Goal: Task Accomplishment & Management: Complete application form

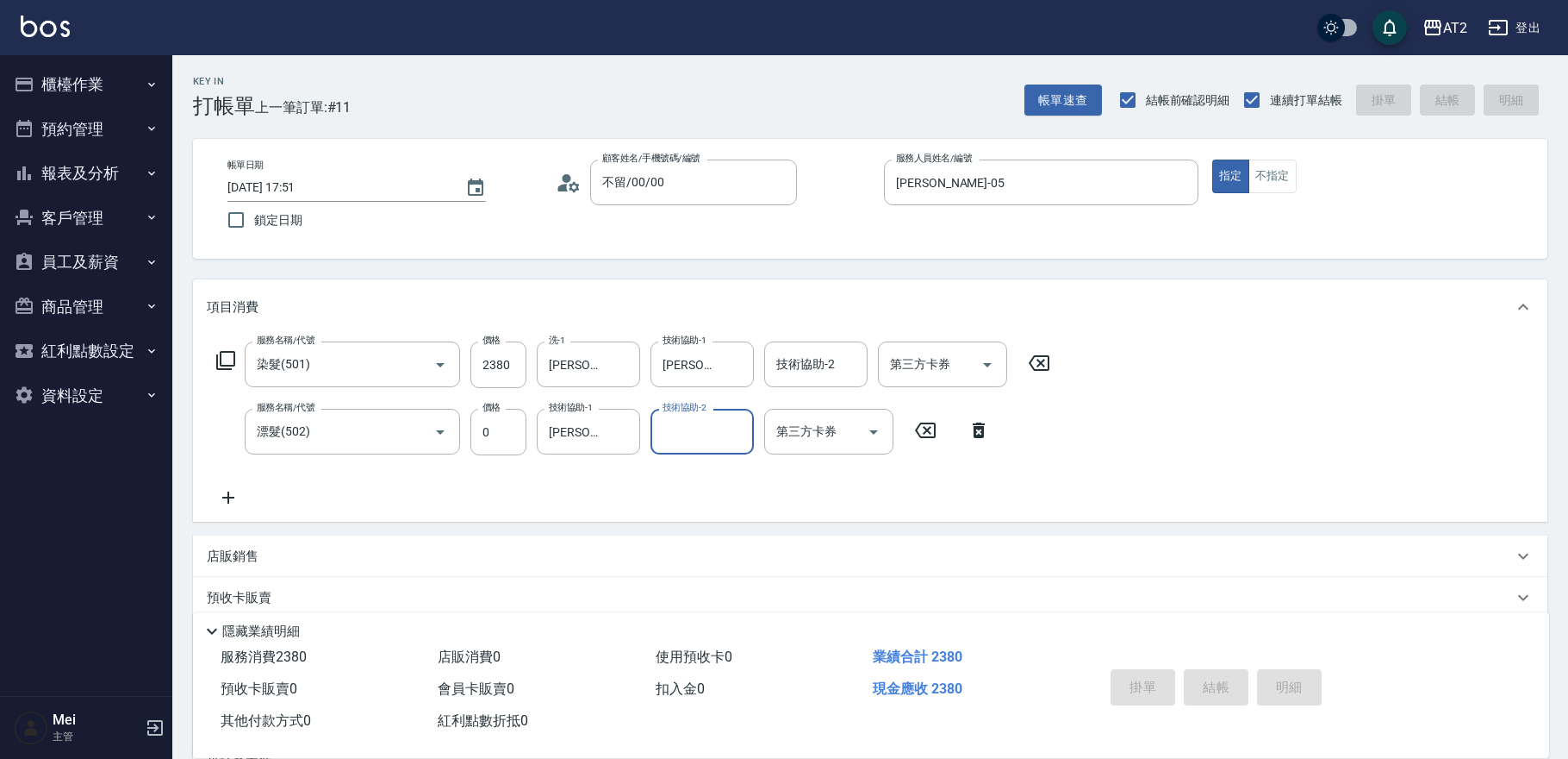
type input "2025/10/06 18:46"
type input "0"
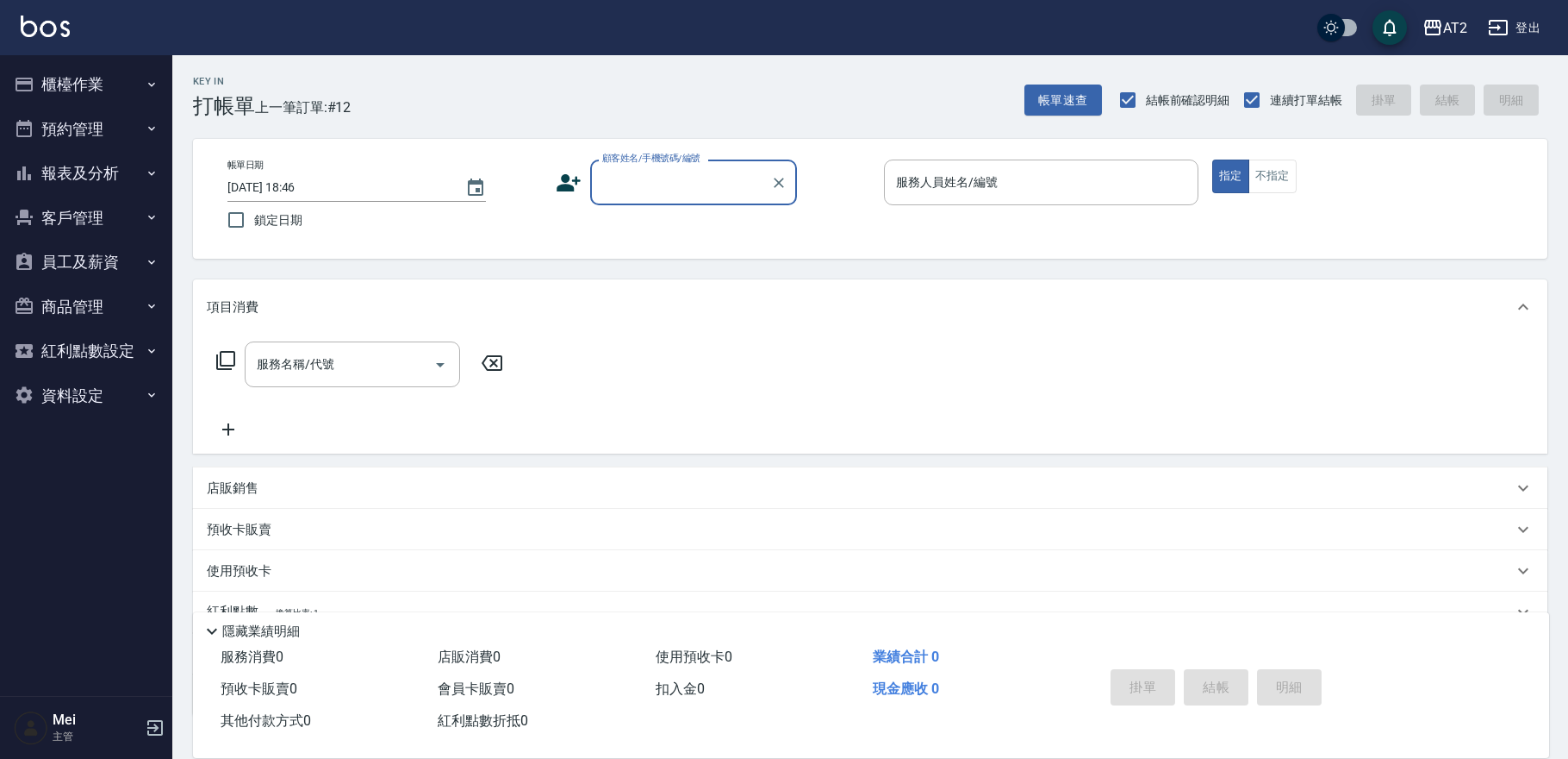
drag, startPoint x: 674, startPoint y: 160, endPoint x: 666, endPoint y: 182, distance: 23.4
click at [673, 160] on label "顧客姓名/手機號碼/編號" at bounding box center [651, 158] width 98 height 13
click at [673, 167] on input "顧客姓名/手機號碼/編號" at bounding box center [680, 182] width 165 height 30
click at [657, 192] on input "顧客姓名/手機號碼/編號" at bounding box center [680, 182] width 165 height 30
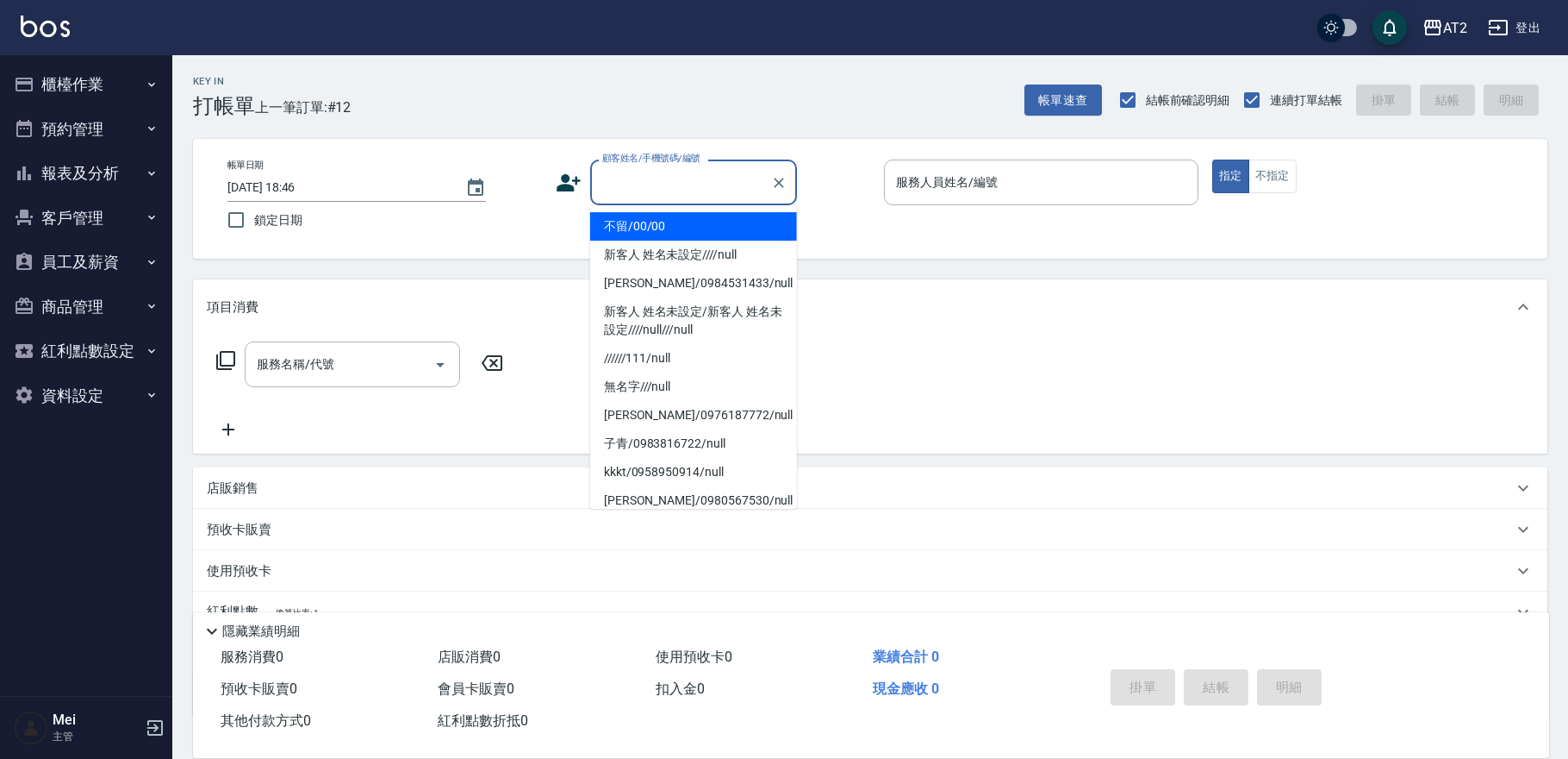
click at [655, 214] on li "不留/00/00" at bounding box center [694, 226] width 207 height 28
type input "不留/00/00"
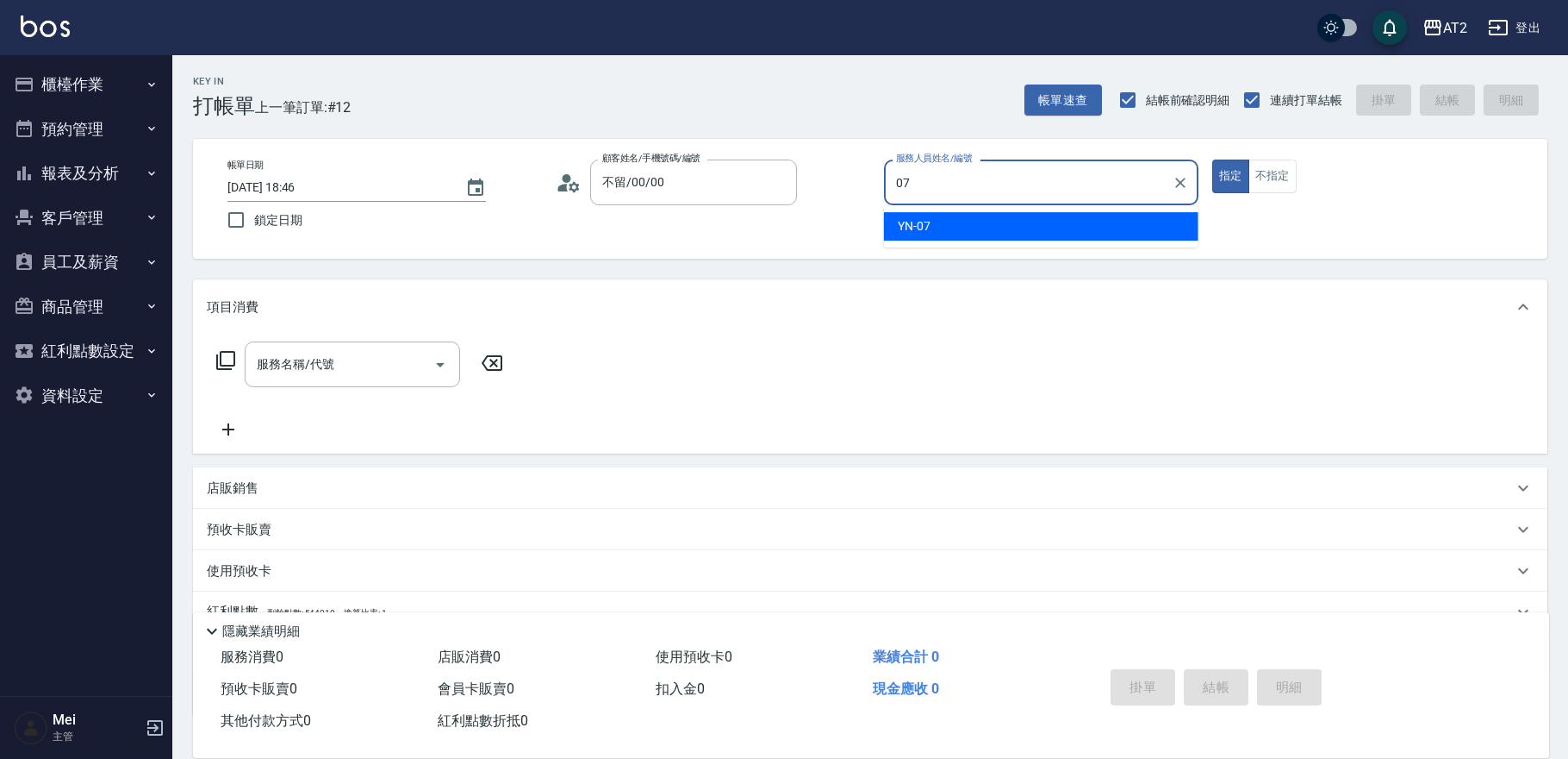
type input "YN-07"
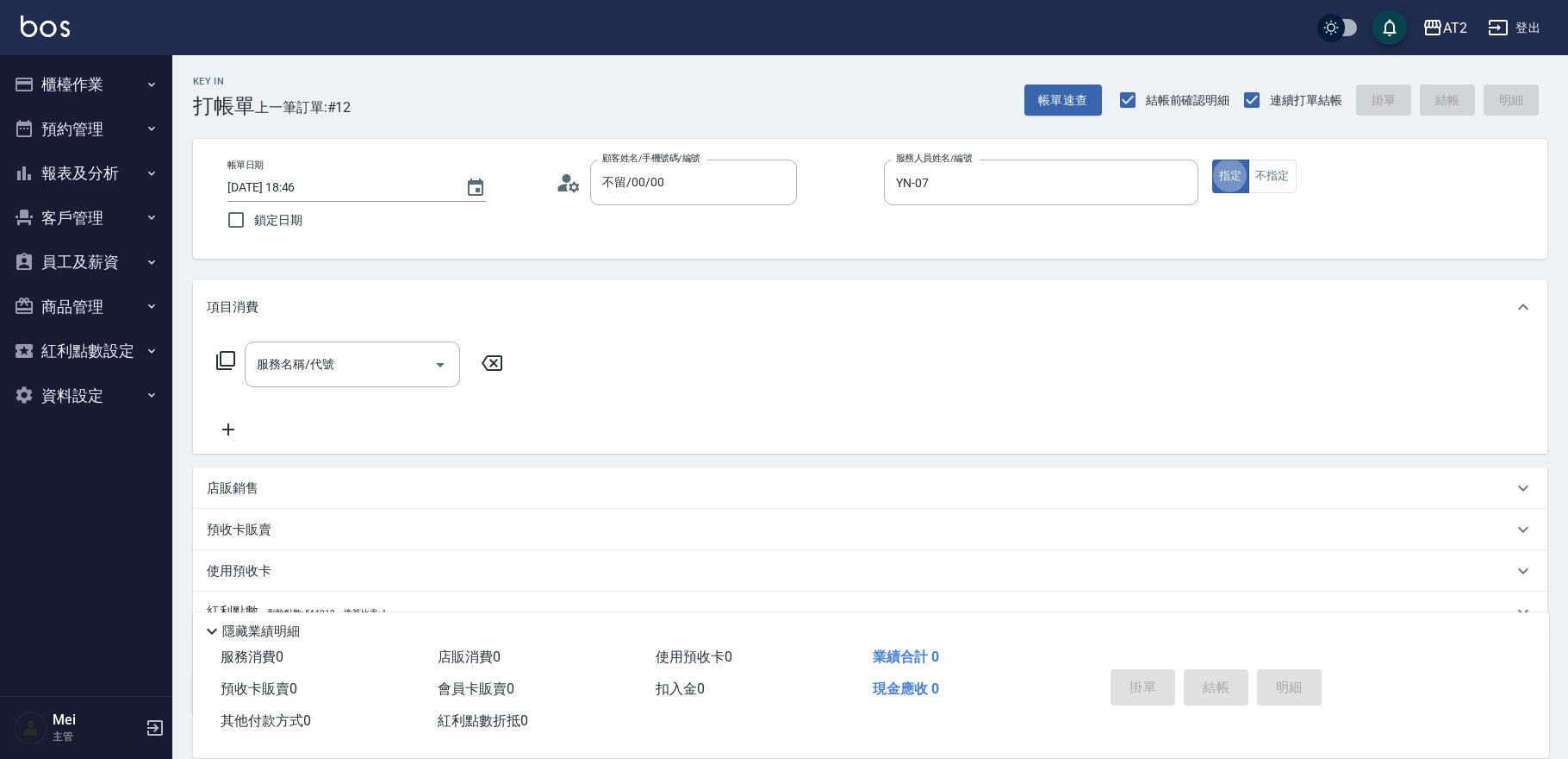
type button "true"
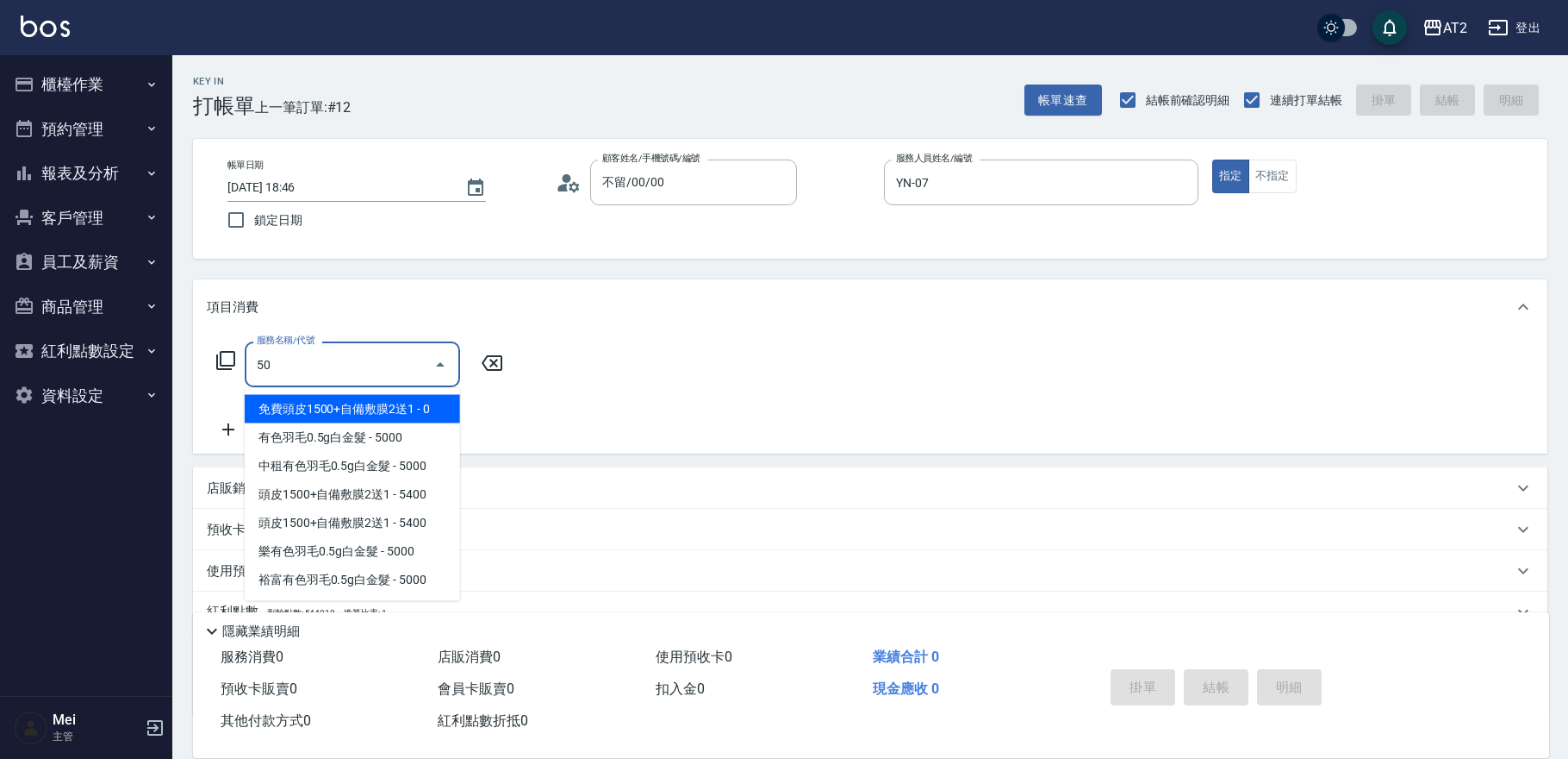
type input "501"
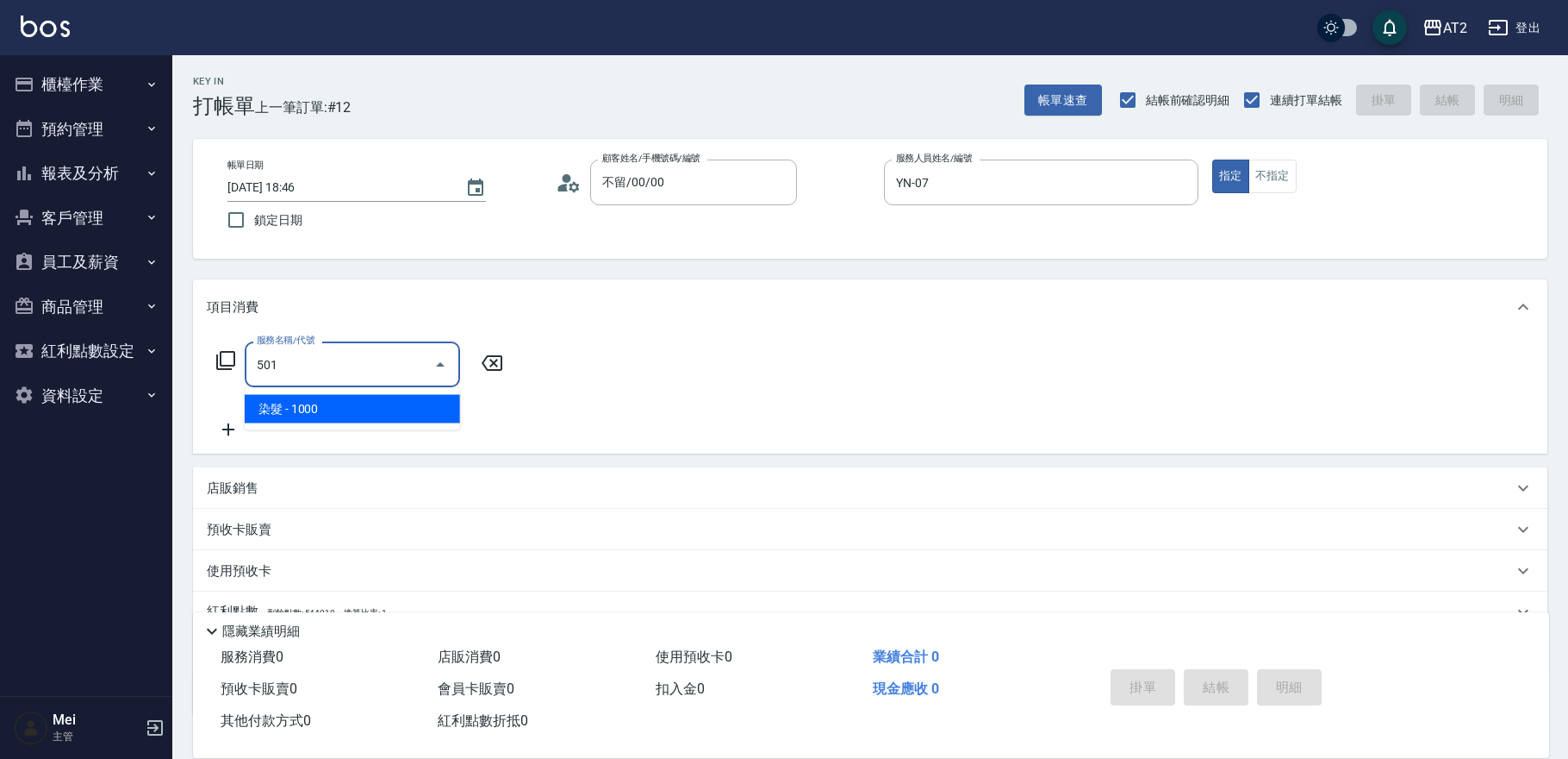
type input "100"
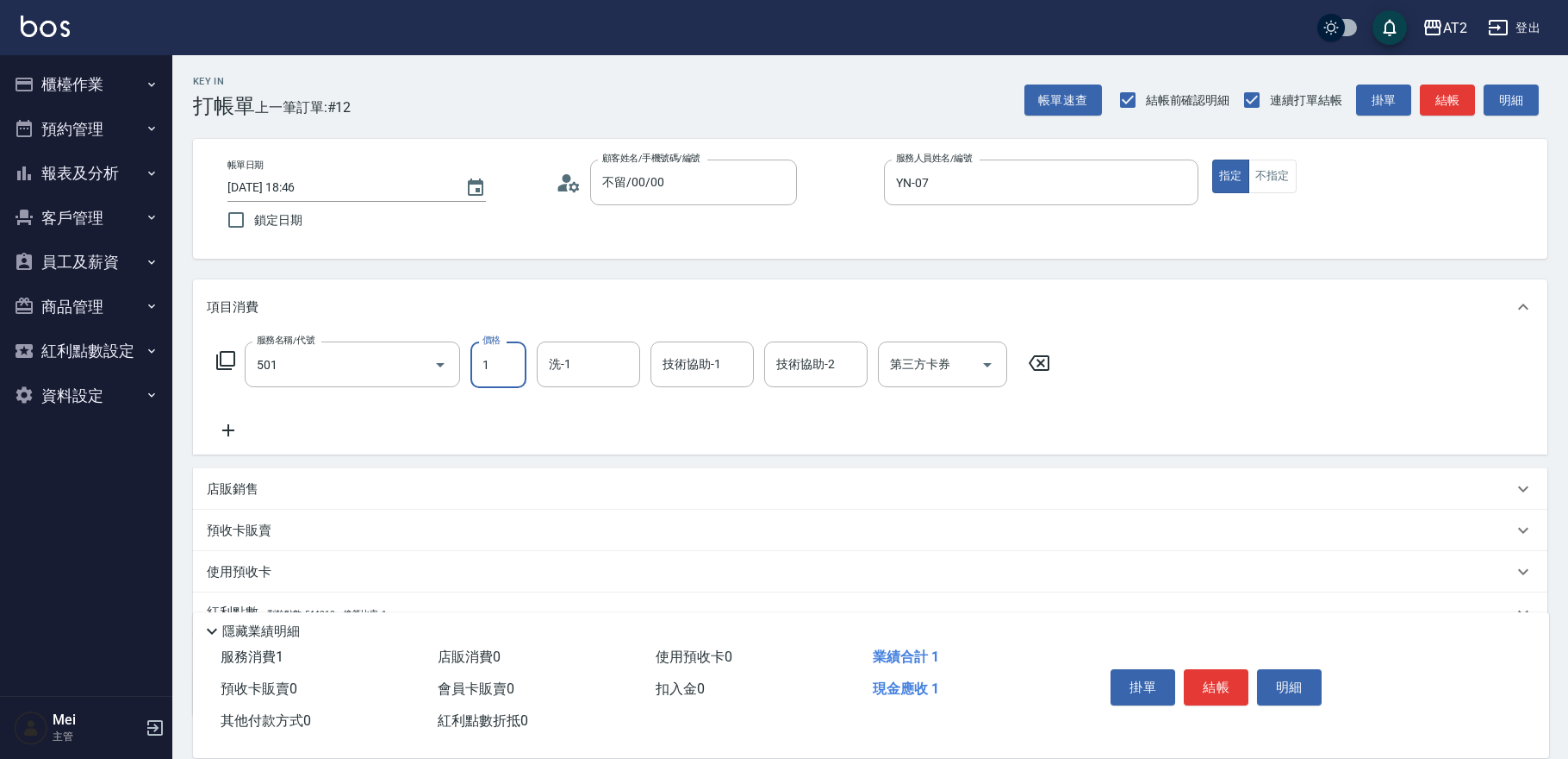
type input "染髮(501)"
type input "0"
type input "148"
type input "140"
type input "1480"
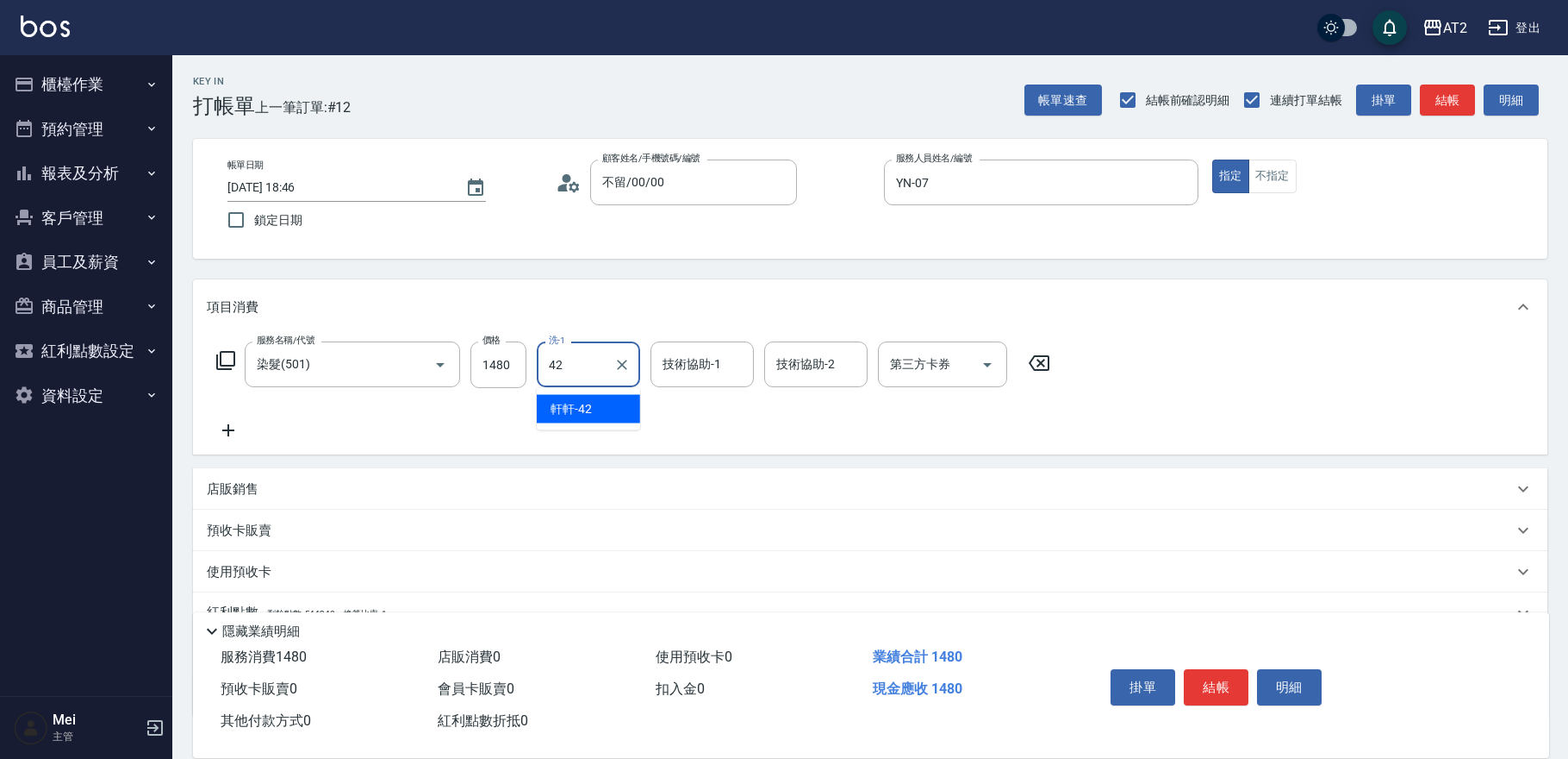
type input "軒軒-42"
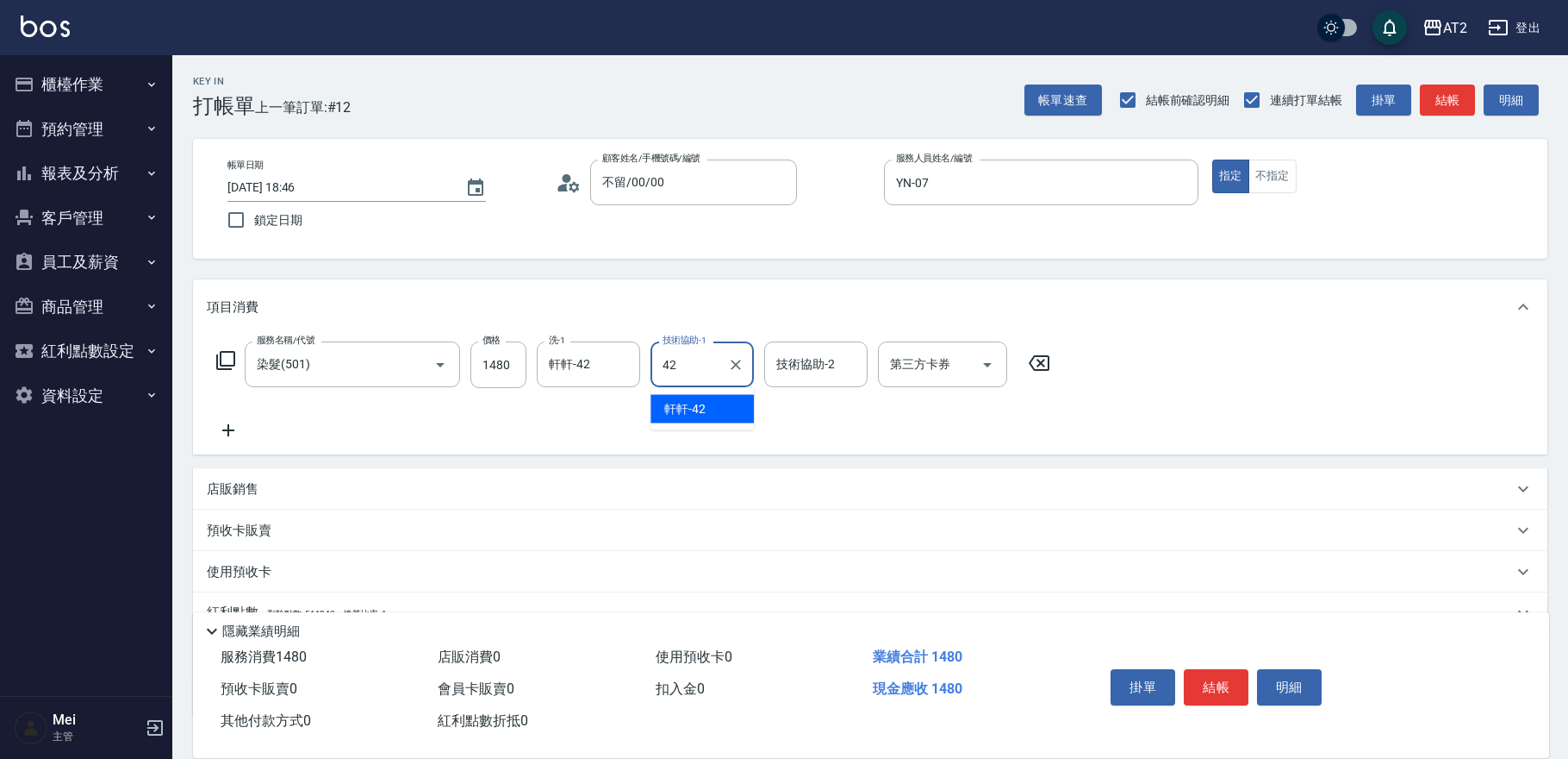
type input "軒軒-42"
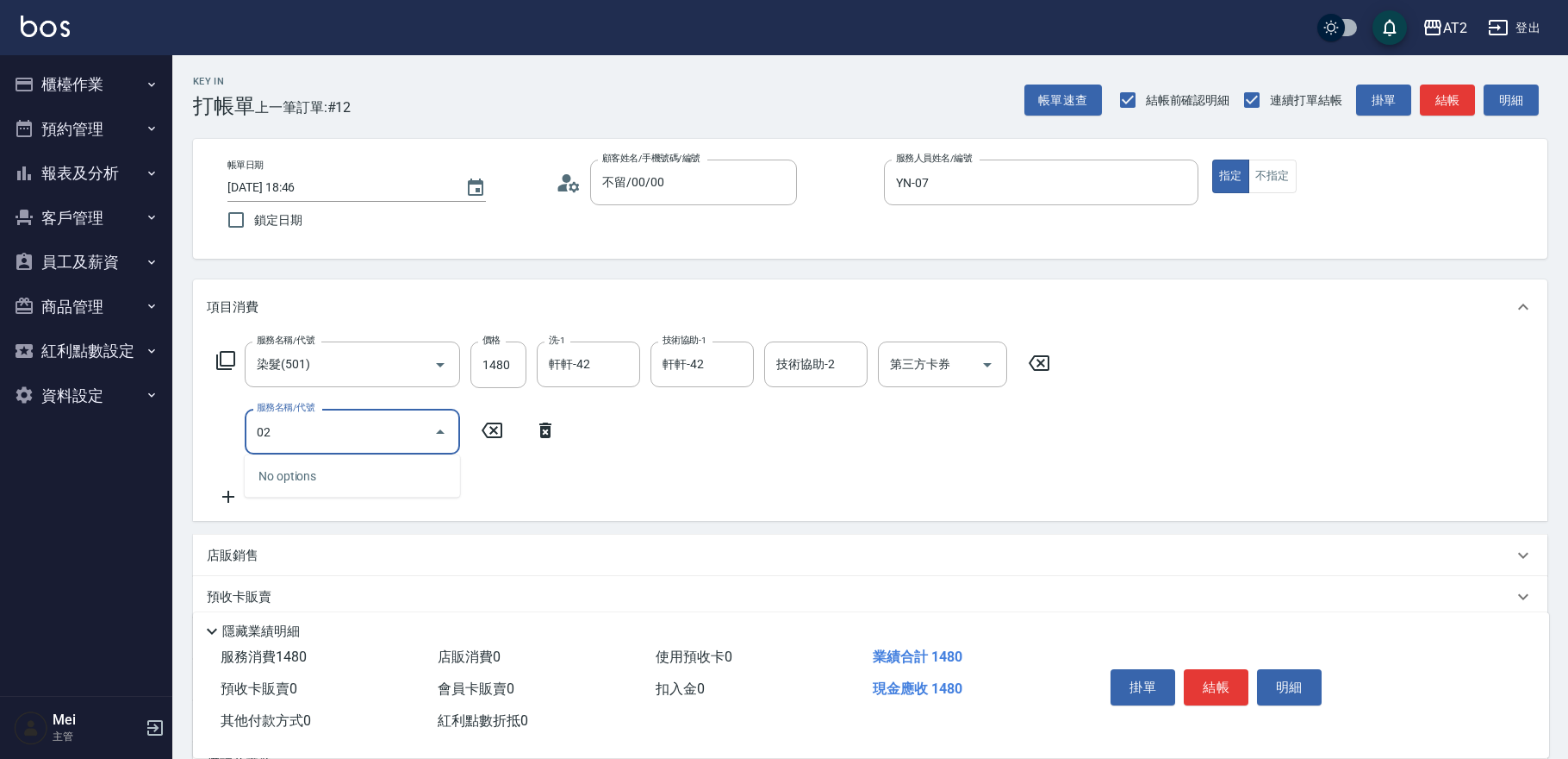
type input "502"
type input "190"
type input "漂髮(502)"
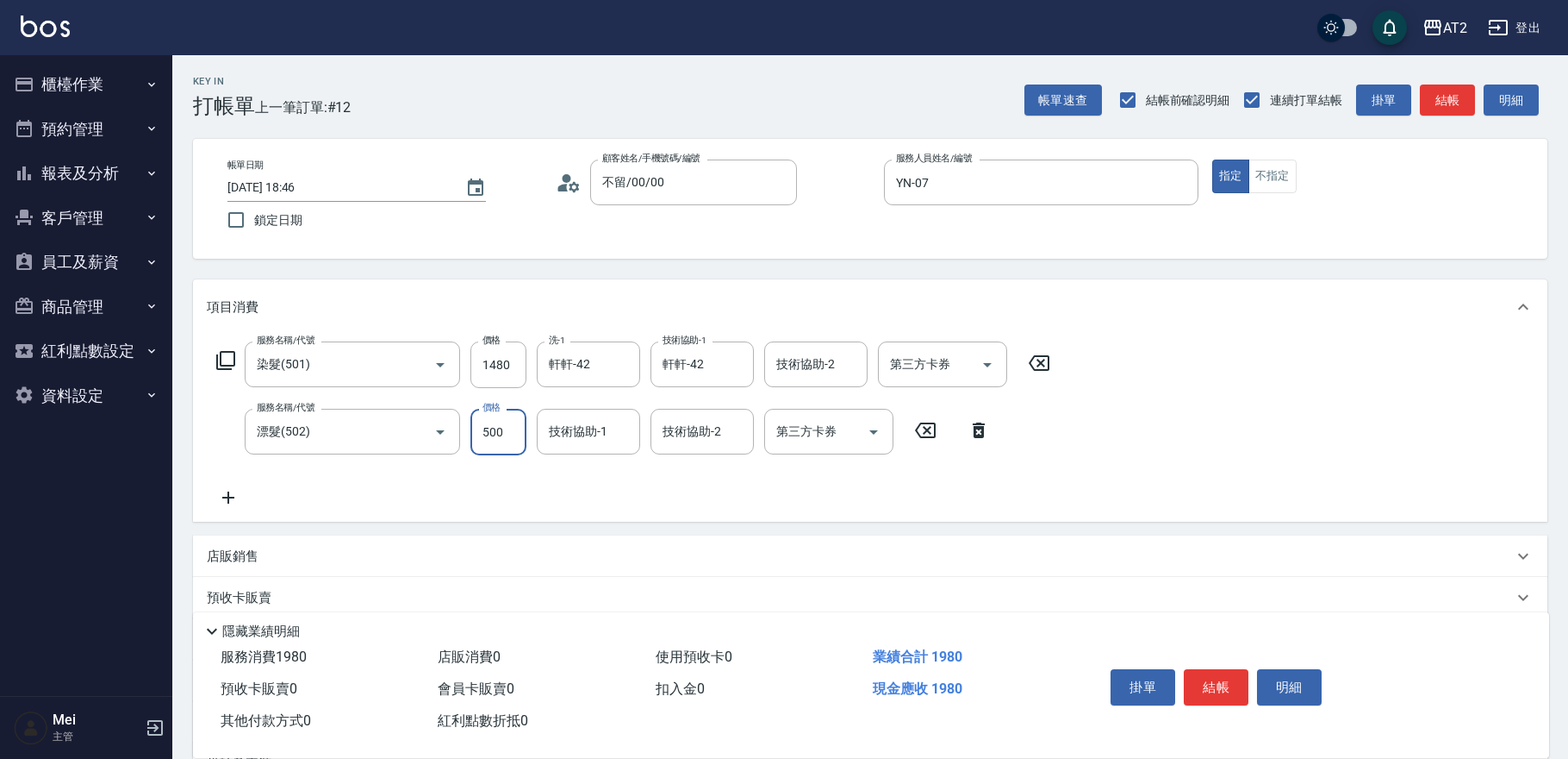
type input "140"
type input "0"
type input "軒軒-42"
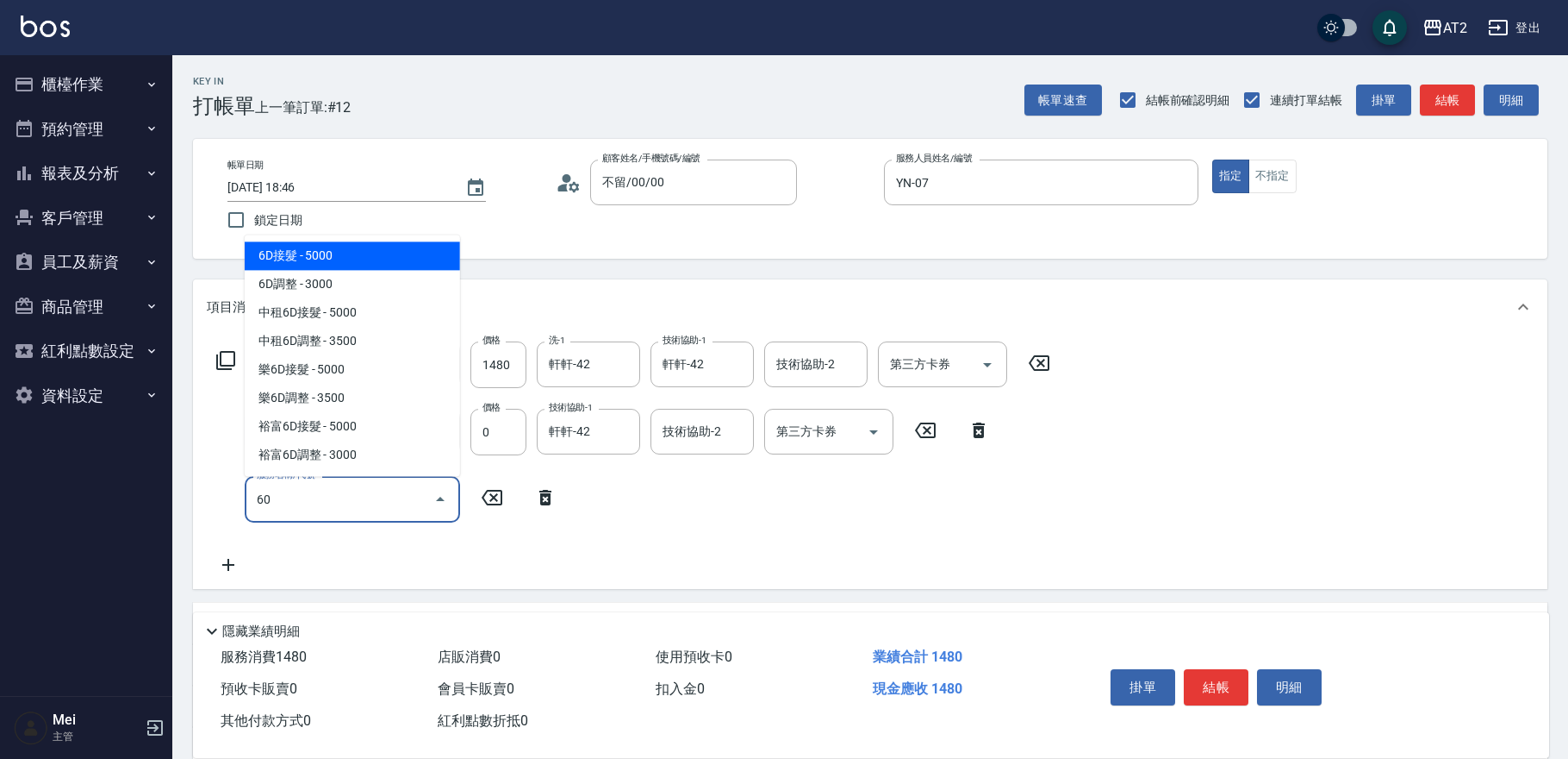
type input "601"
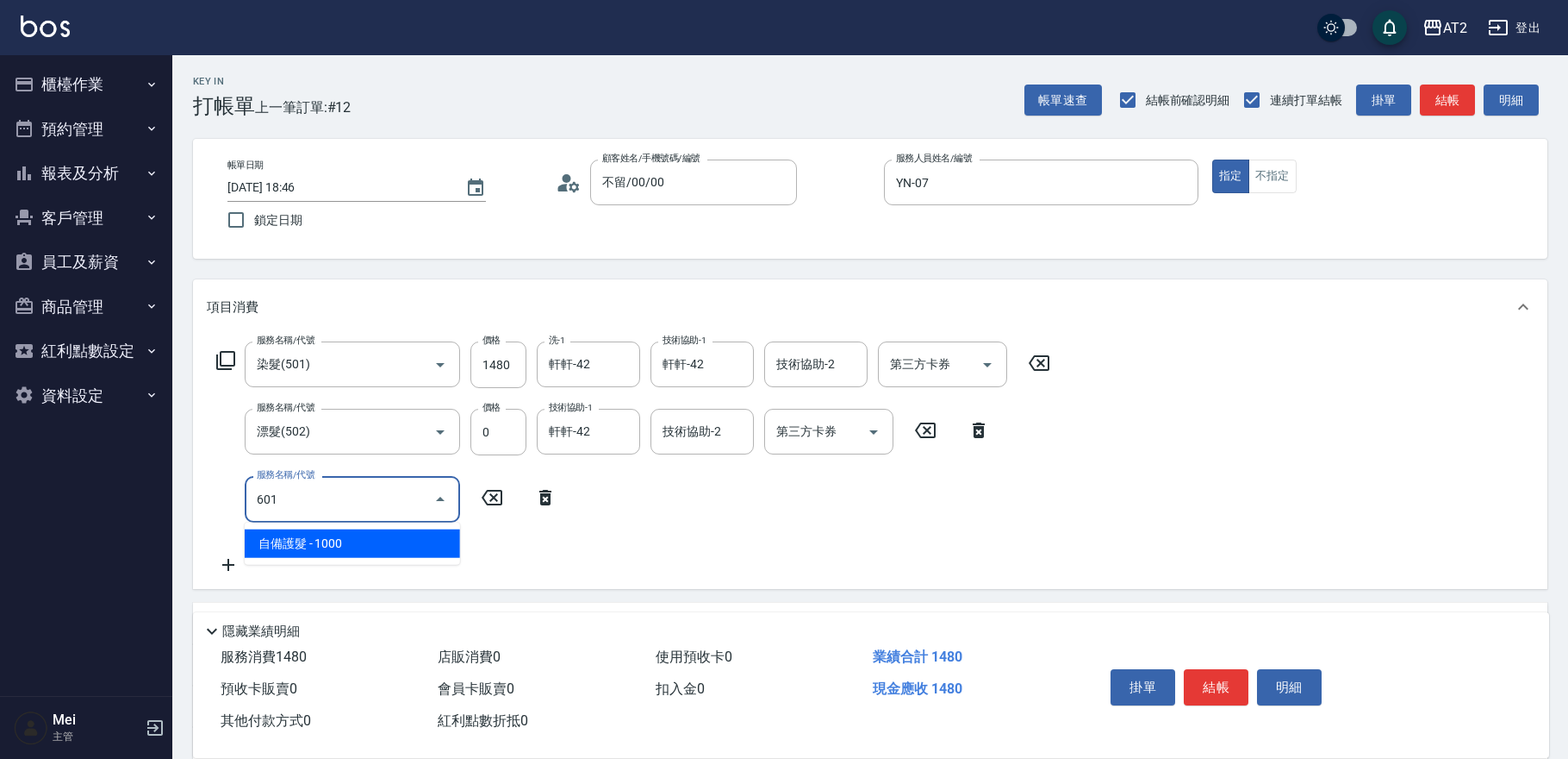
type input "240"
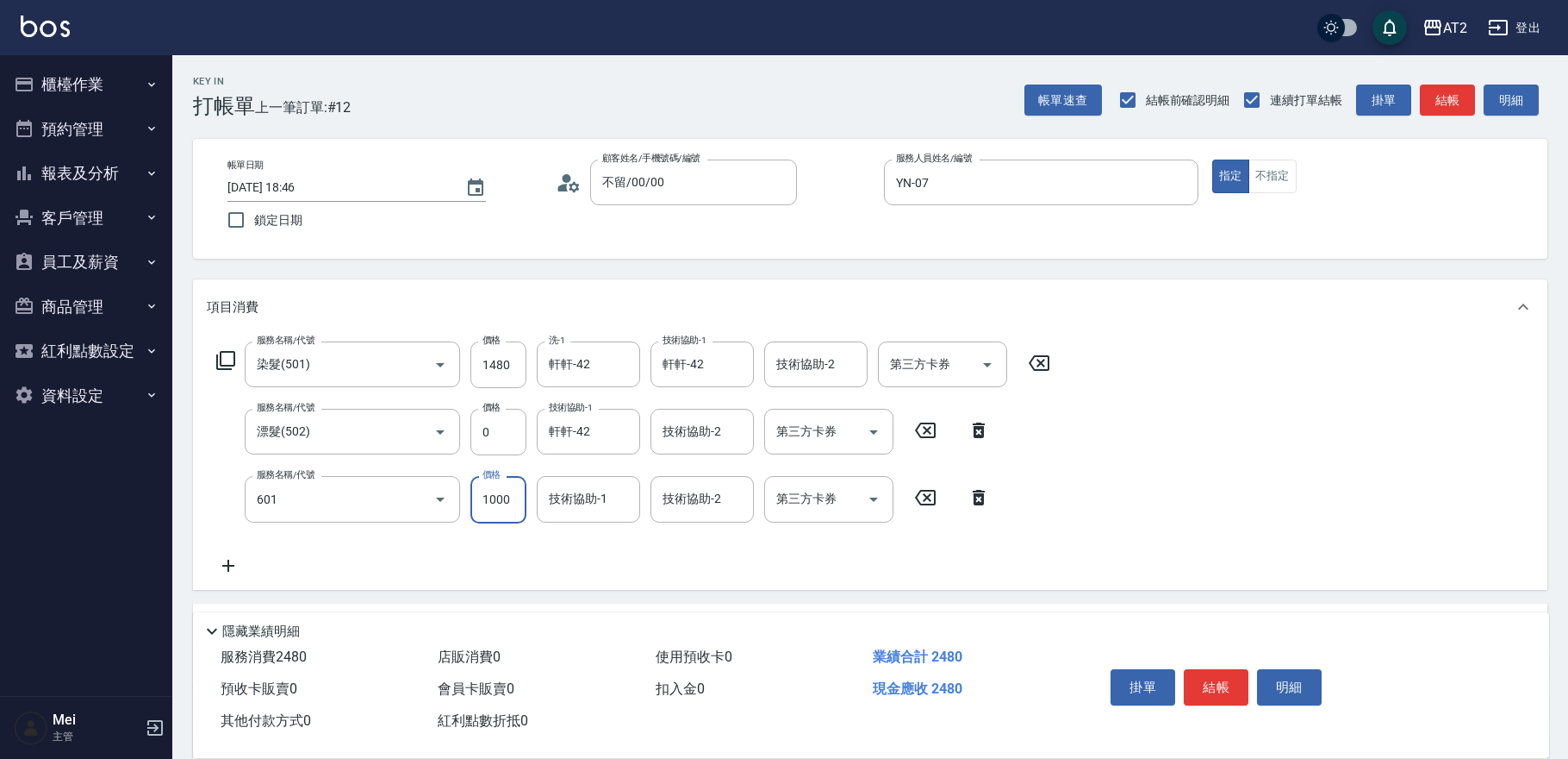
type input "自備護髮(601)"
type input "2"
type input "140"
type input "25"
type input "170"
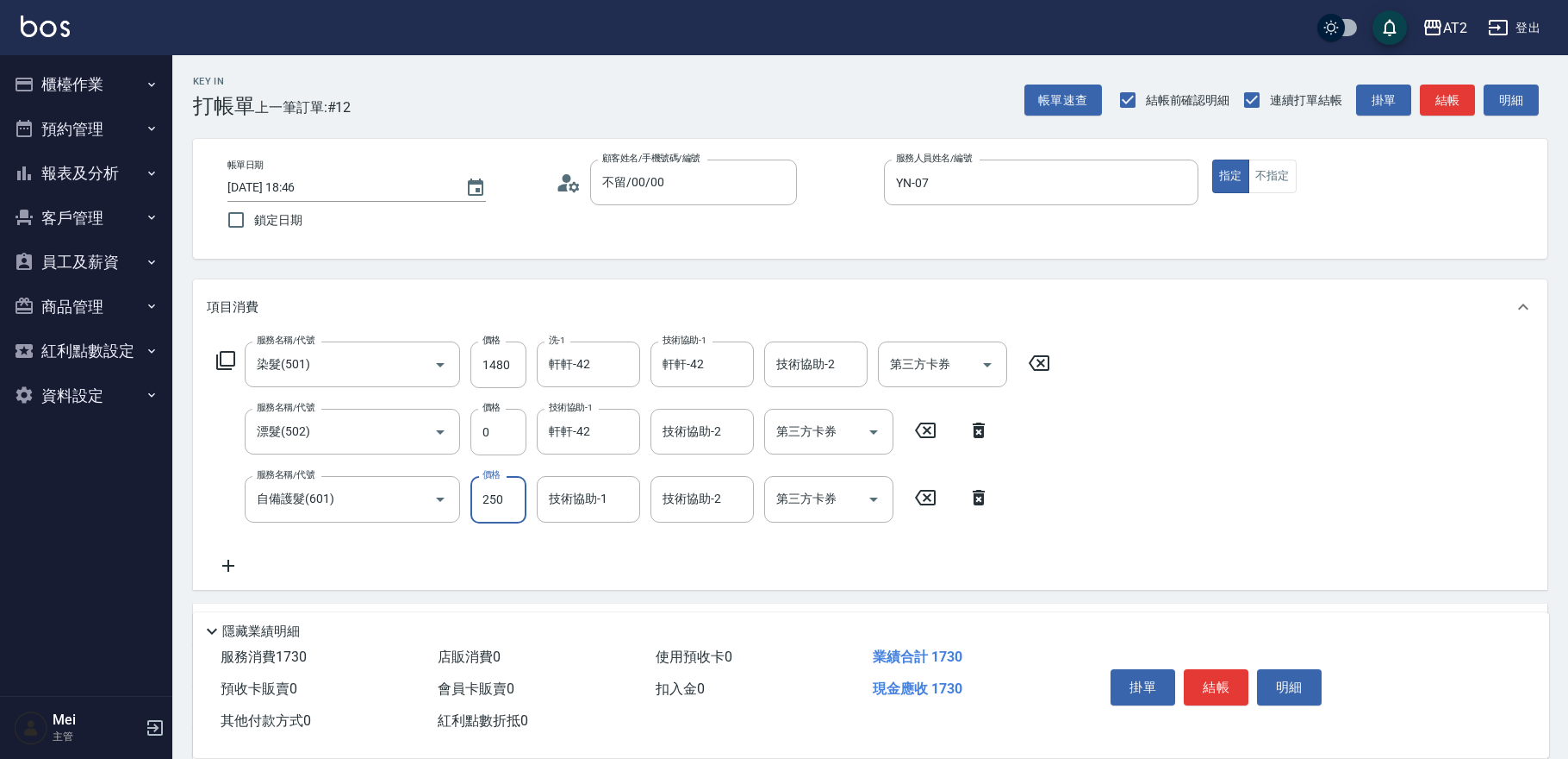
type input "2500"
type input "390"
type input "軒軒-42"
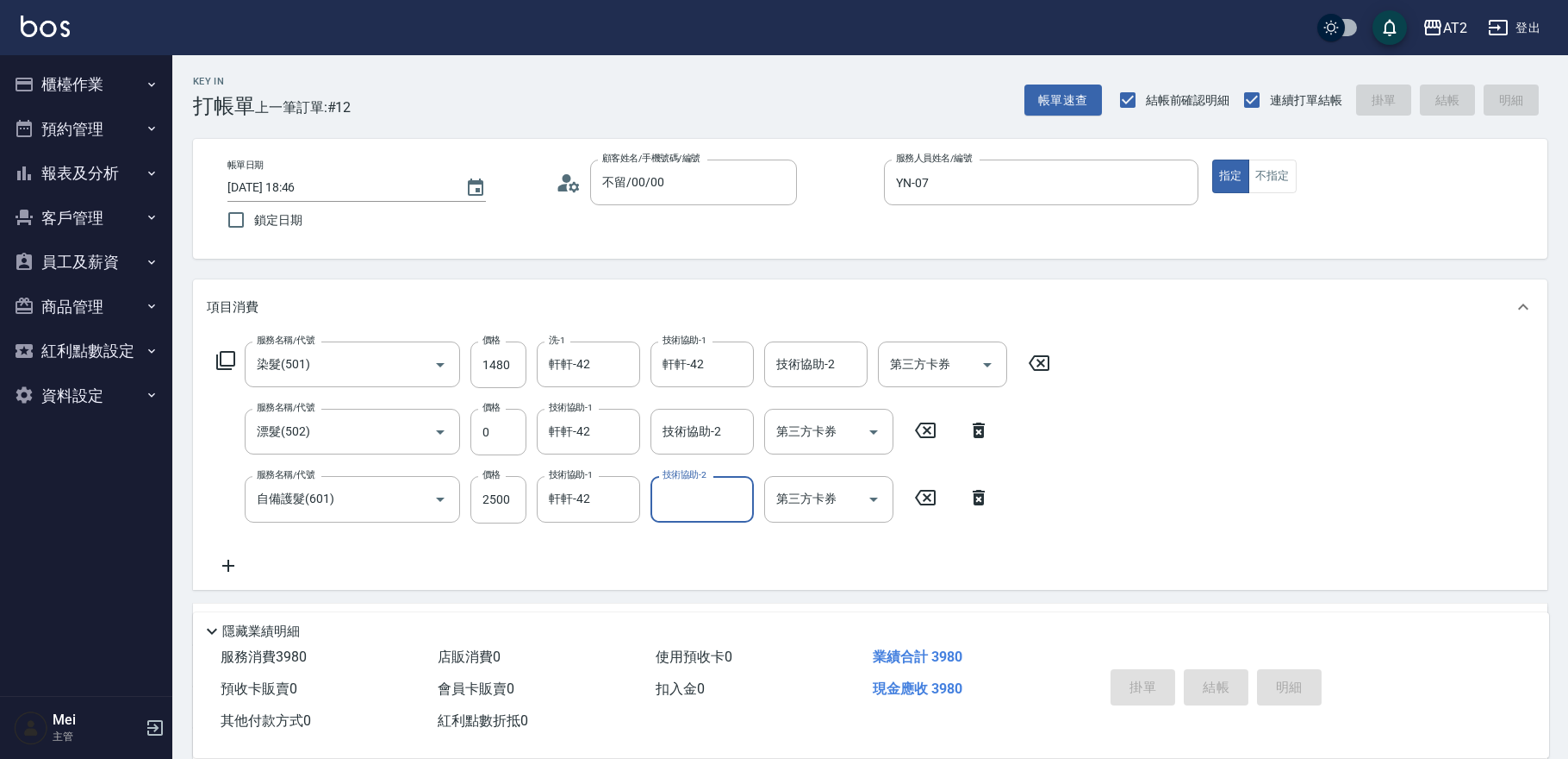
type input "2025/10/06 19:09"
type input "0"
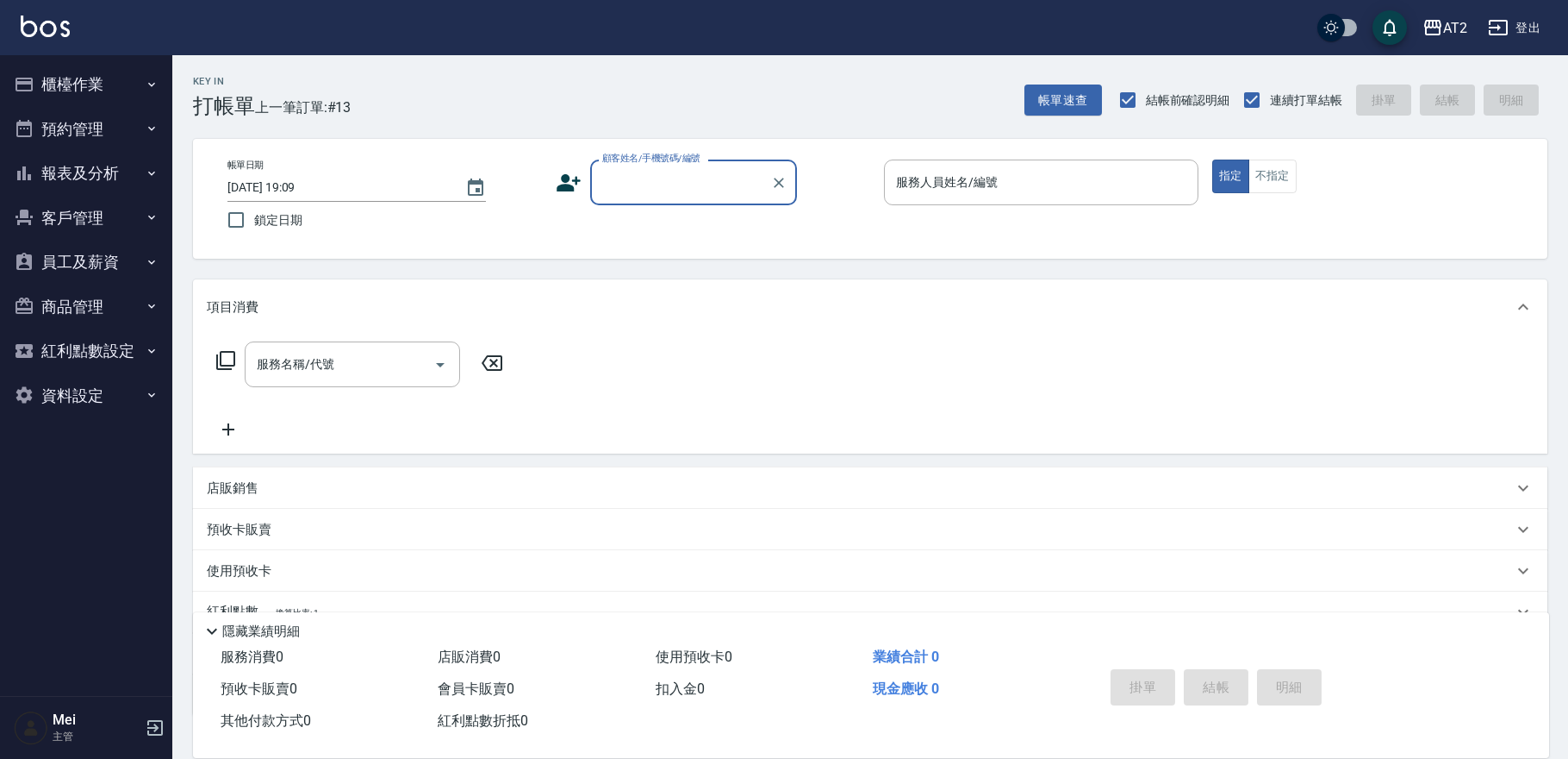
click at [671, 174] on input "顧客姓名/手機號碼/編號" at bounding box center [680, 182] width 165 height 30
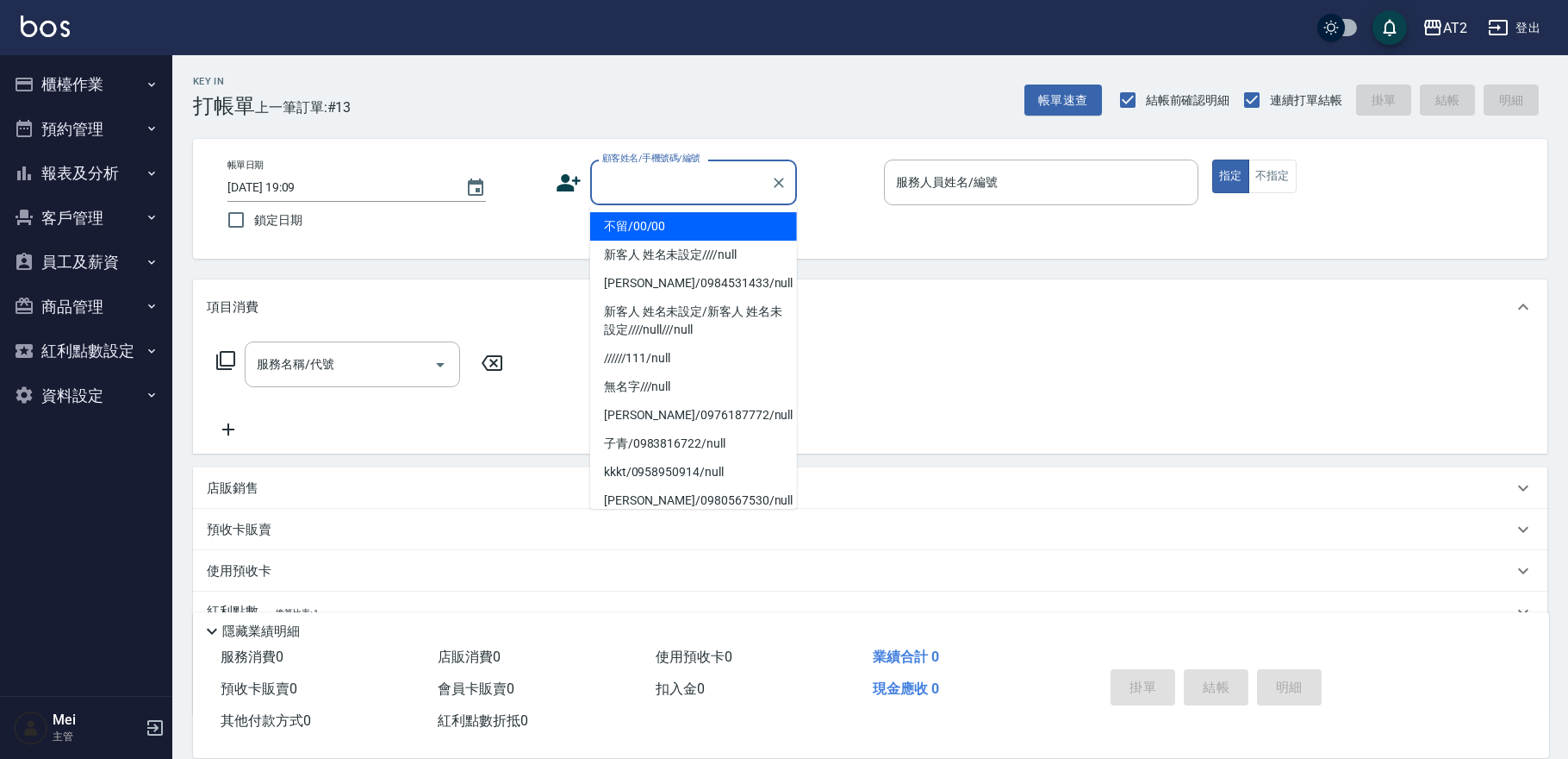
click at [681, 226] on li "不留/00/00" at bounding box center [694, 226] width 207 height 28
type input "不留/00/00"
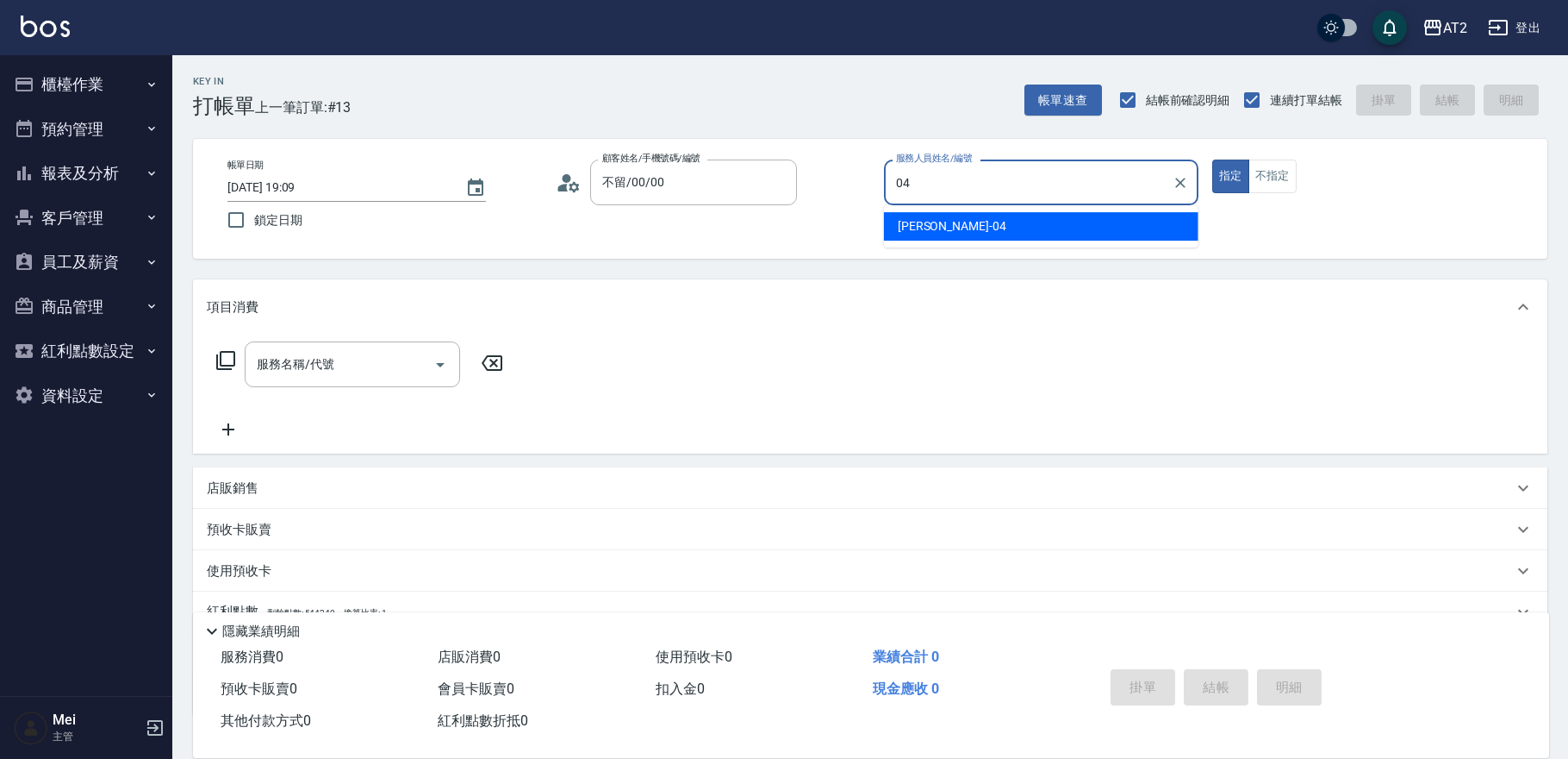
type input "Nancy-04"
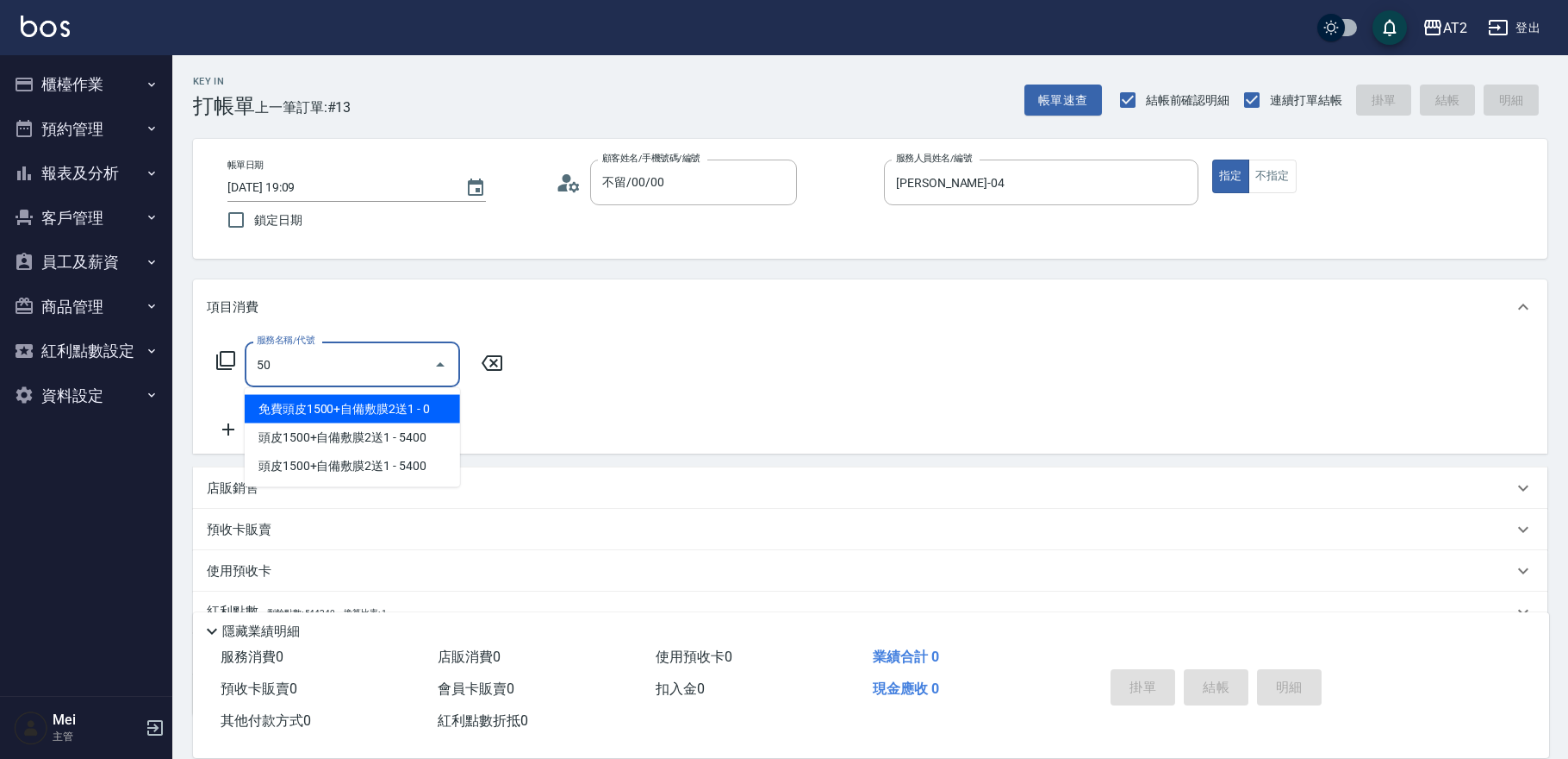
type input "501"
type input "100"
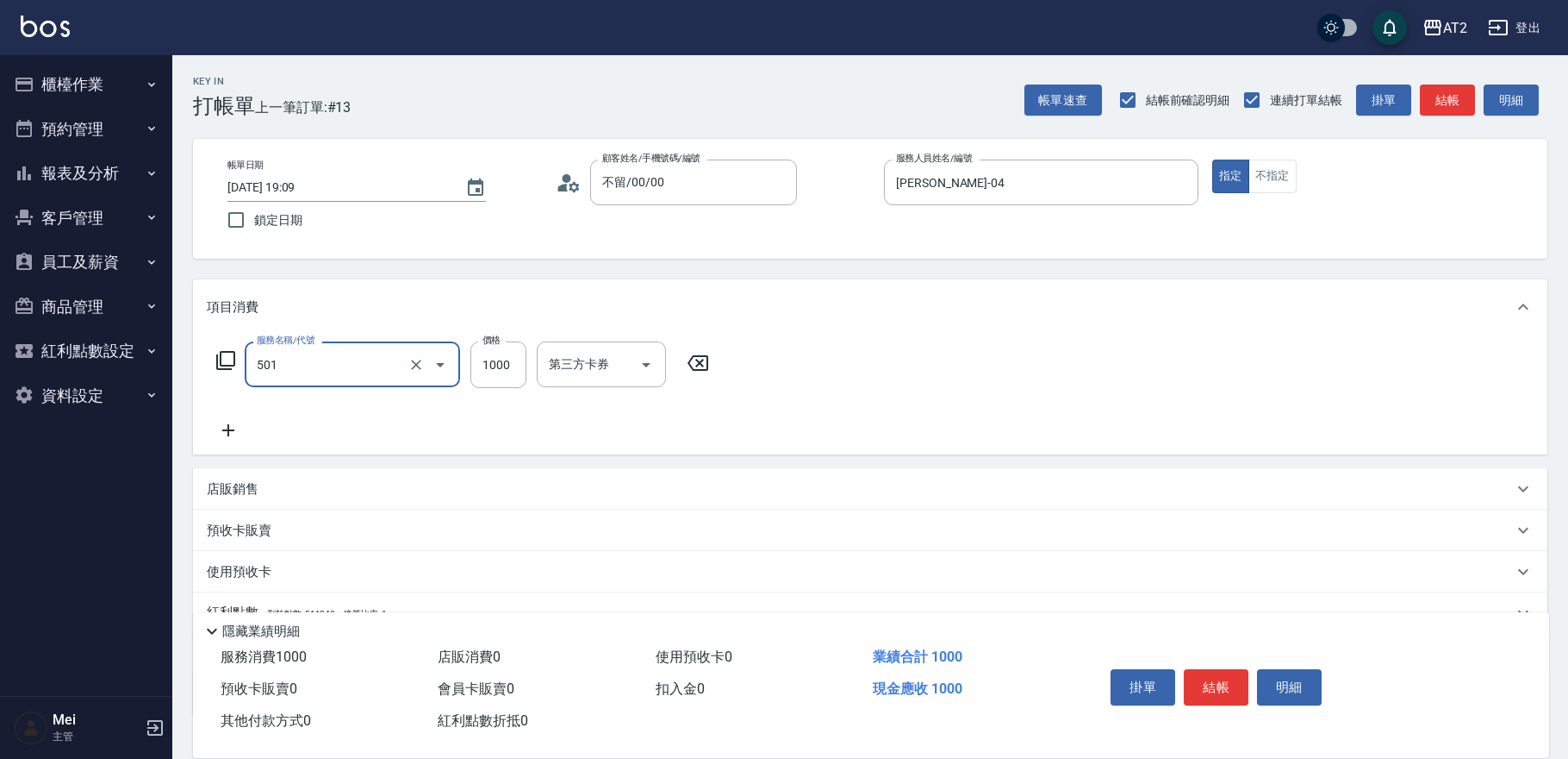
type input "染髮(501)"
type input "0"
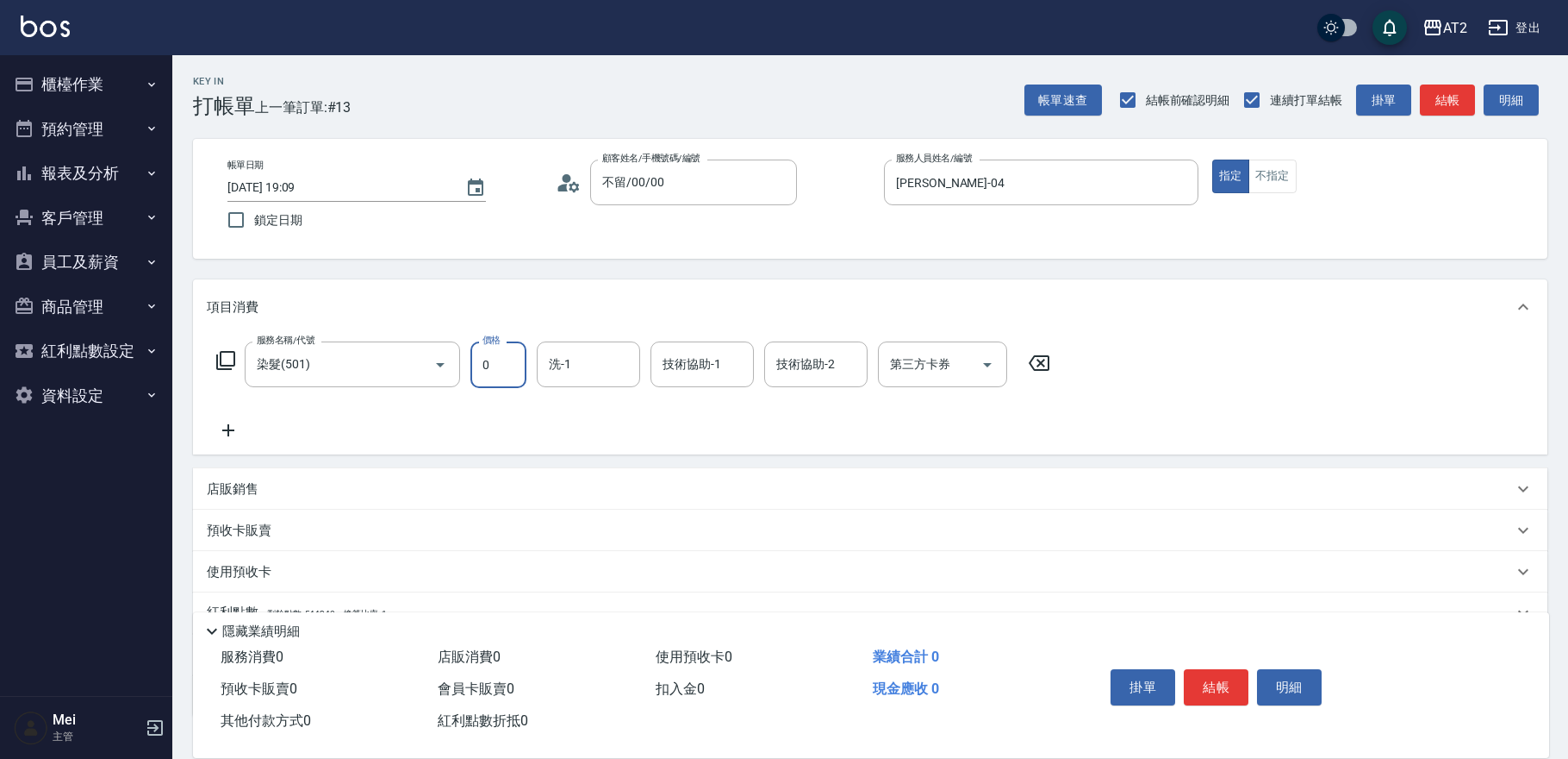
type input "0"
type input "華華-45"
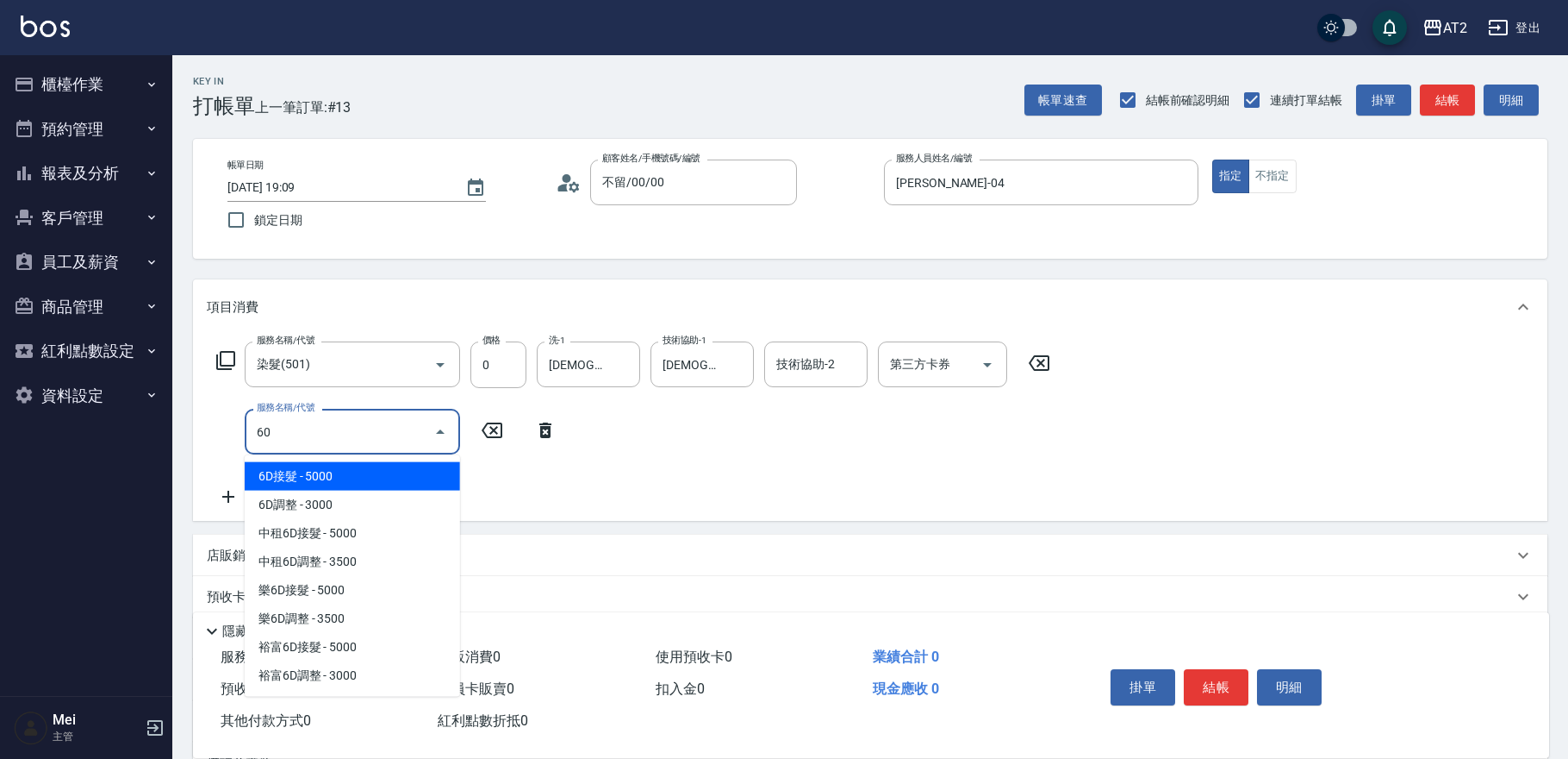
type input "601"
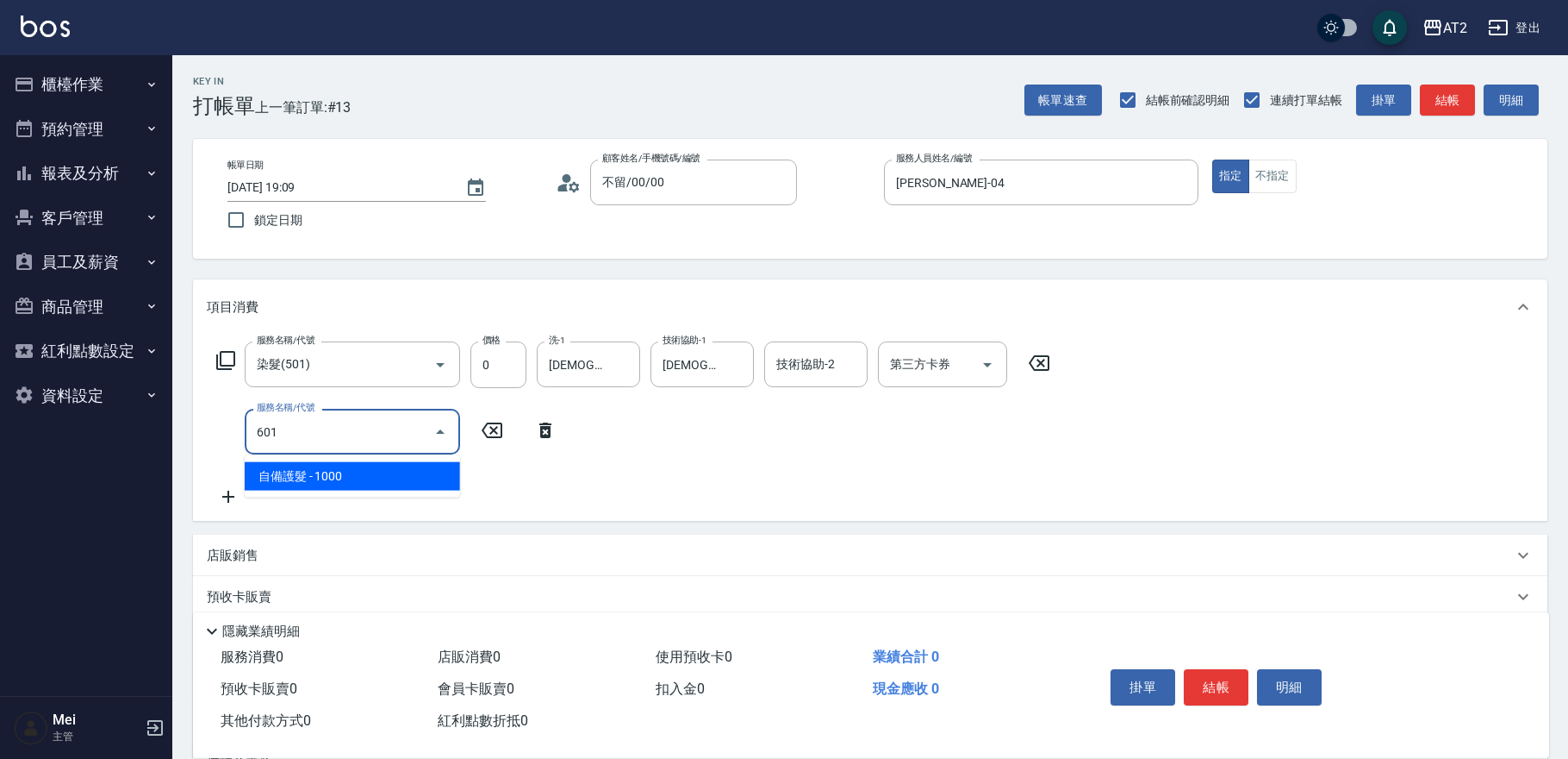
type input "100"
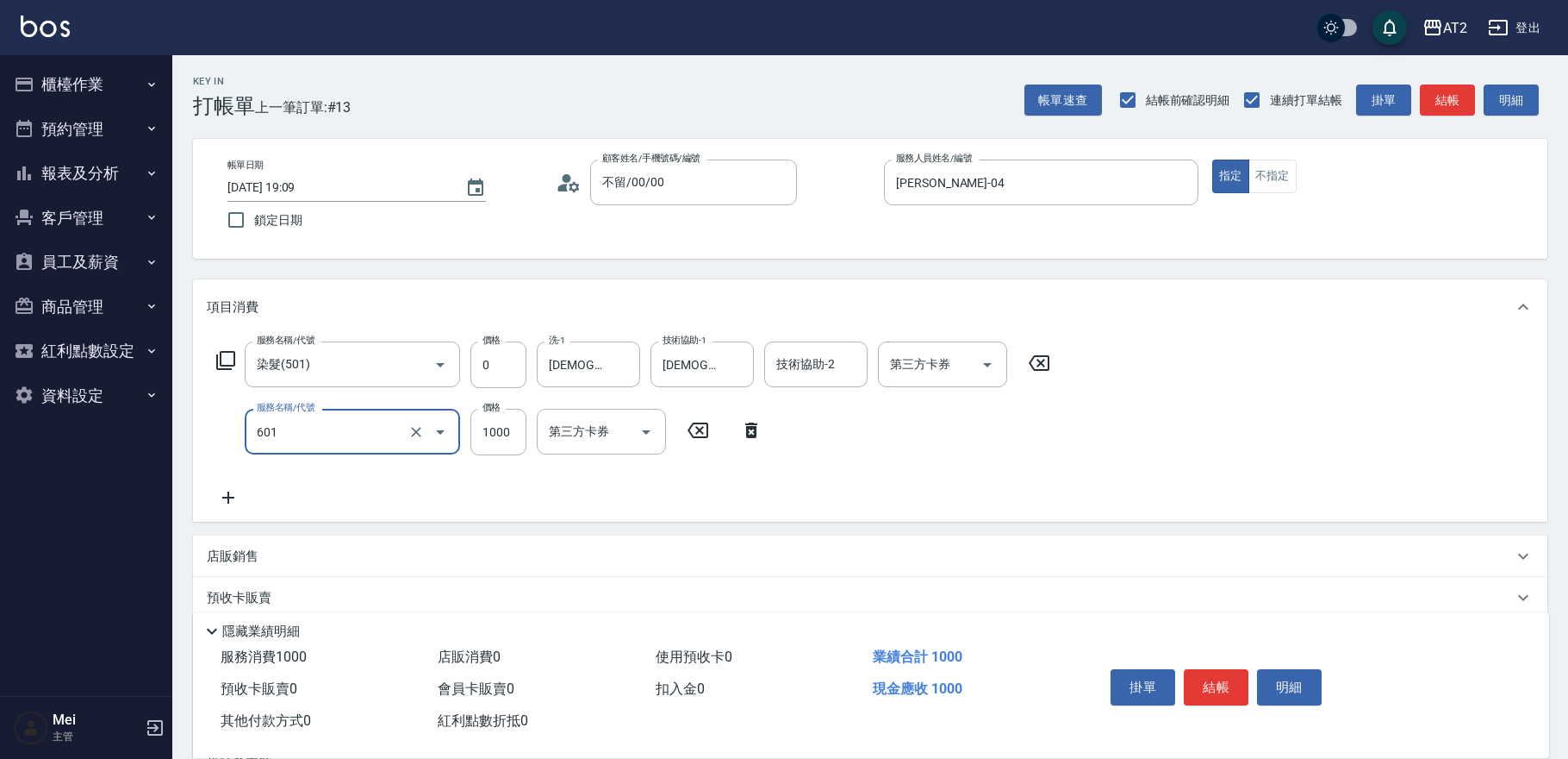
type input "自備護髮(601)"
type input "0"
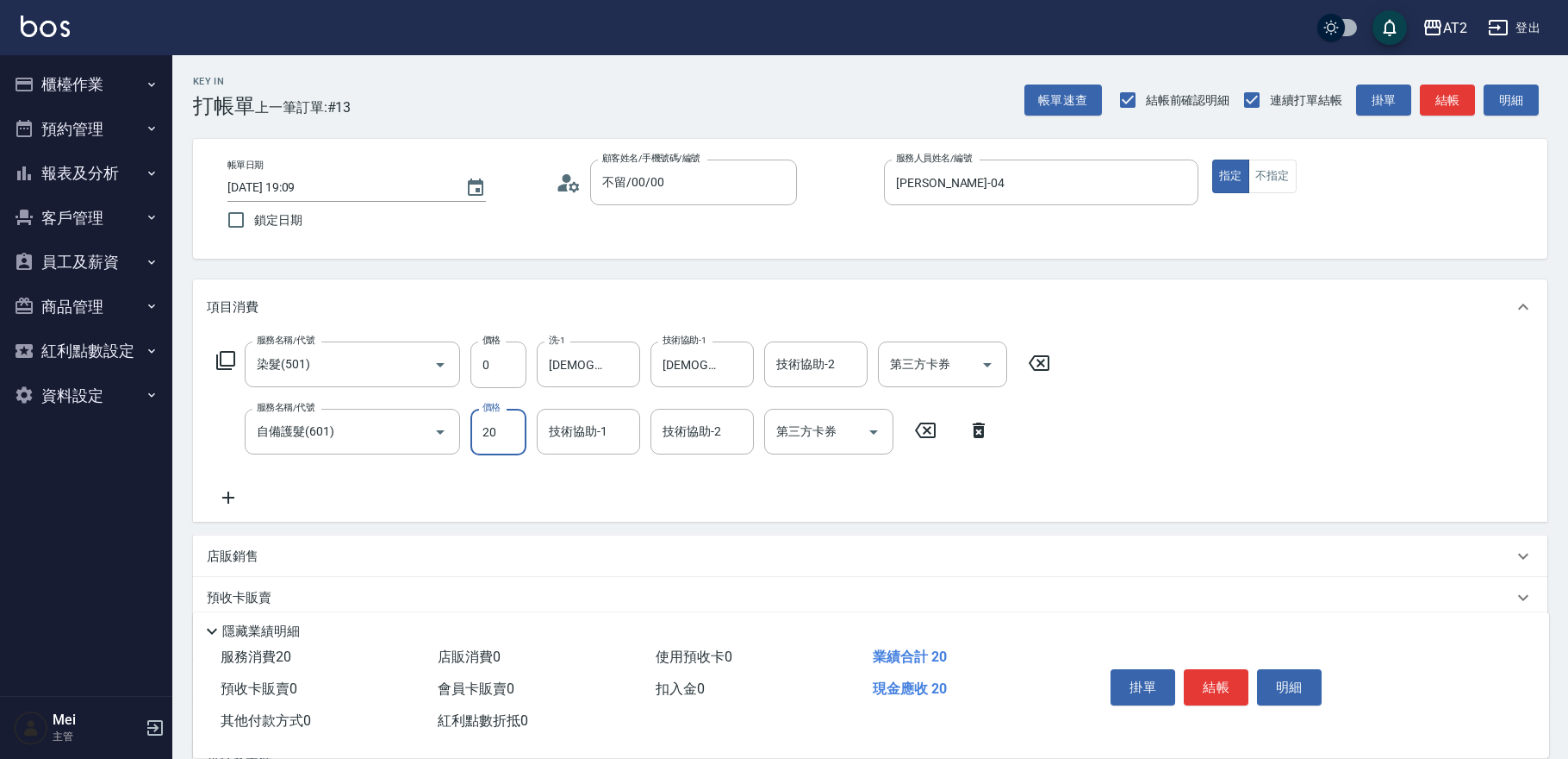
type input "200"
type input "2000"
type input "華華-45"
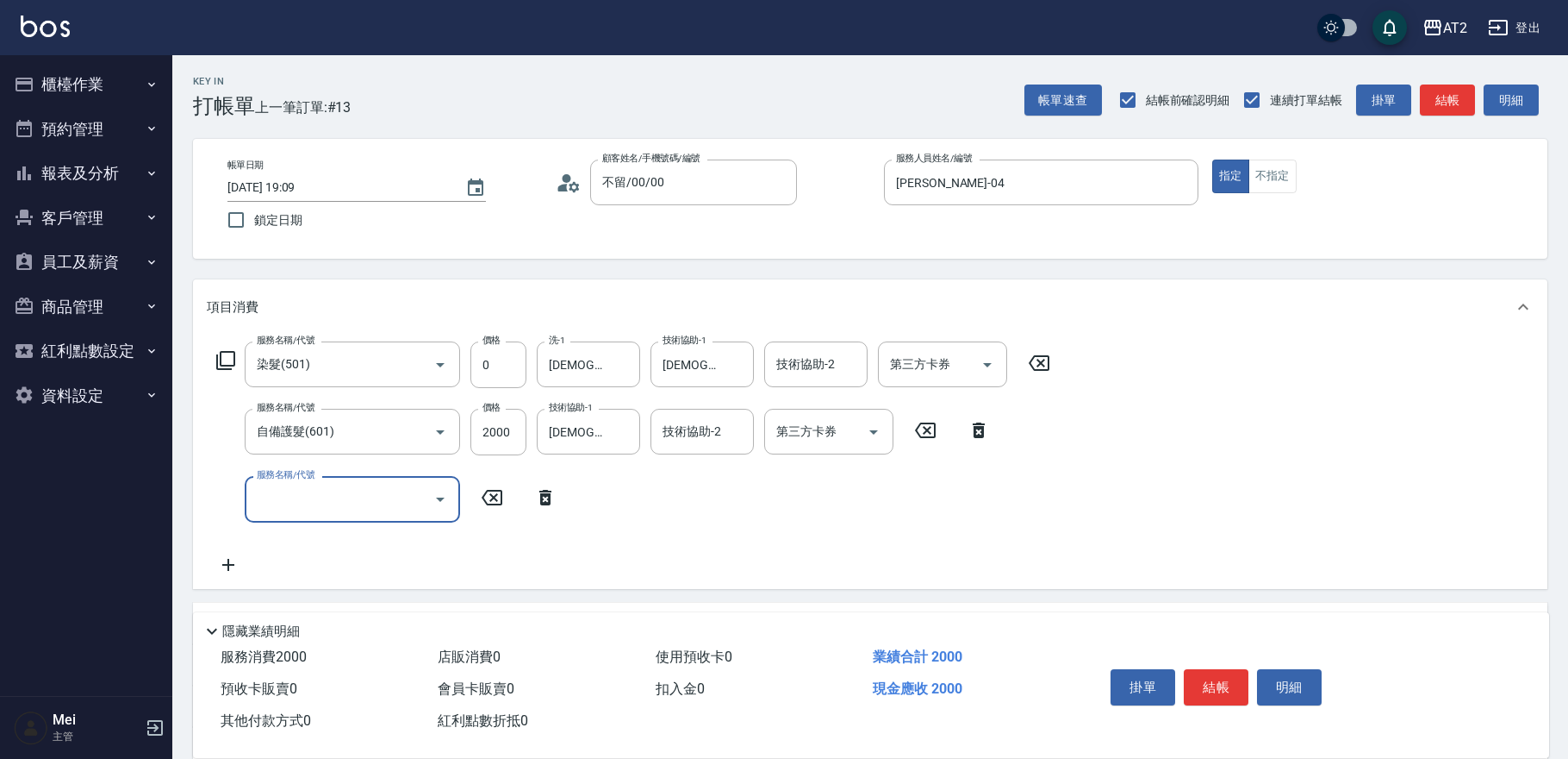
click at [101, 78] on button "櫃檯作業" at bounding box center [86, 85] width 158 height 44
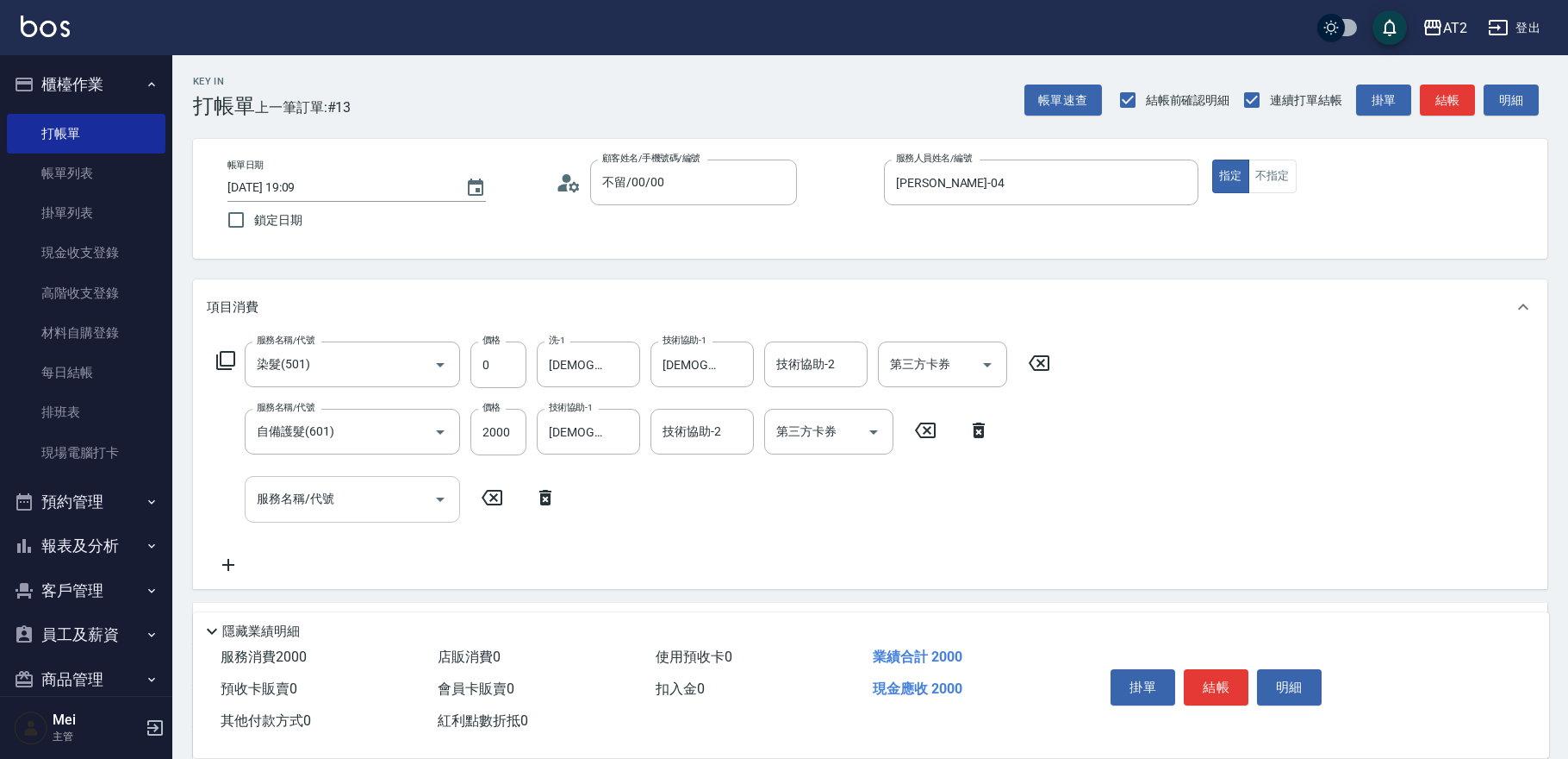
drag, startPoint x: 285, startPoint y: 490, endPoint x: 293, endPoint y: 488, distance: 8.2
click at [290, 489] on input "服務名稱/代號" at bounding box center [340, 499] width 174 height 30
type input "706"
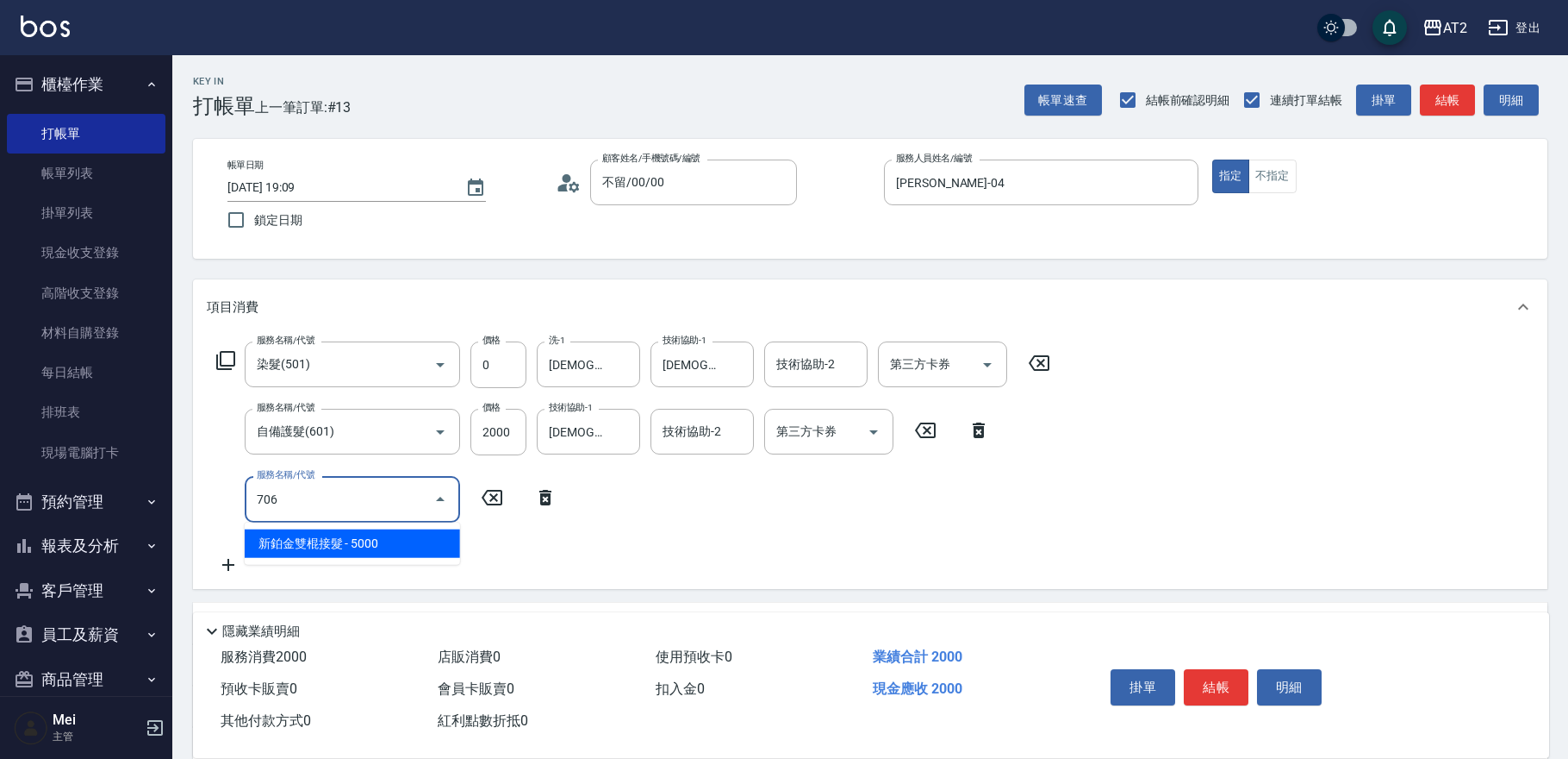
type input "700"
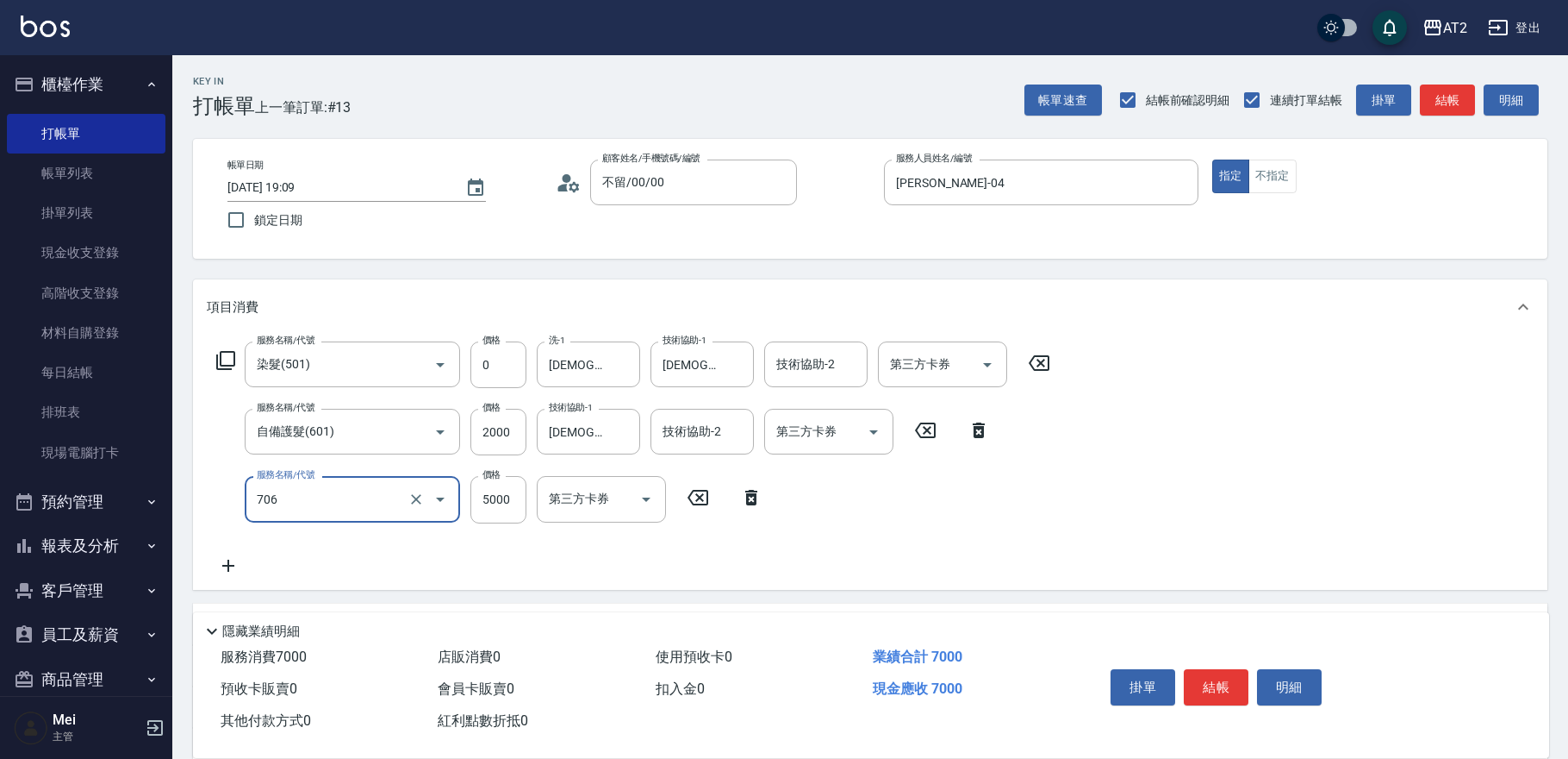
type input "新鉑金雙棍接髮(706)"
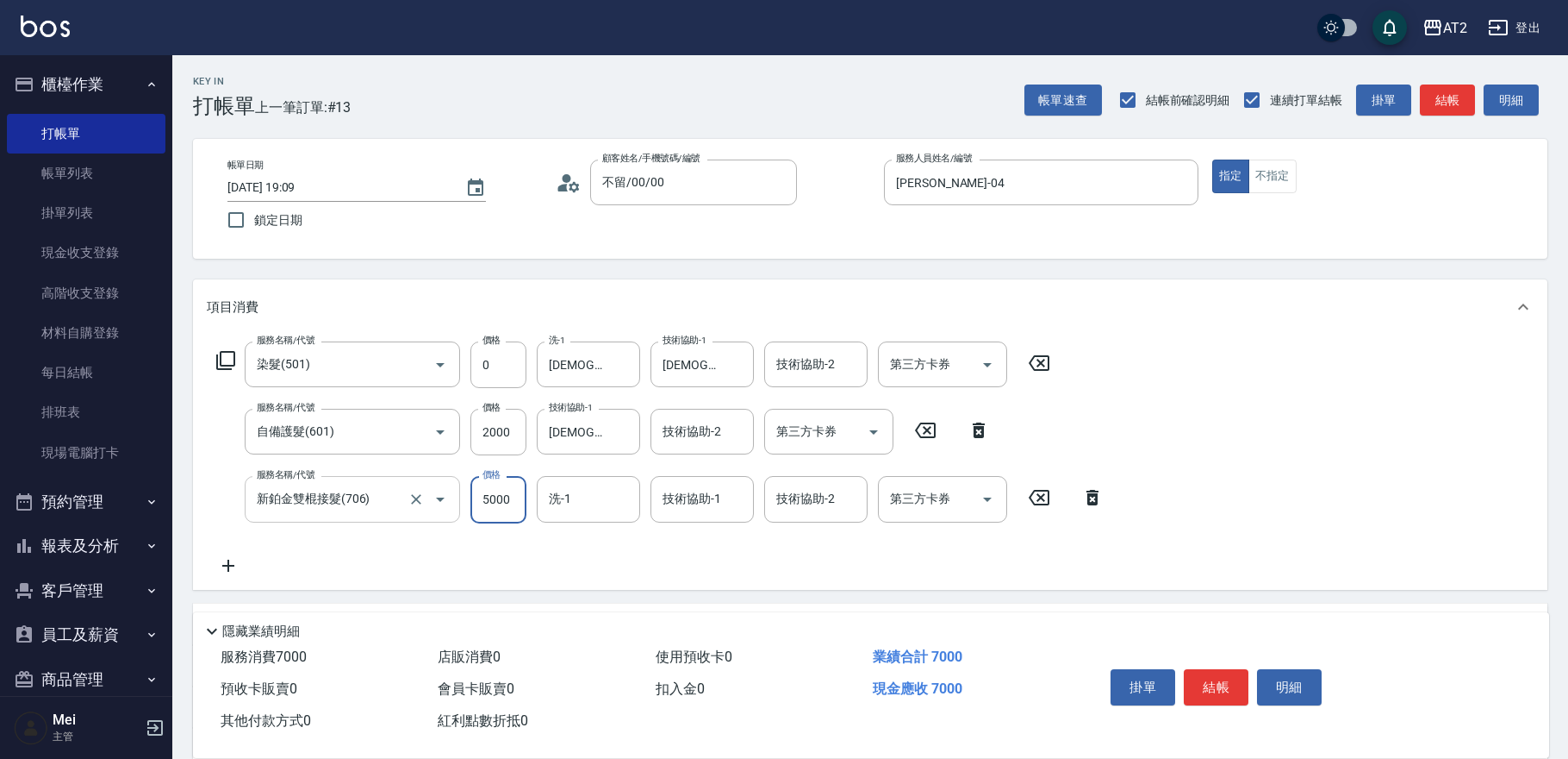
type input "200"
type input "67"
type input "260"
type input "674"
type input "870"
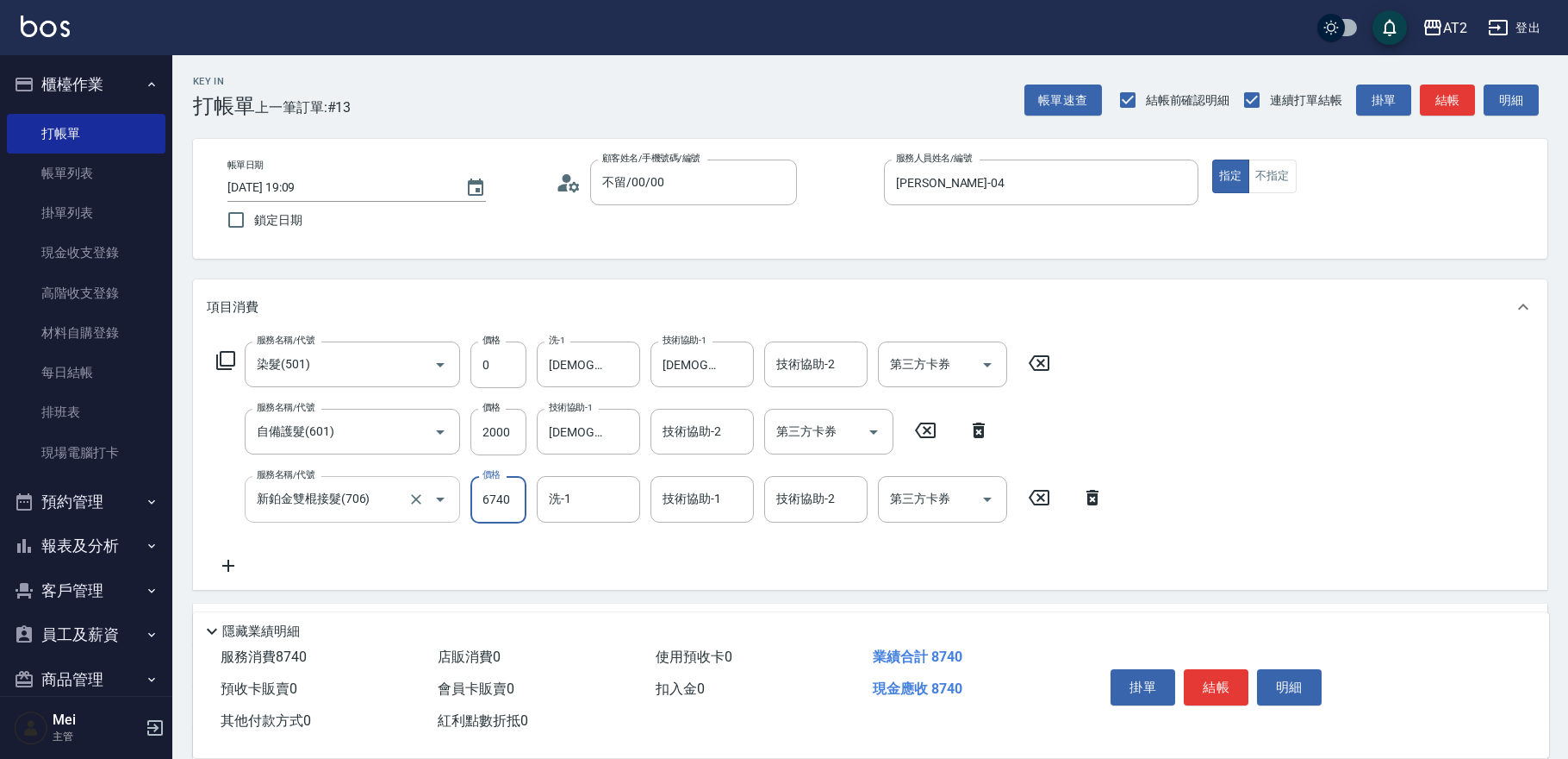
type input "6740"
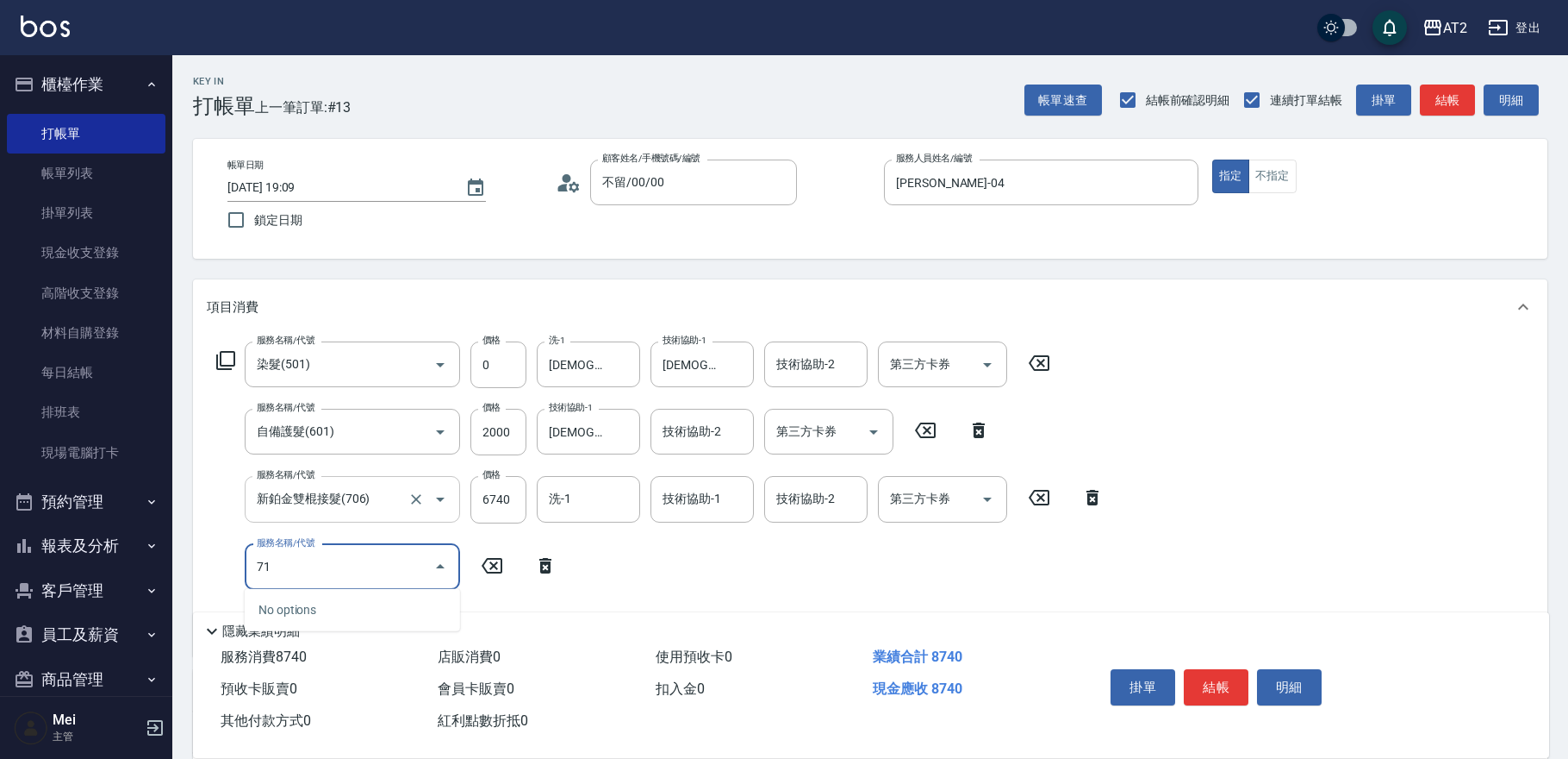
type input "719"
type input "1370"
type input "有色羽毛鉑金髮(719)"
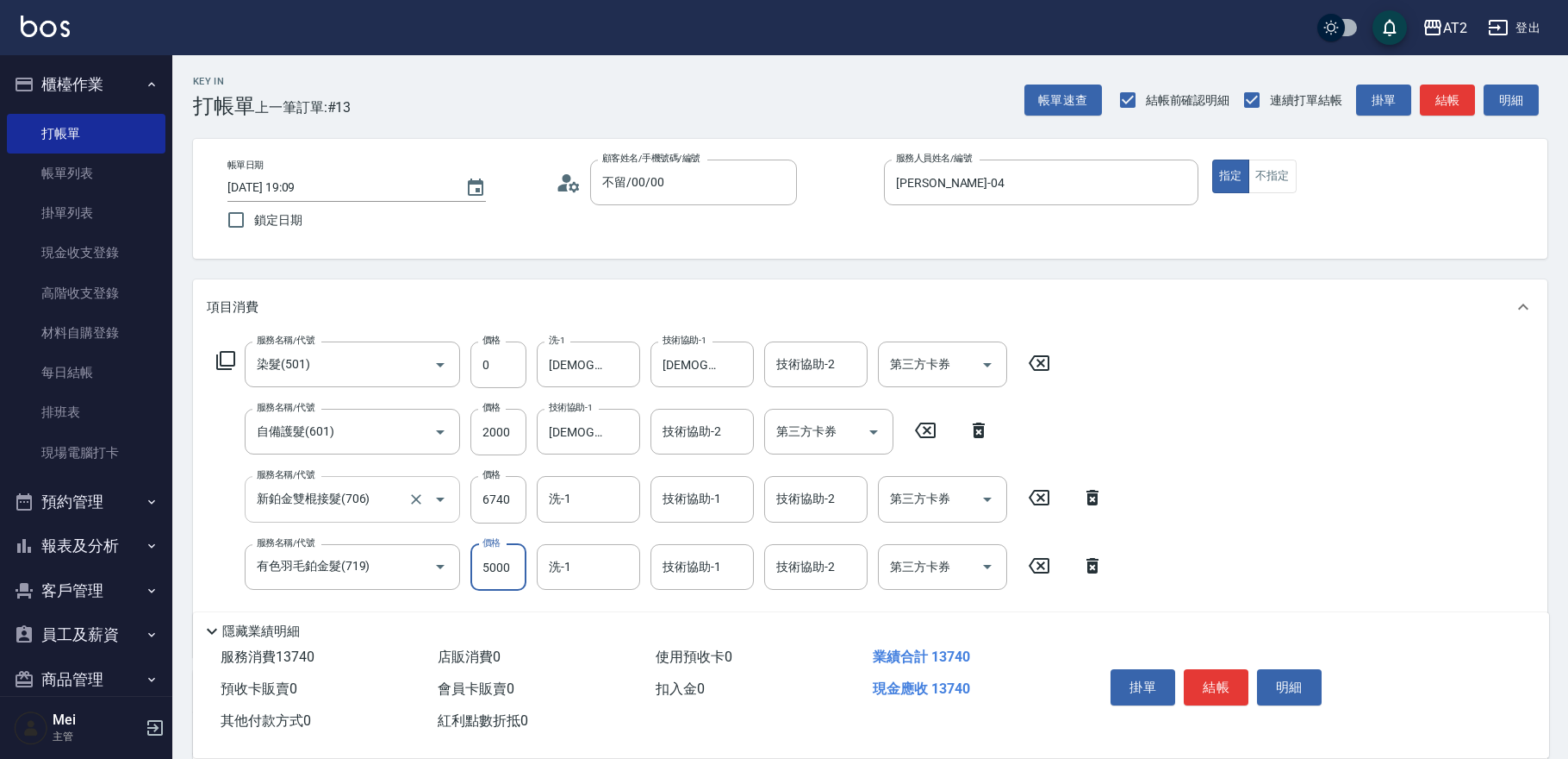
type input "5"
type input "870"
type input "517"
type input "920"
type input "5170"
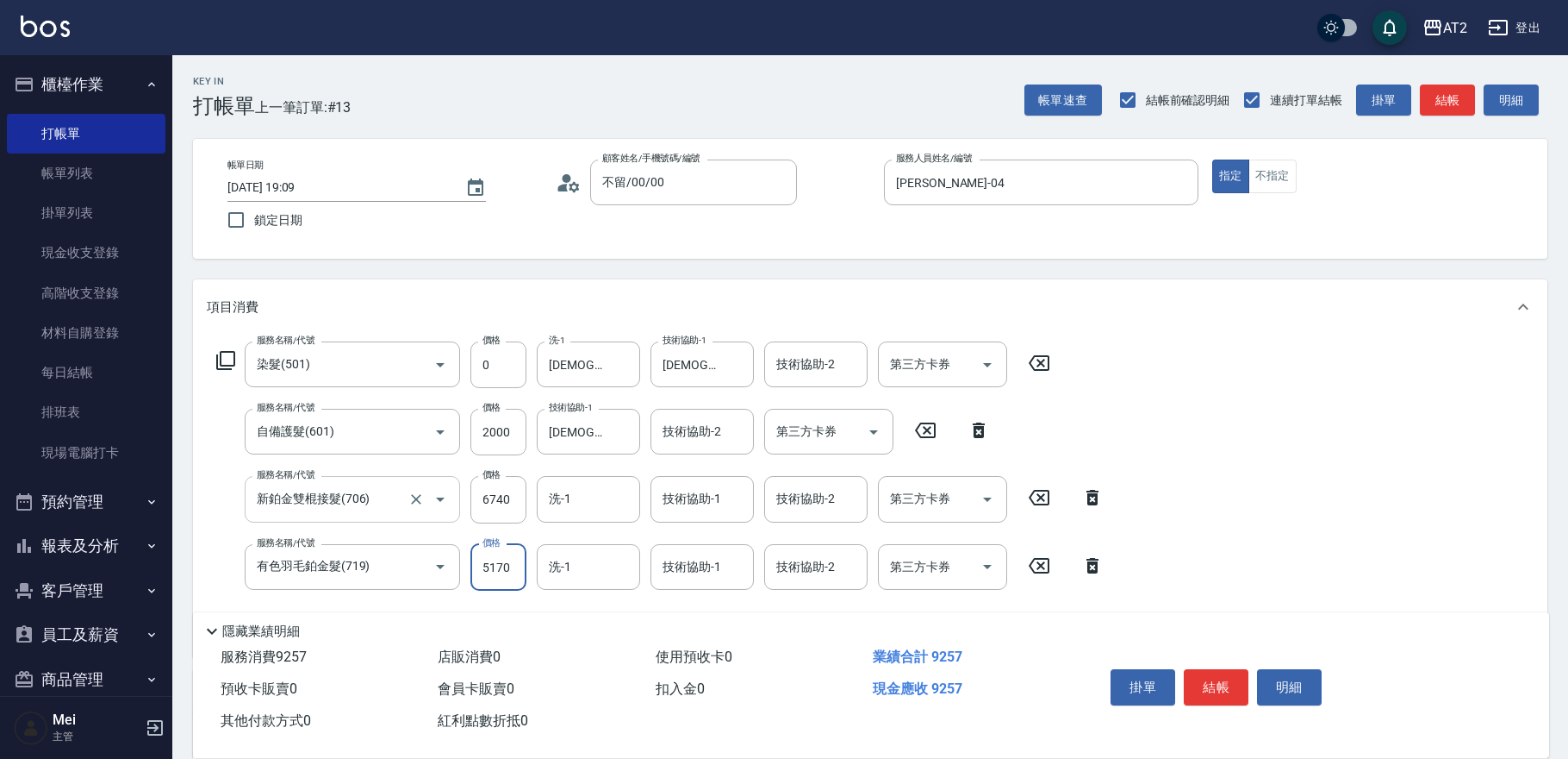
type input "1390"
type input "5170"
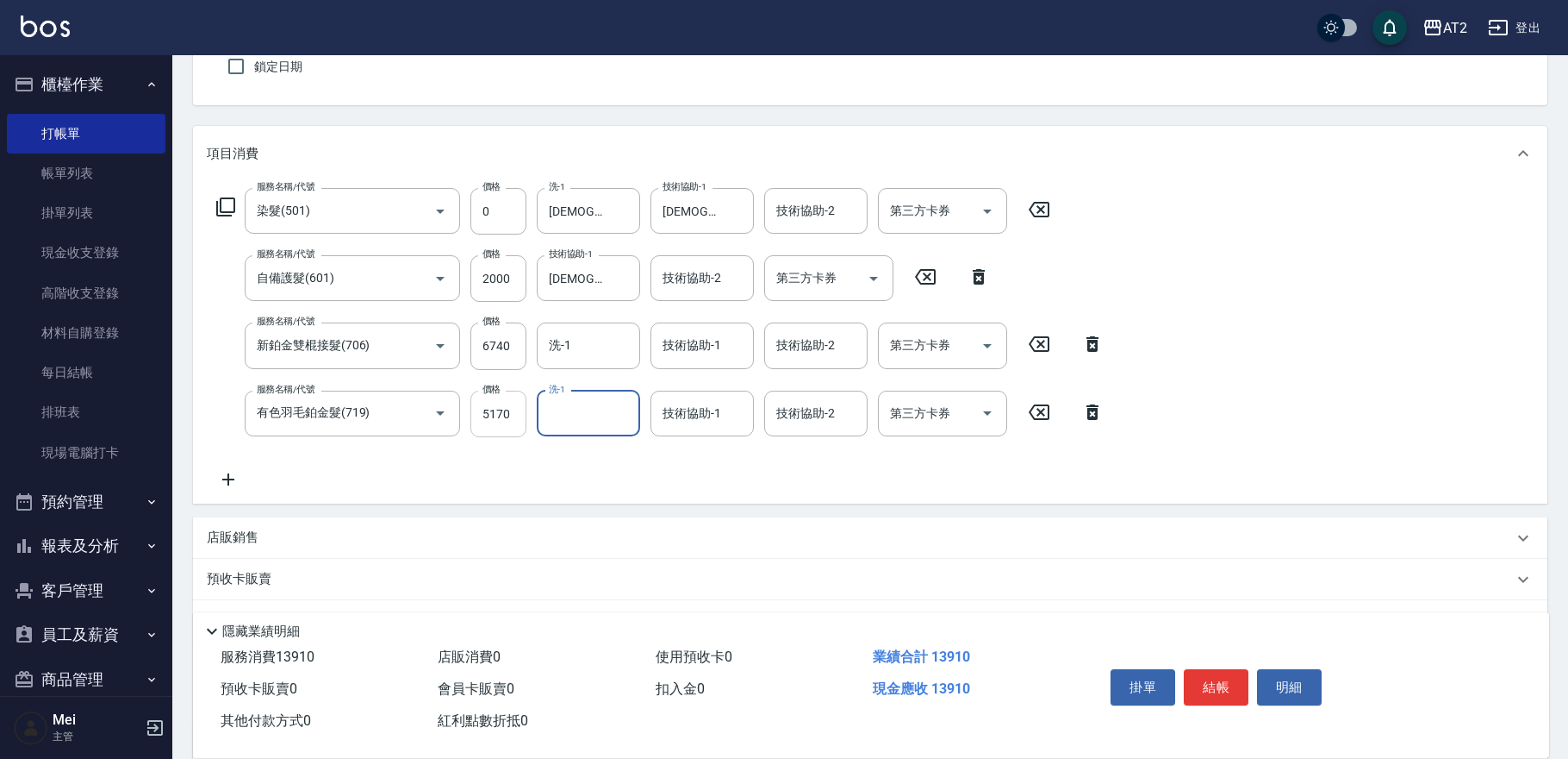
scroll to position [321, 0]
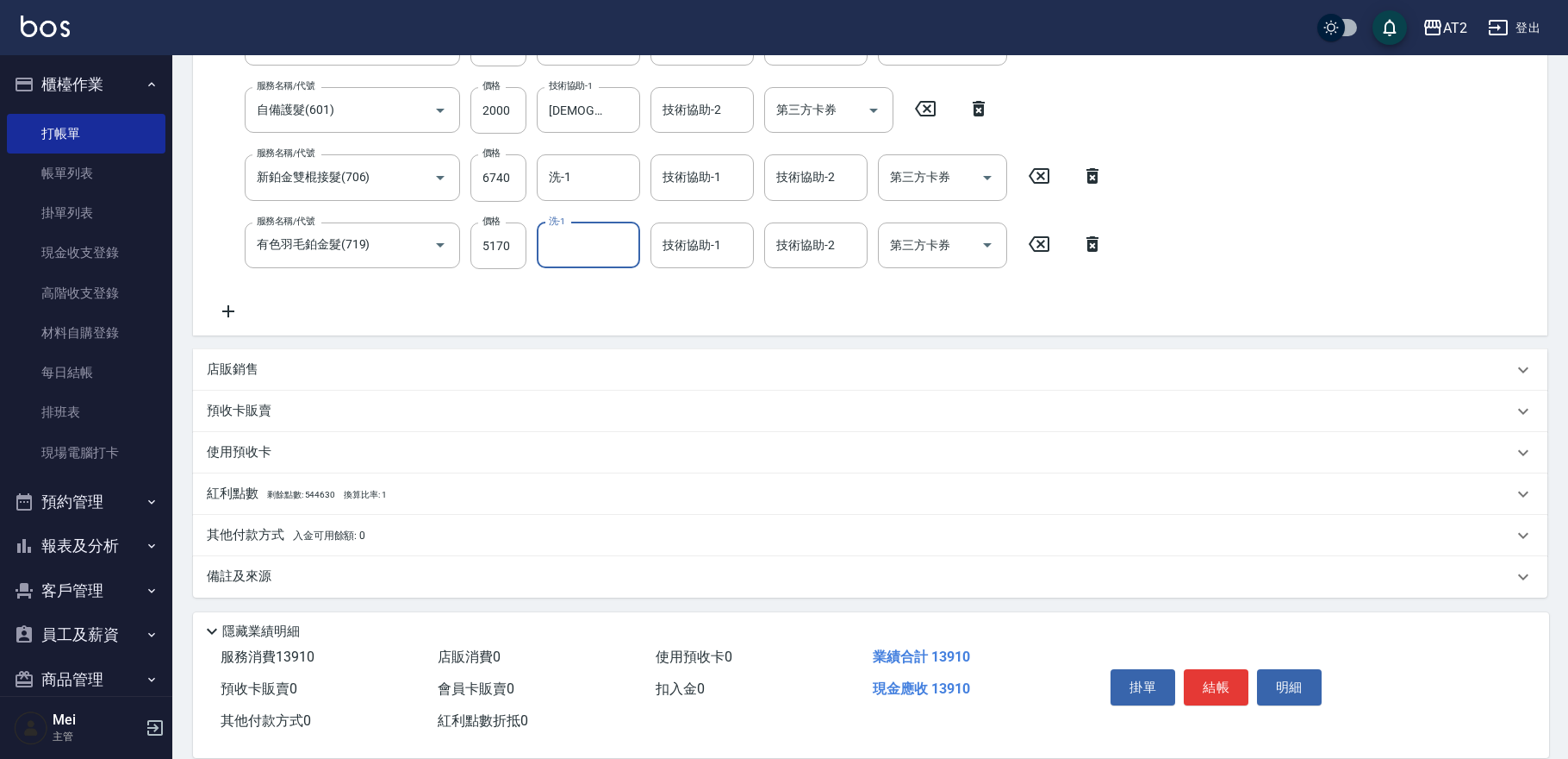
click at [310, 523] on div "其他付款方式 入金可用餘額: 0" at bounding box center [870, 535] width 1355 height 42
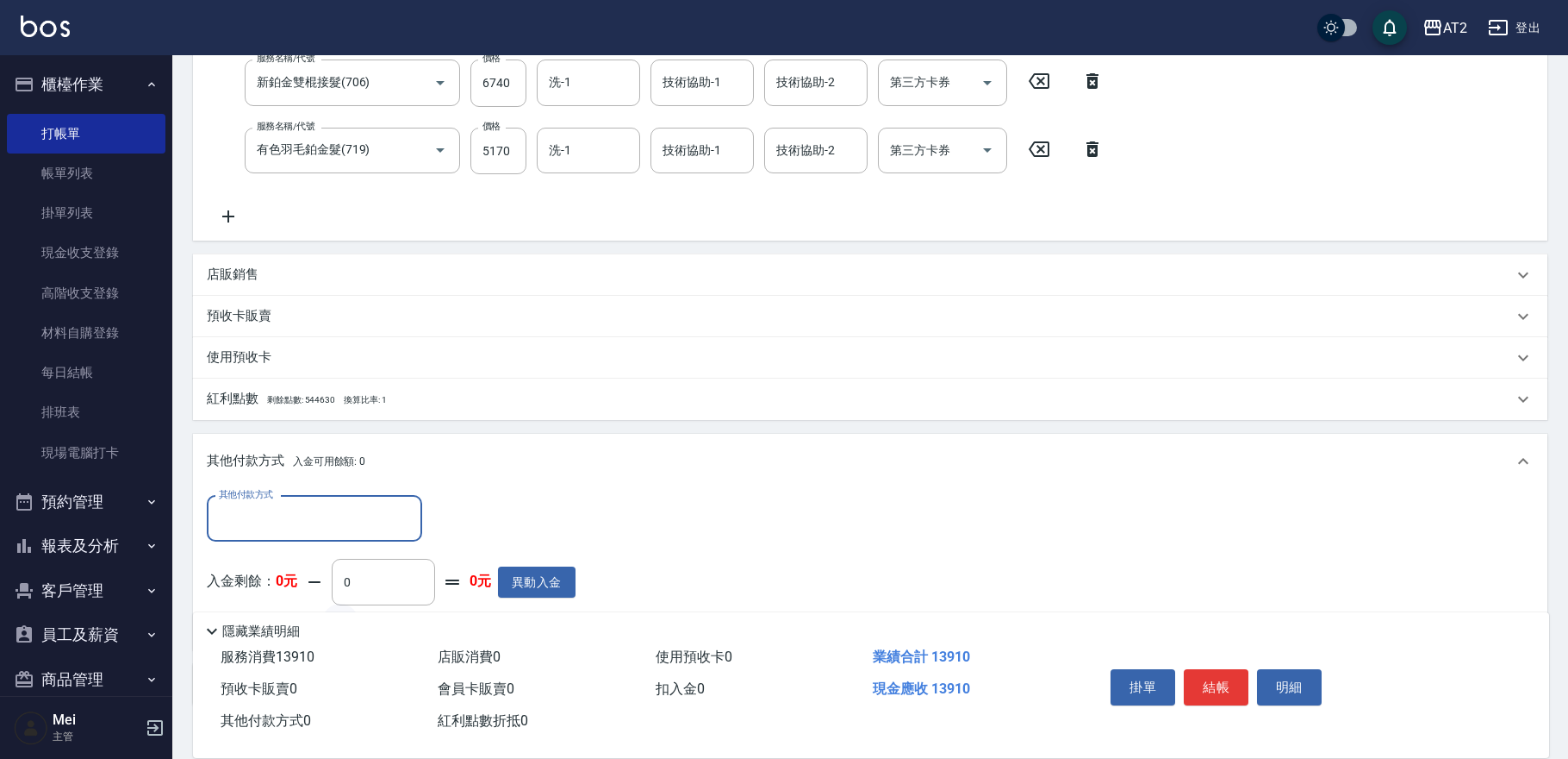
scroll to position [513, 0]
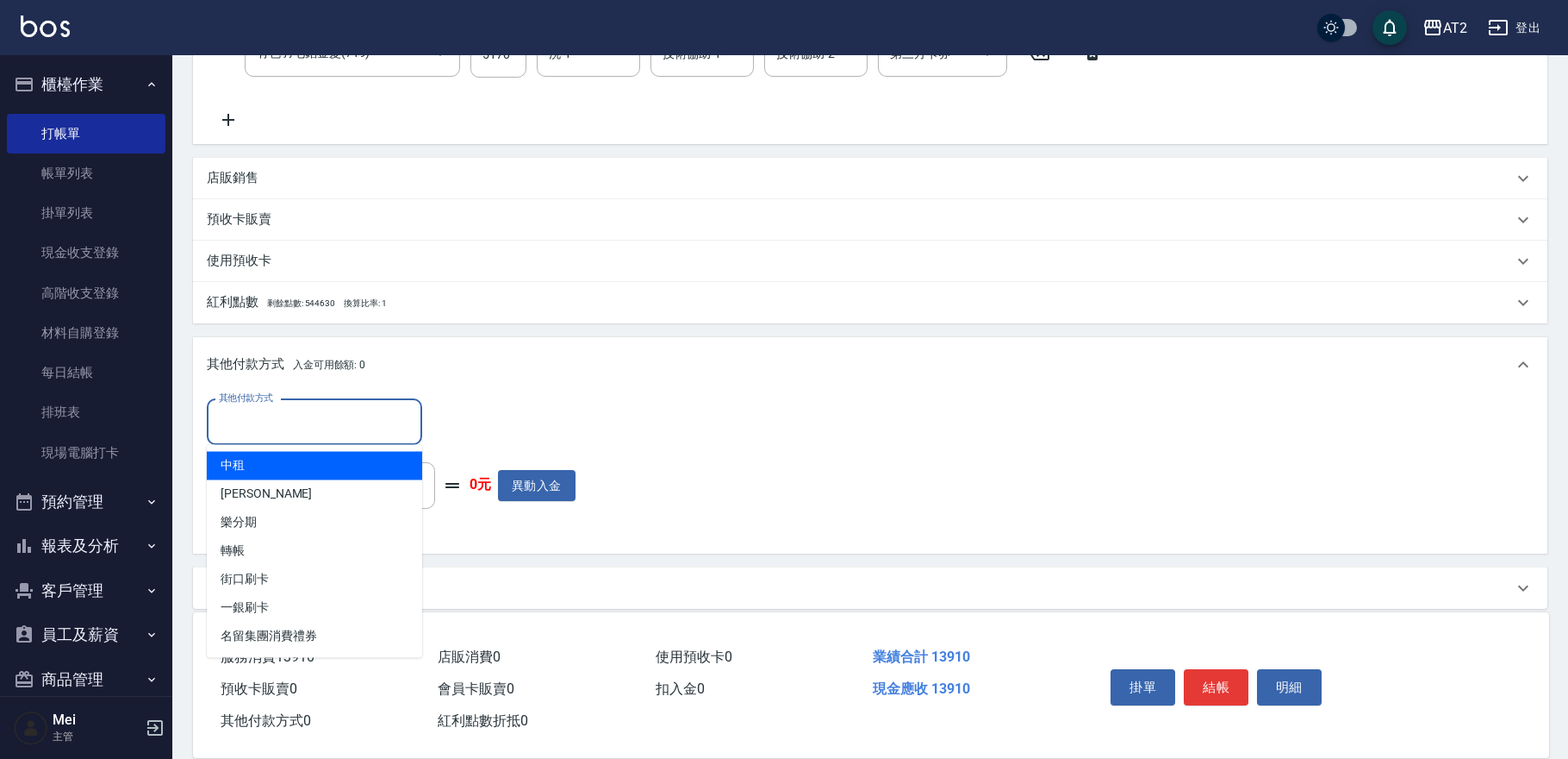
click at [293, 417] on input "其他付款方式" at bounding box center [314, 422] width 200 height 30
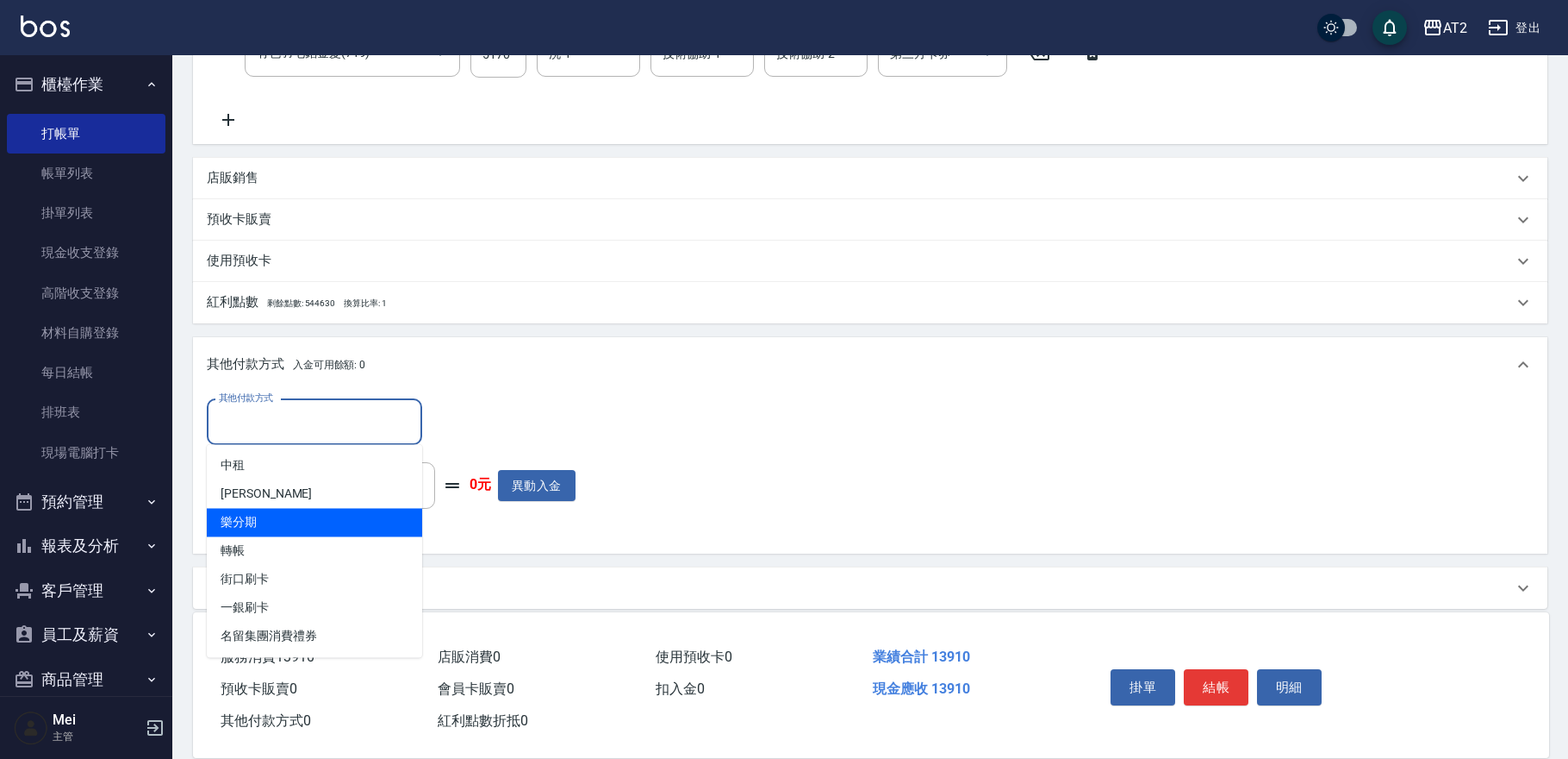
click at [318, 521] on span "樂分期" at bounding box center [315, 522] width 215 height 28
type input "樂分期"
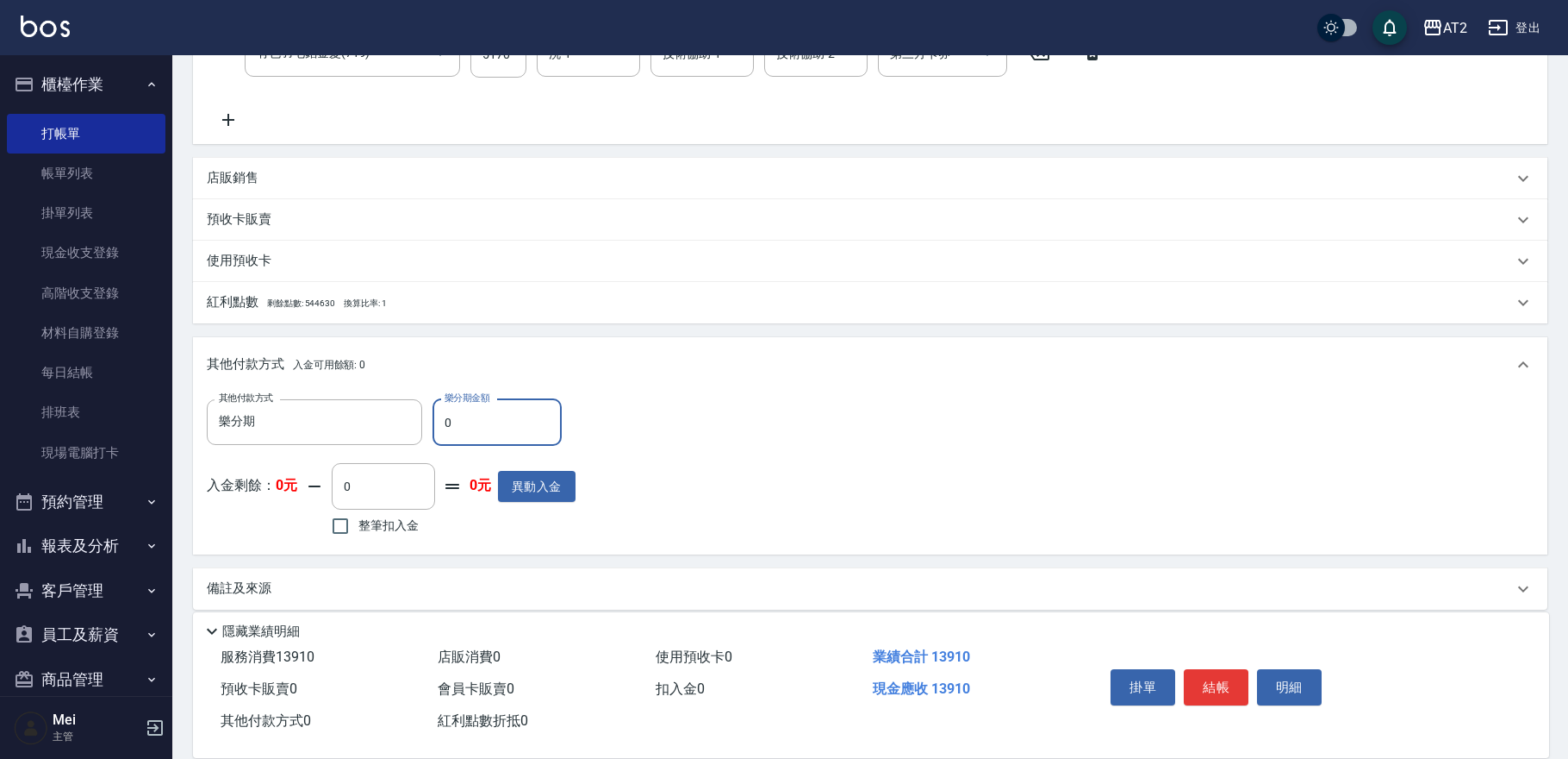
click at [441, 429] on input "0" at bounding box center [496, 423] width 129 height 46
type input "13"
type input "1380"
type input "134"
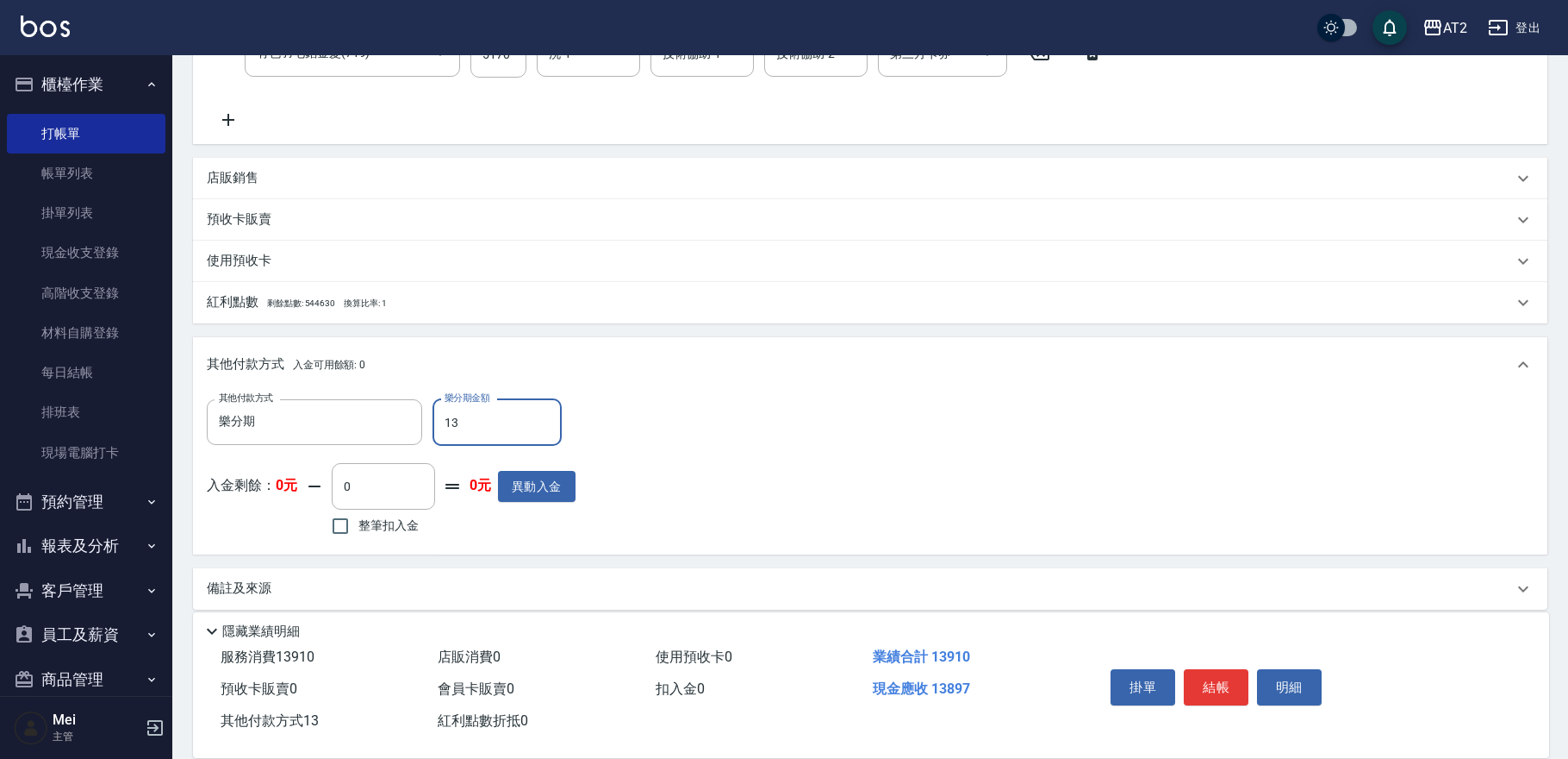
type input "1370"
type input "1341"
type input "50"
type input "13410"
type input "2025/10/06 19:14"
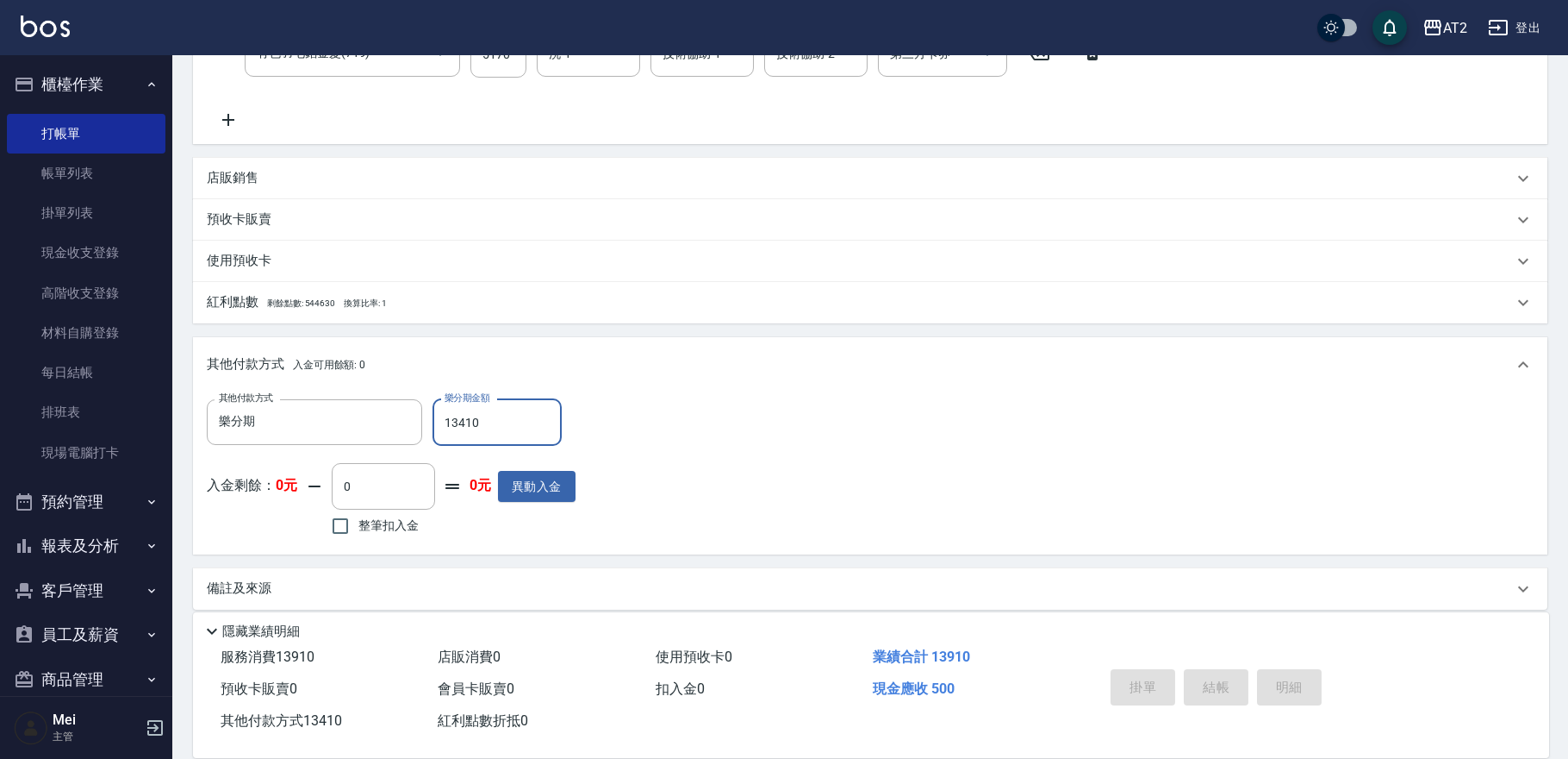
type input "0"
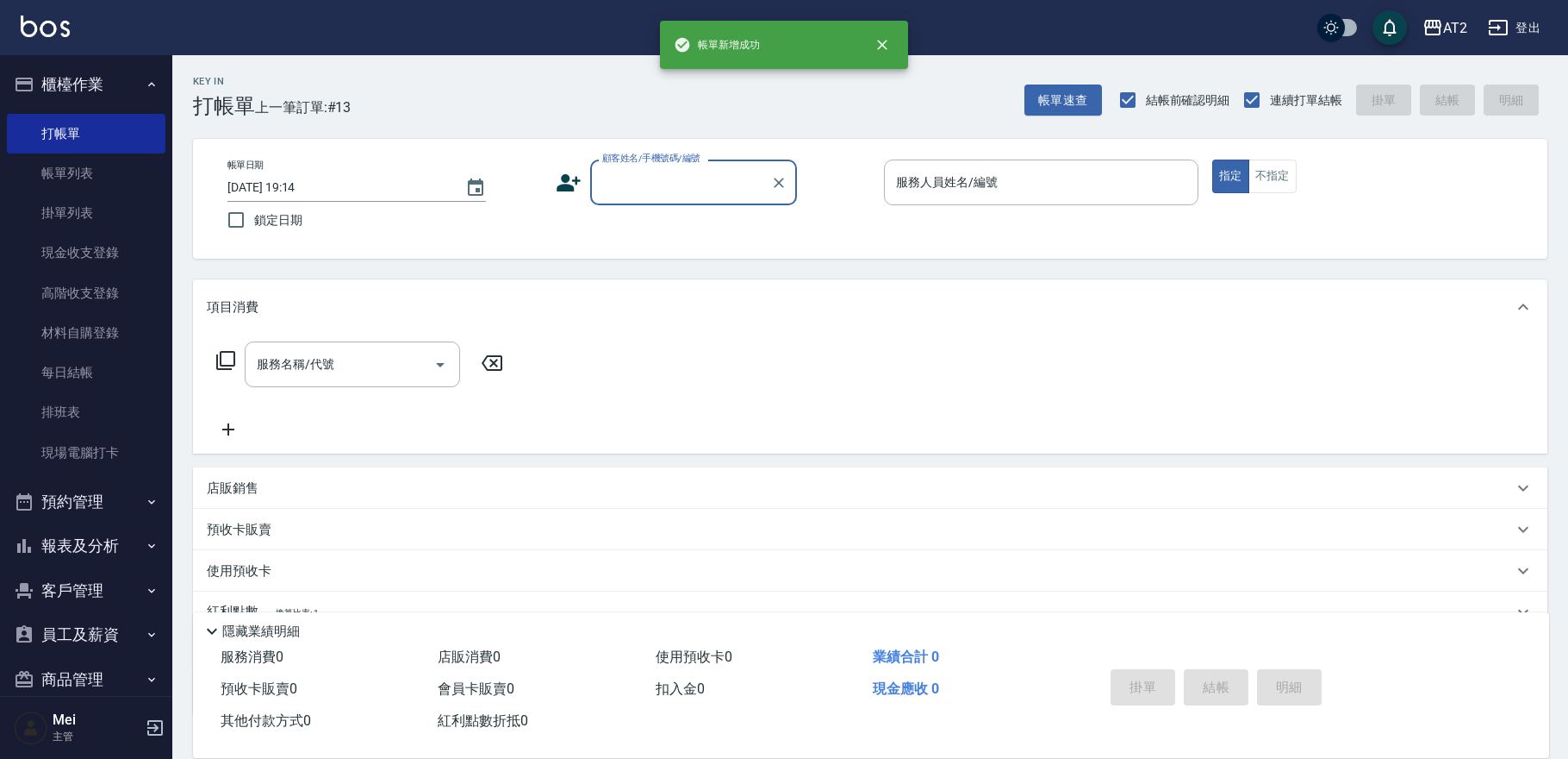
scroll to position [0, 0]
click at [662, 202] on div "顧客姓名/手機號碼/編號" at bounding box center [694, 182] width 207 height 45
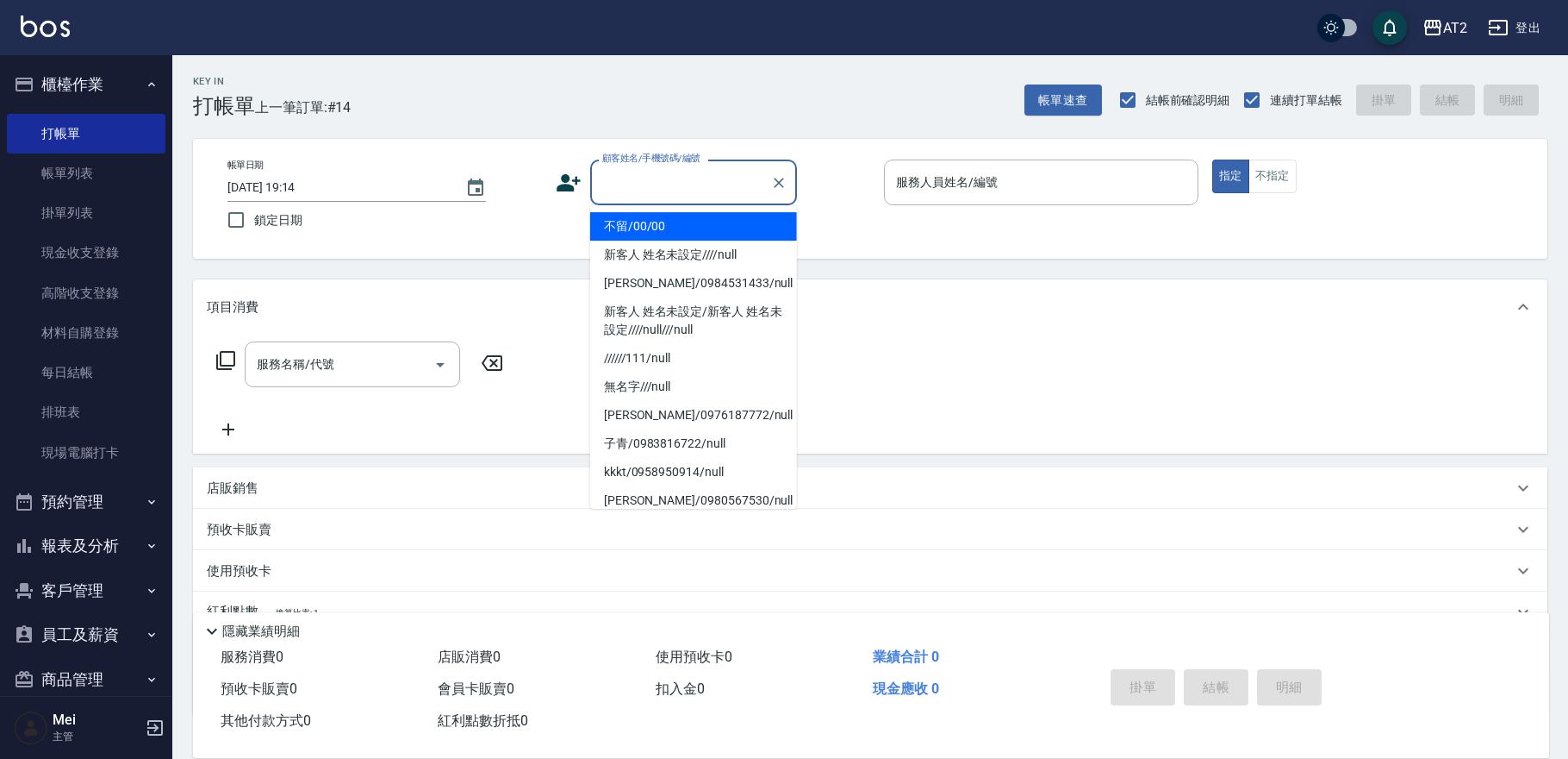
click at [663, 221] on li "不留/00/00" at bounding box center [694, 226] width 207 height 28
type input "不留/00/00"
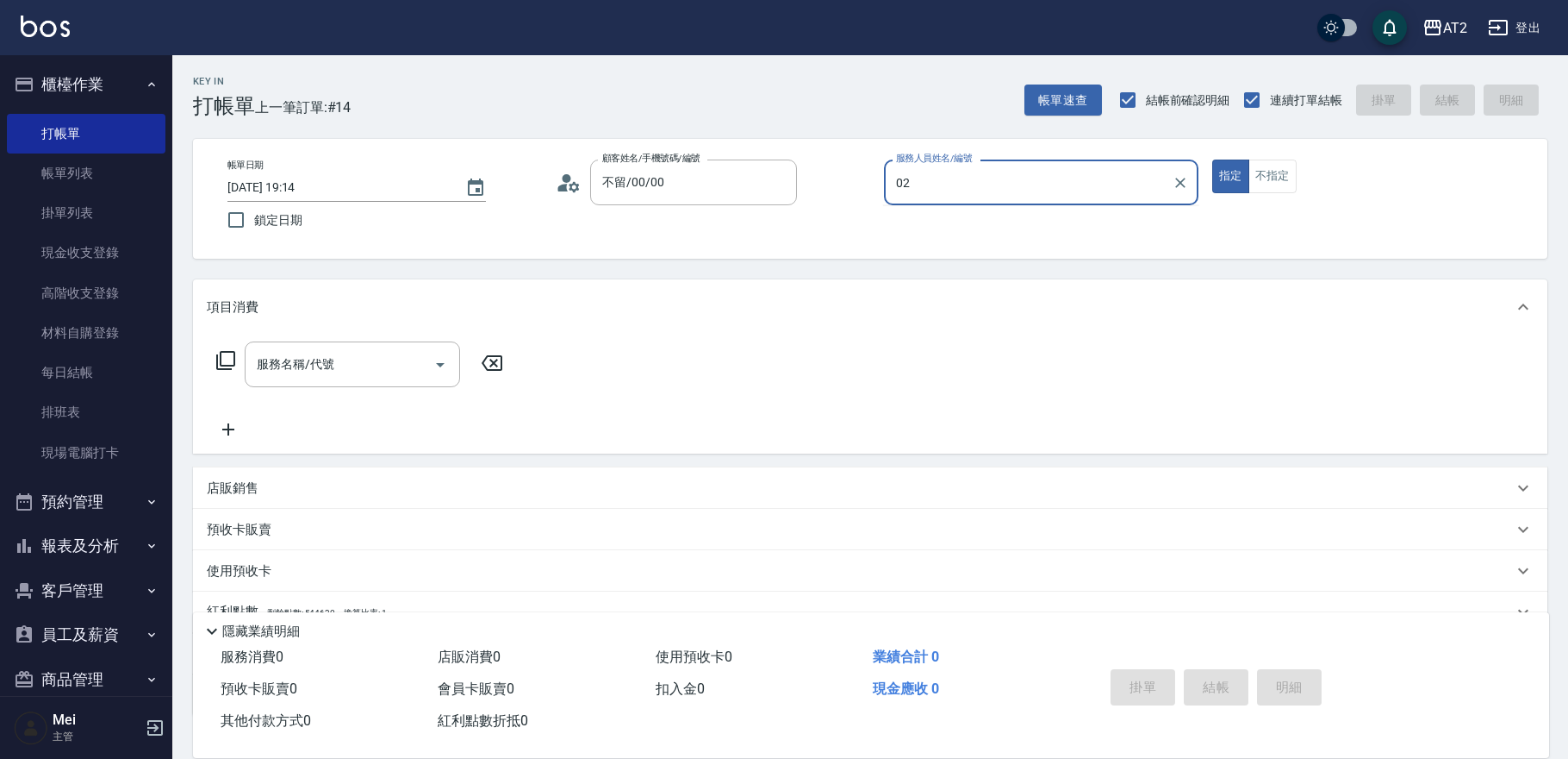
type input "Morgan-02"
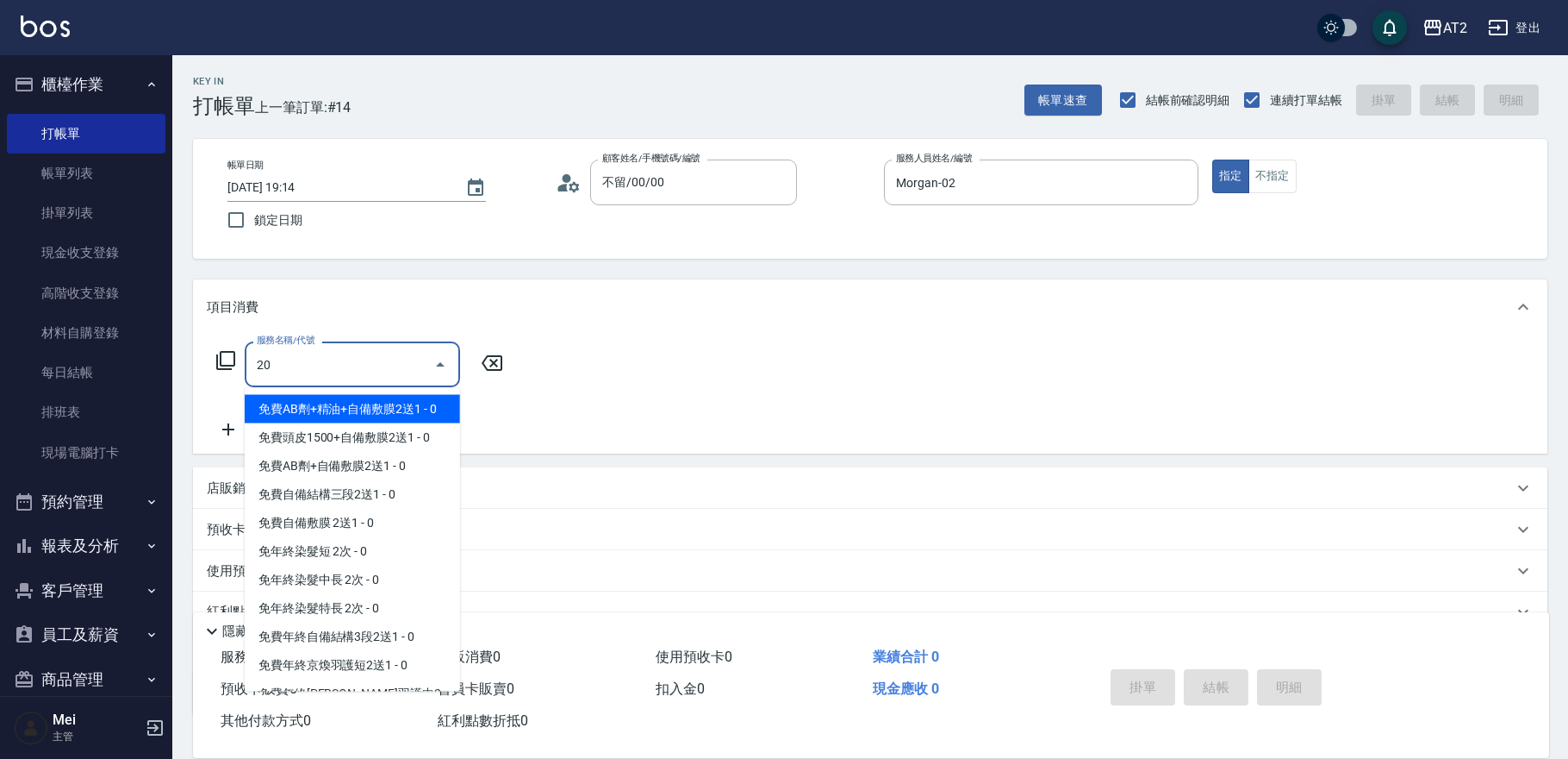
type input "201"
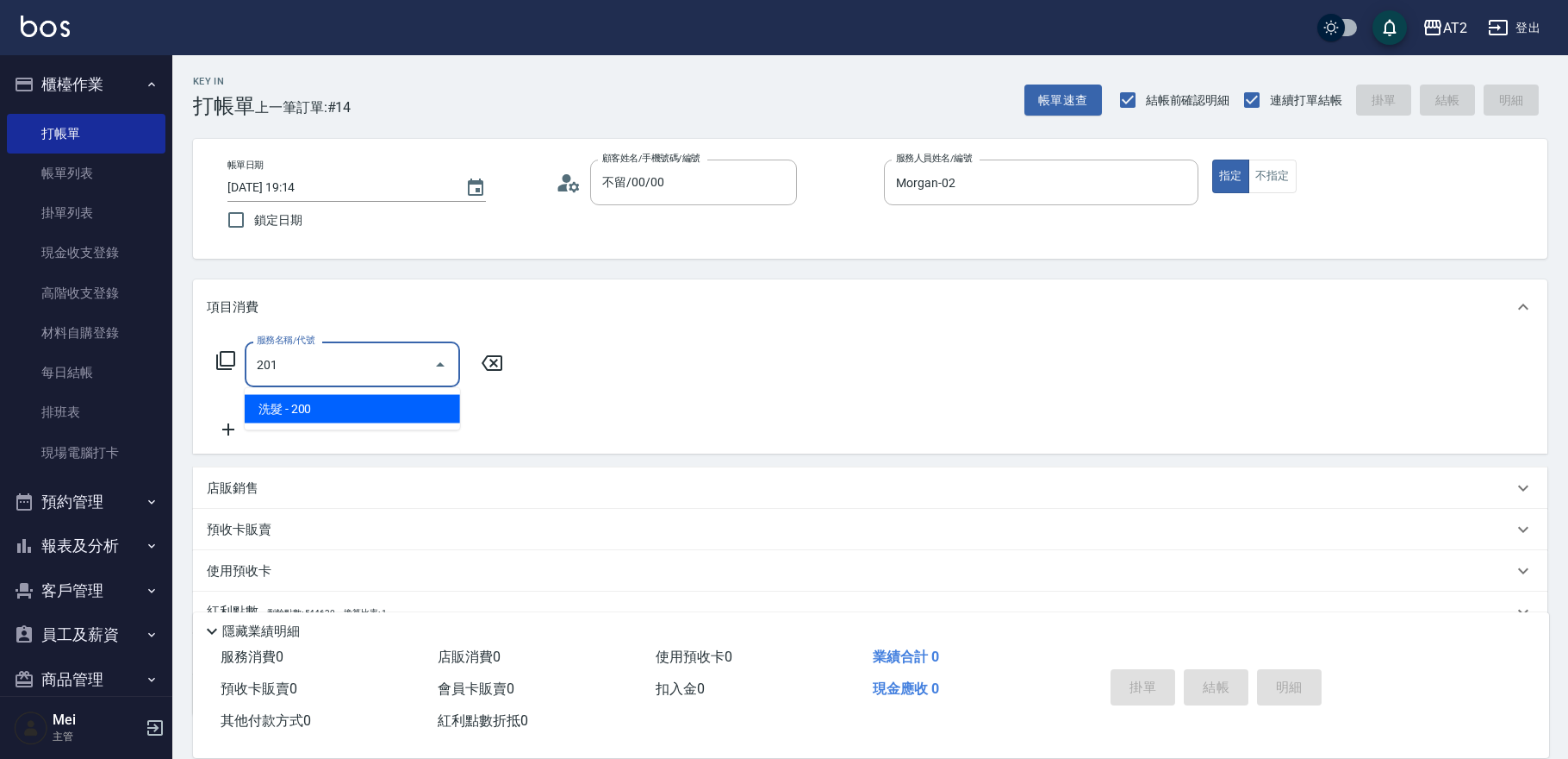
type input "20"
type input "洗髮(201)"
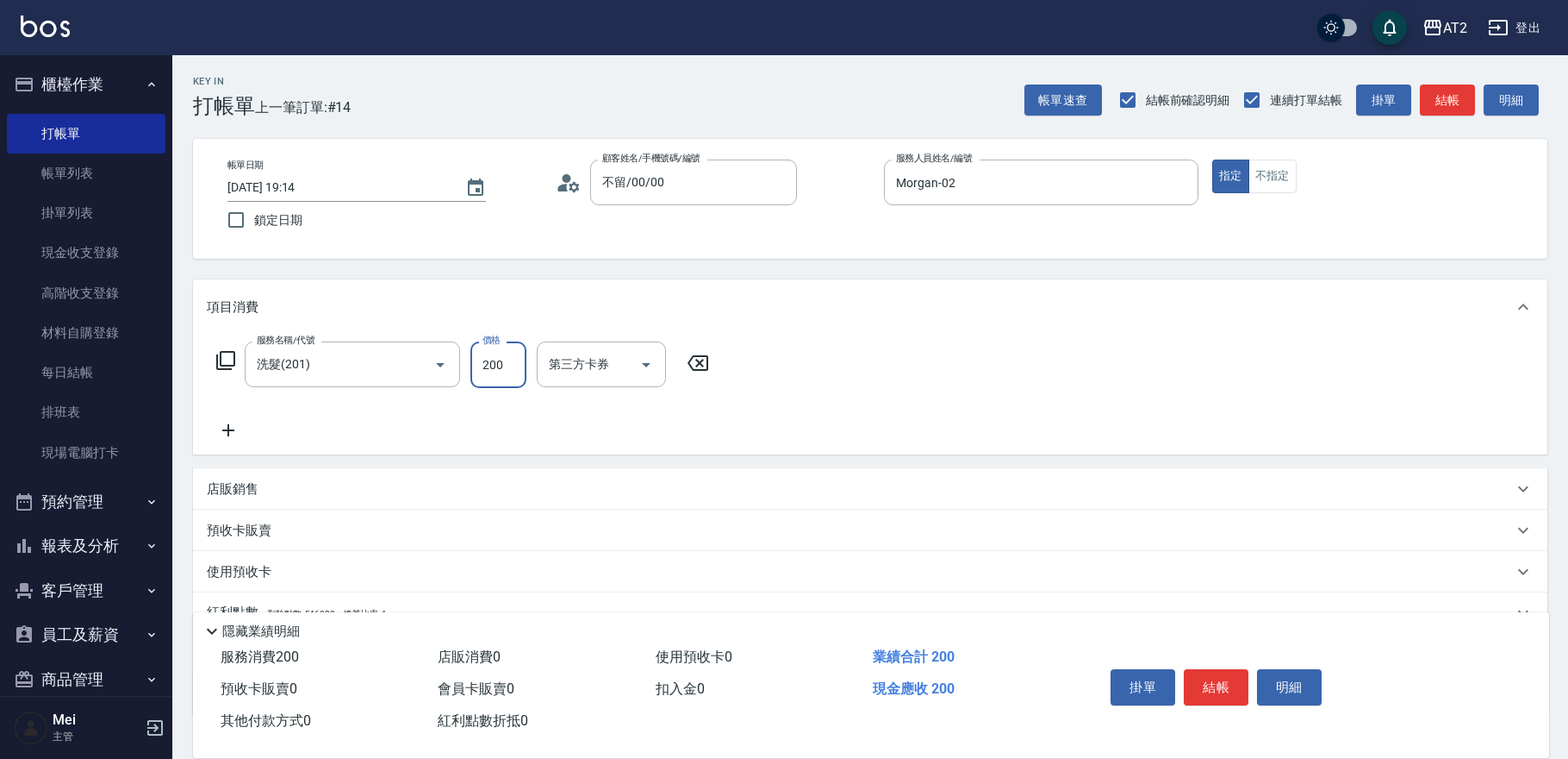
type input "0"
type input "35"
type input "30"
type input "350"
type input "小妍-46"
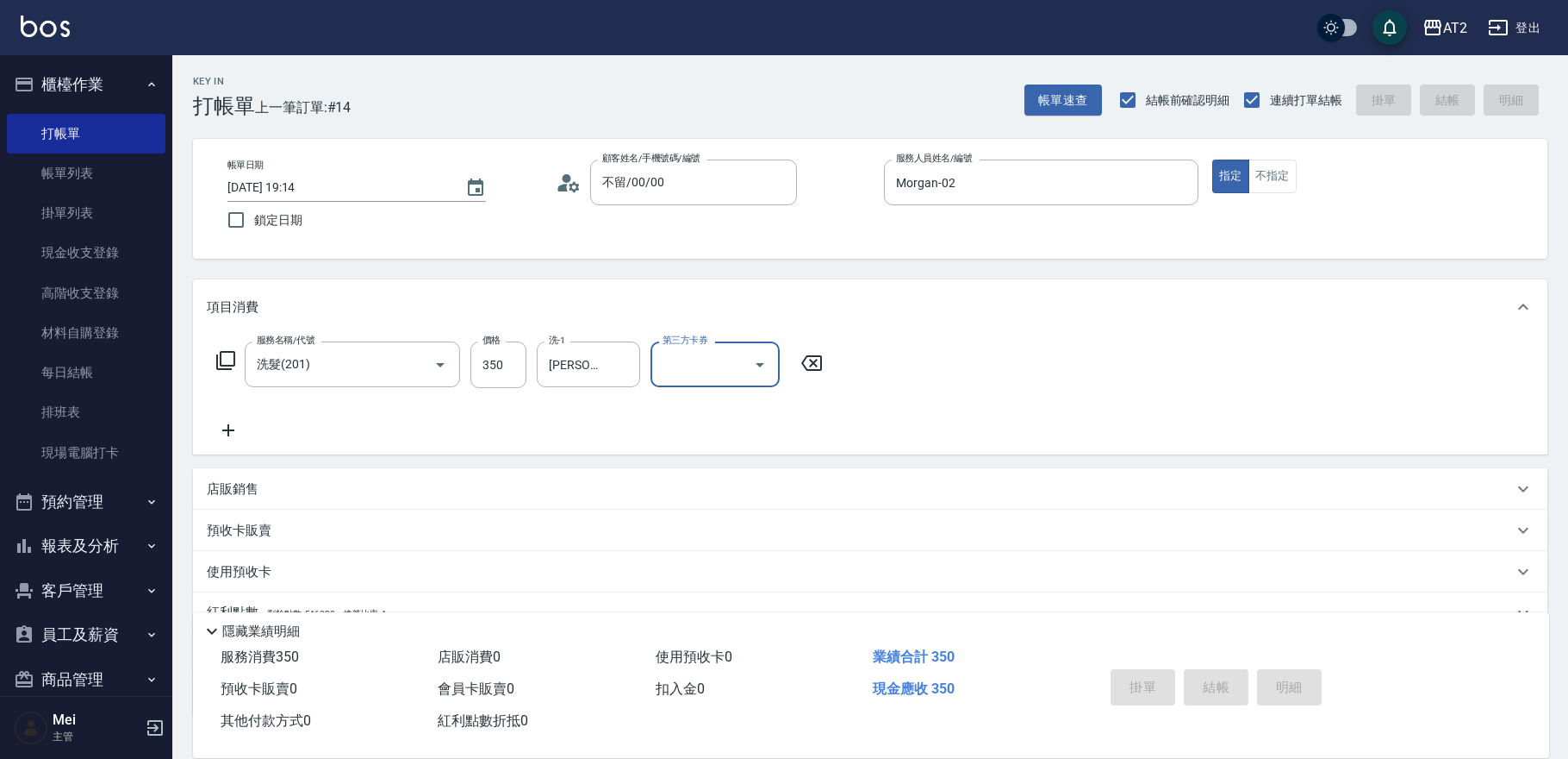
type input "2025/10/06 19:15"
type input "0"
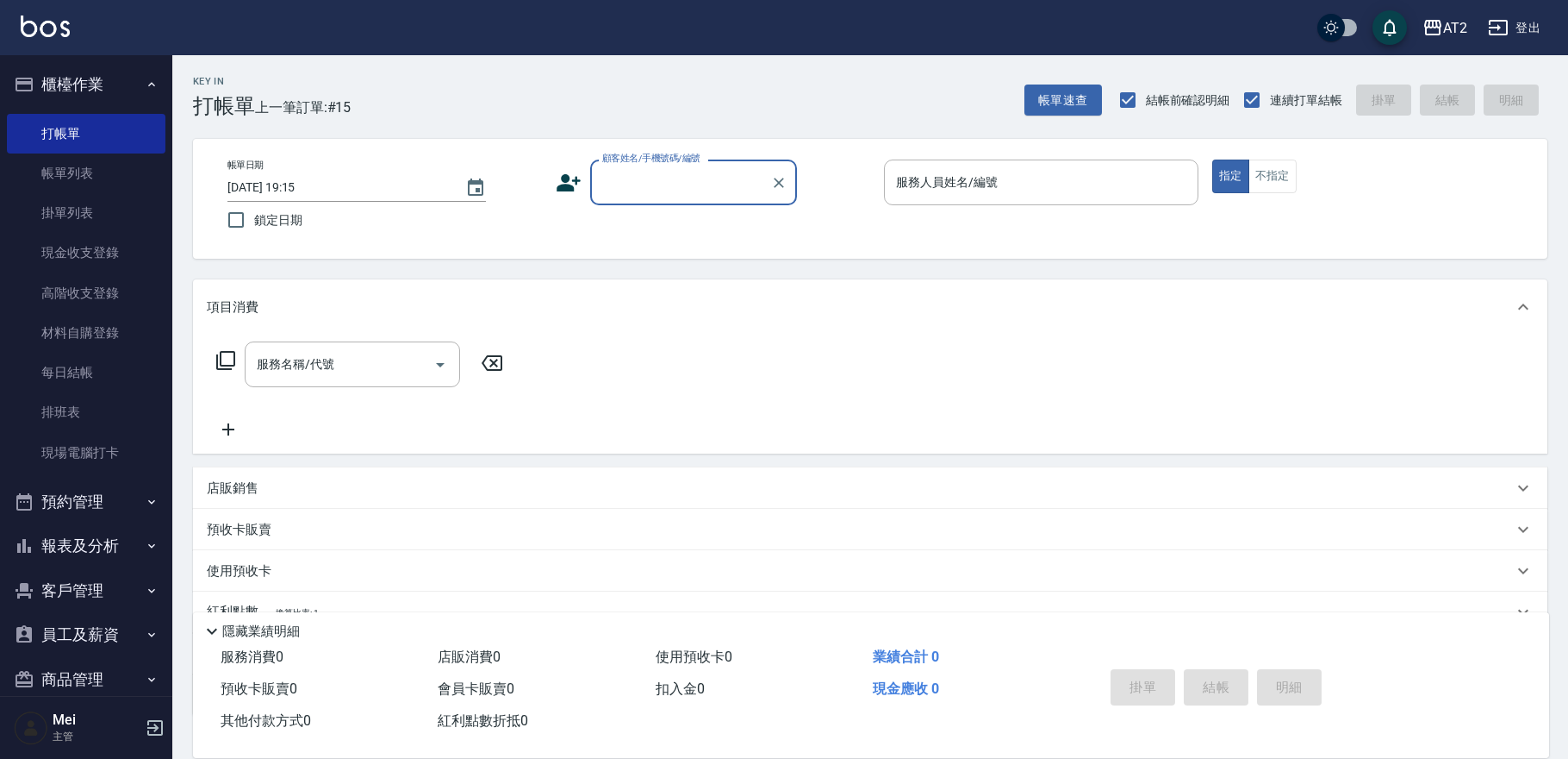
click at [713, 198] on div "顧客姓名/手機號碼/編號" at bounding box center [694, 182] width 207 height 45
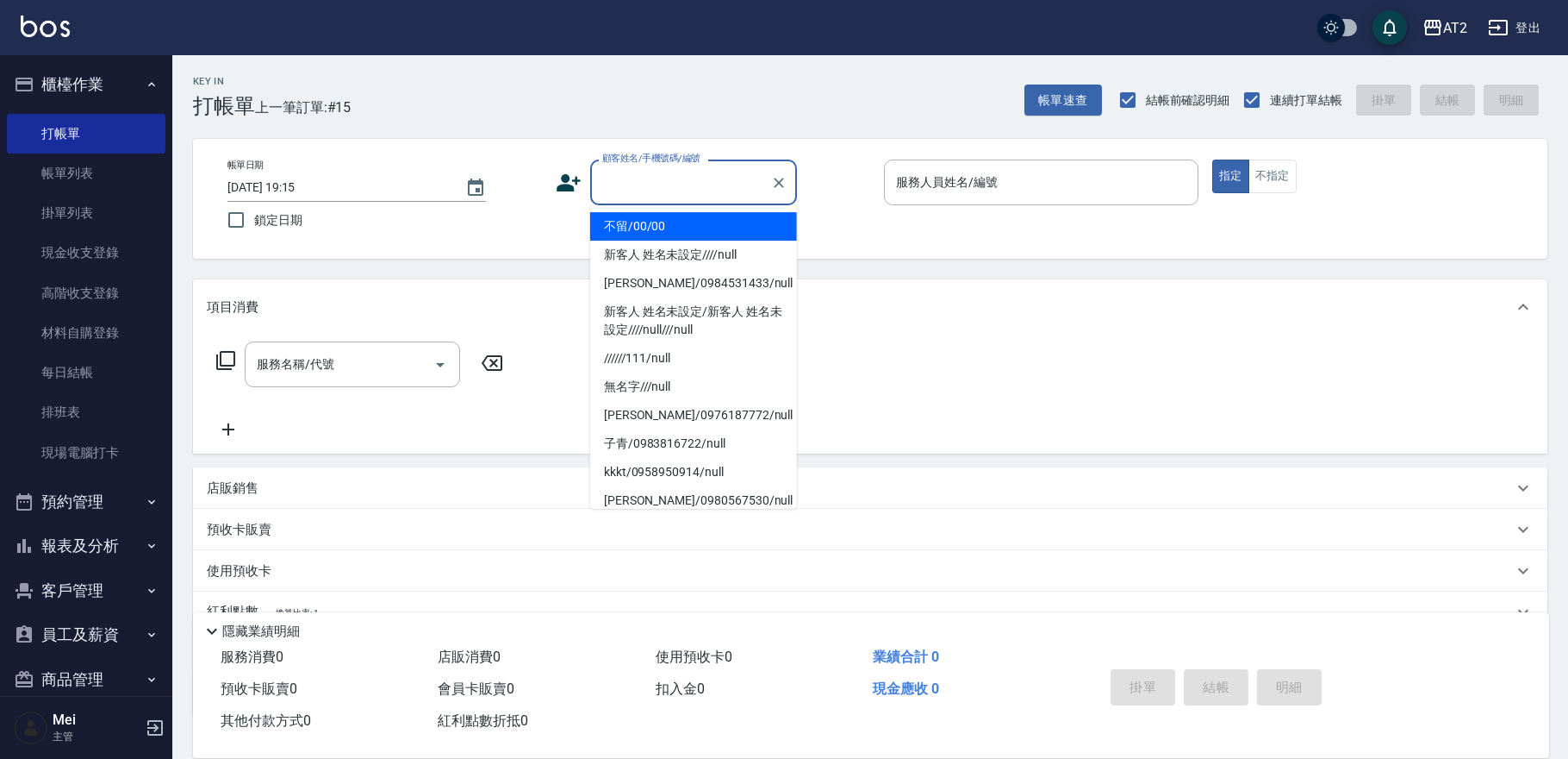
click at [699, 226] on li "不留/00/00" at bounding box center [694, 226] width 207 height 28
type input "不留/00/00"
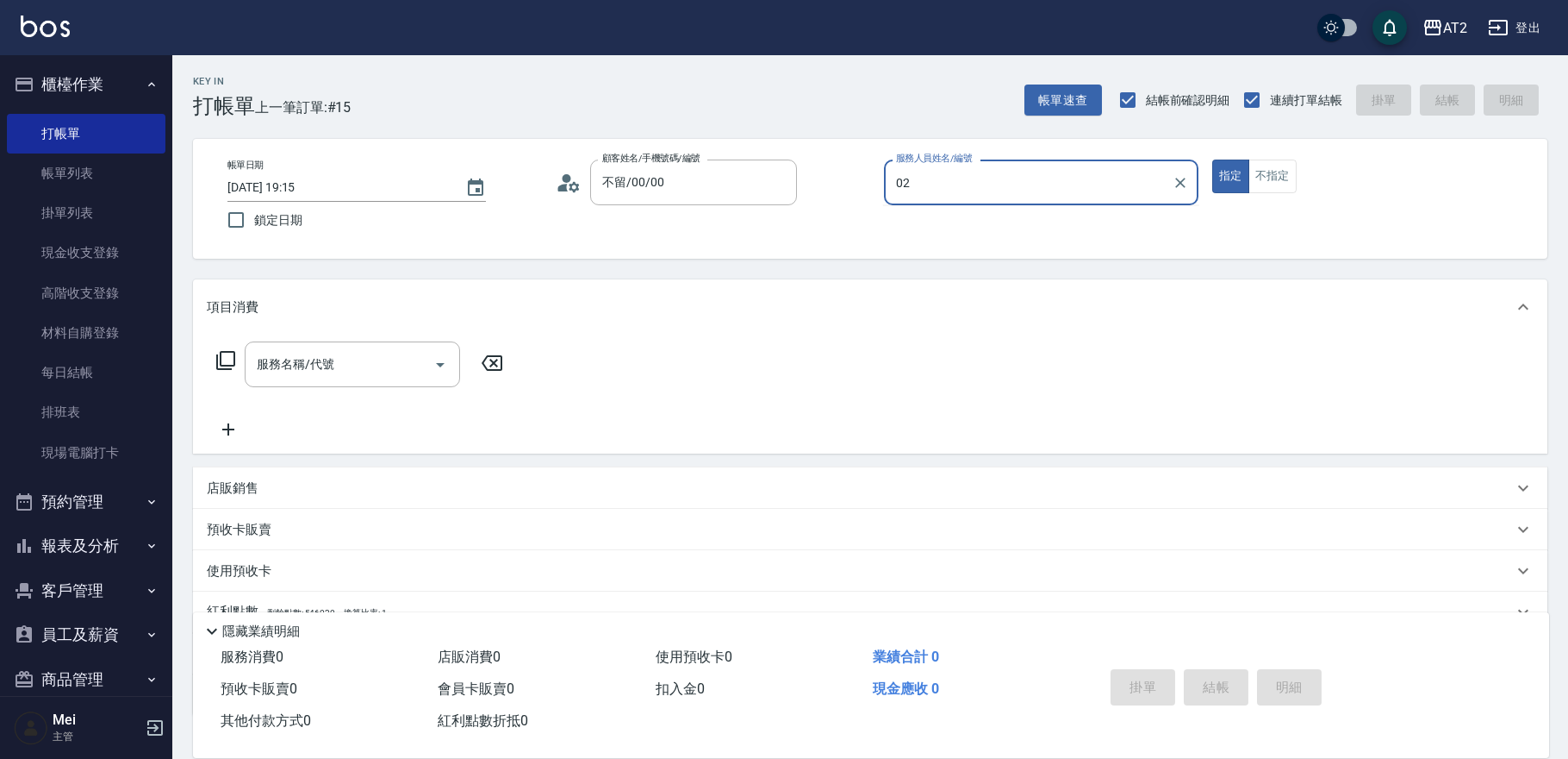
type input "Morgan-02"
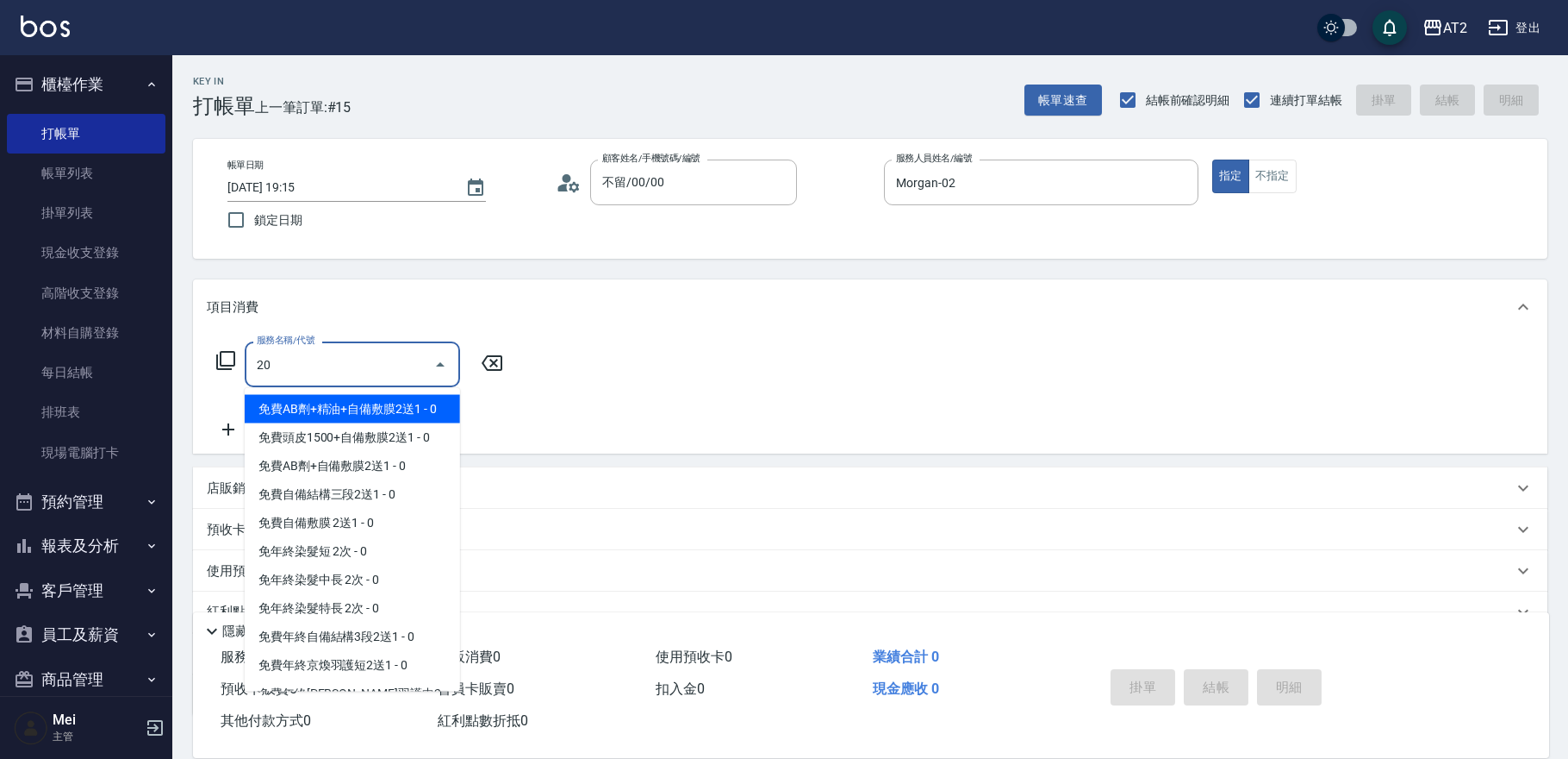
type input "201"
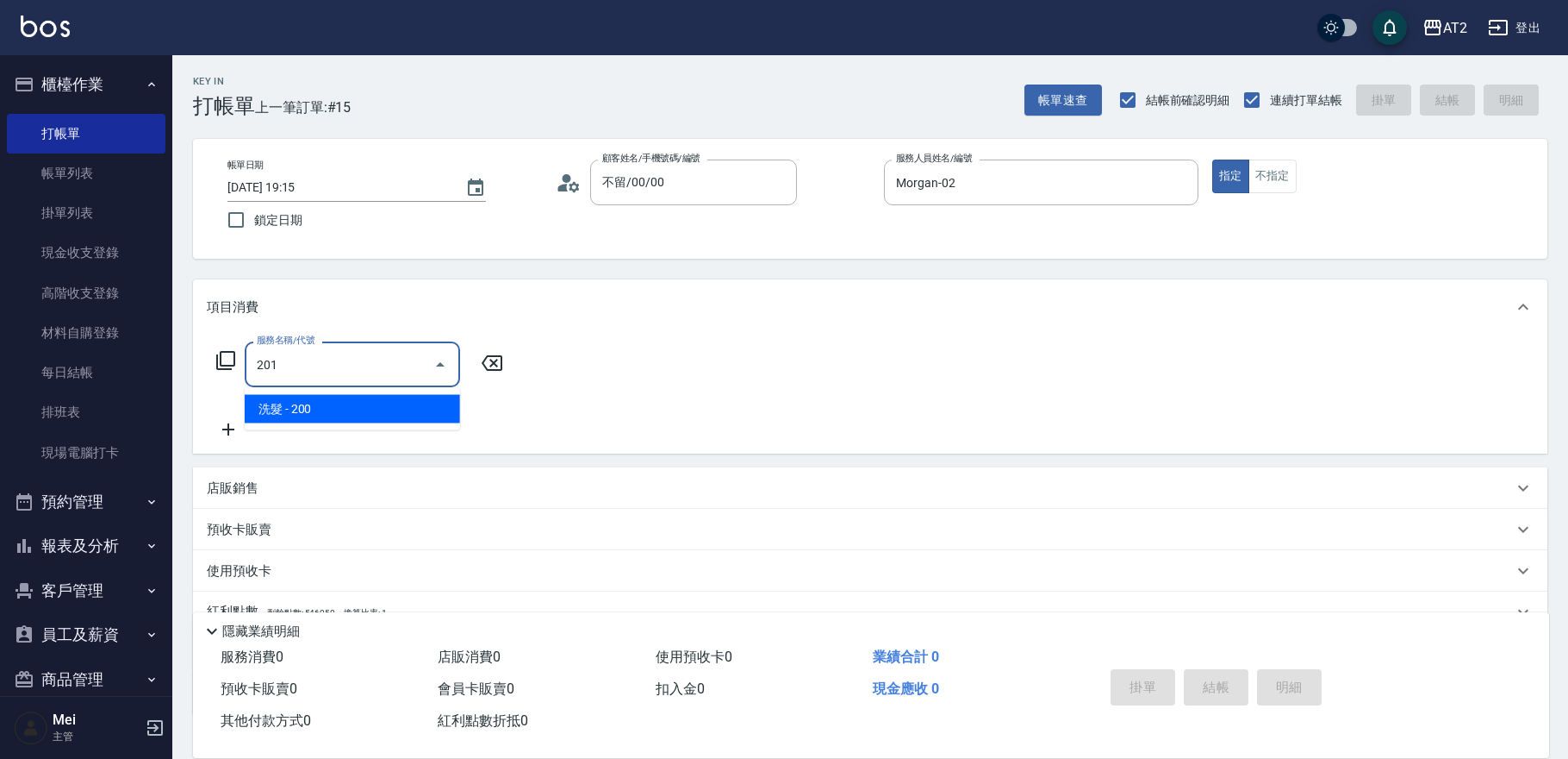
type input "20"
type input "洗髮(201)"
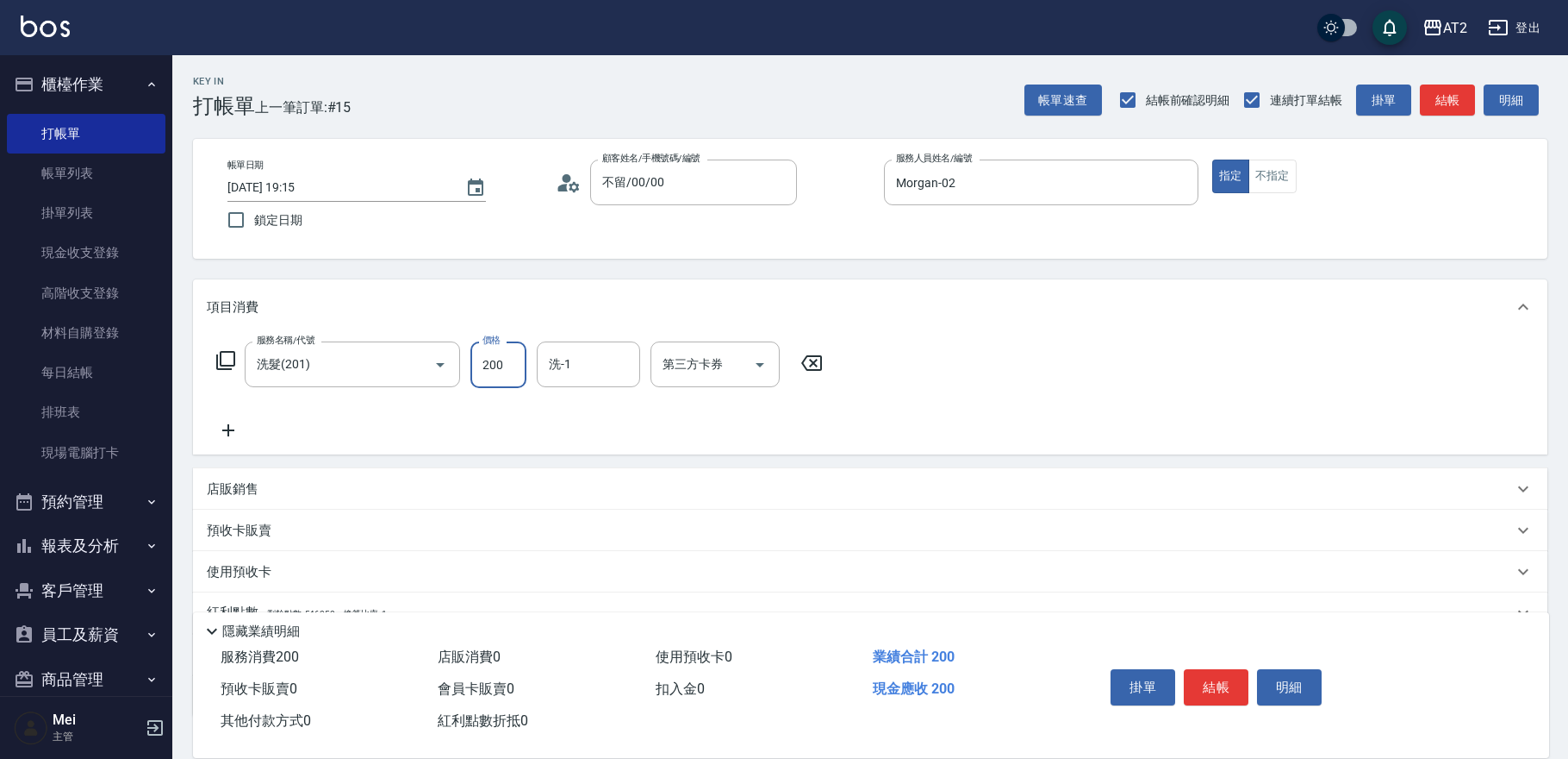
type input "0"
type input "50"
type input "500"
type input "小妍-46"
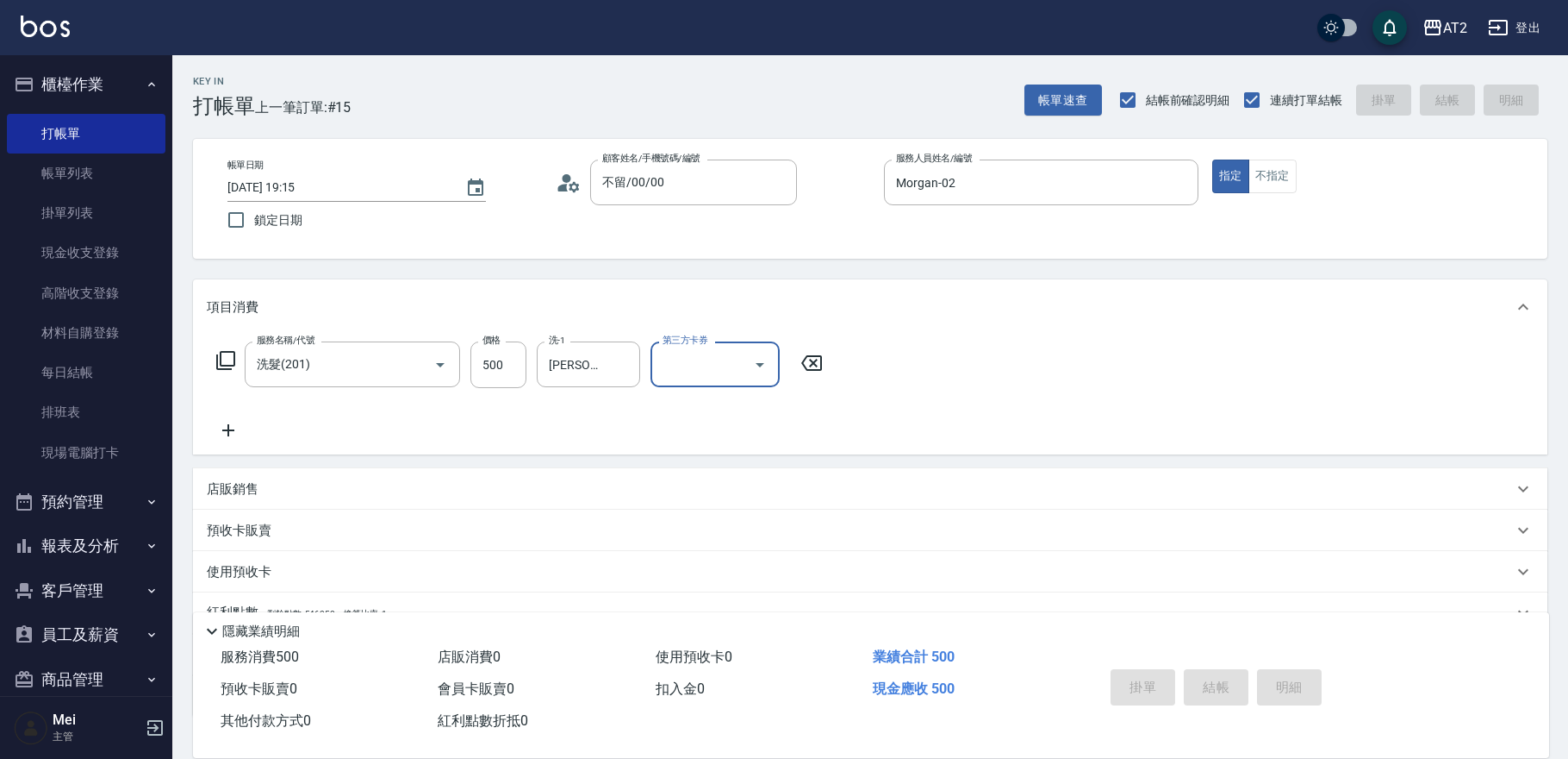
type input "0"
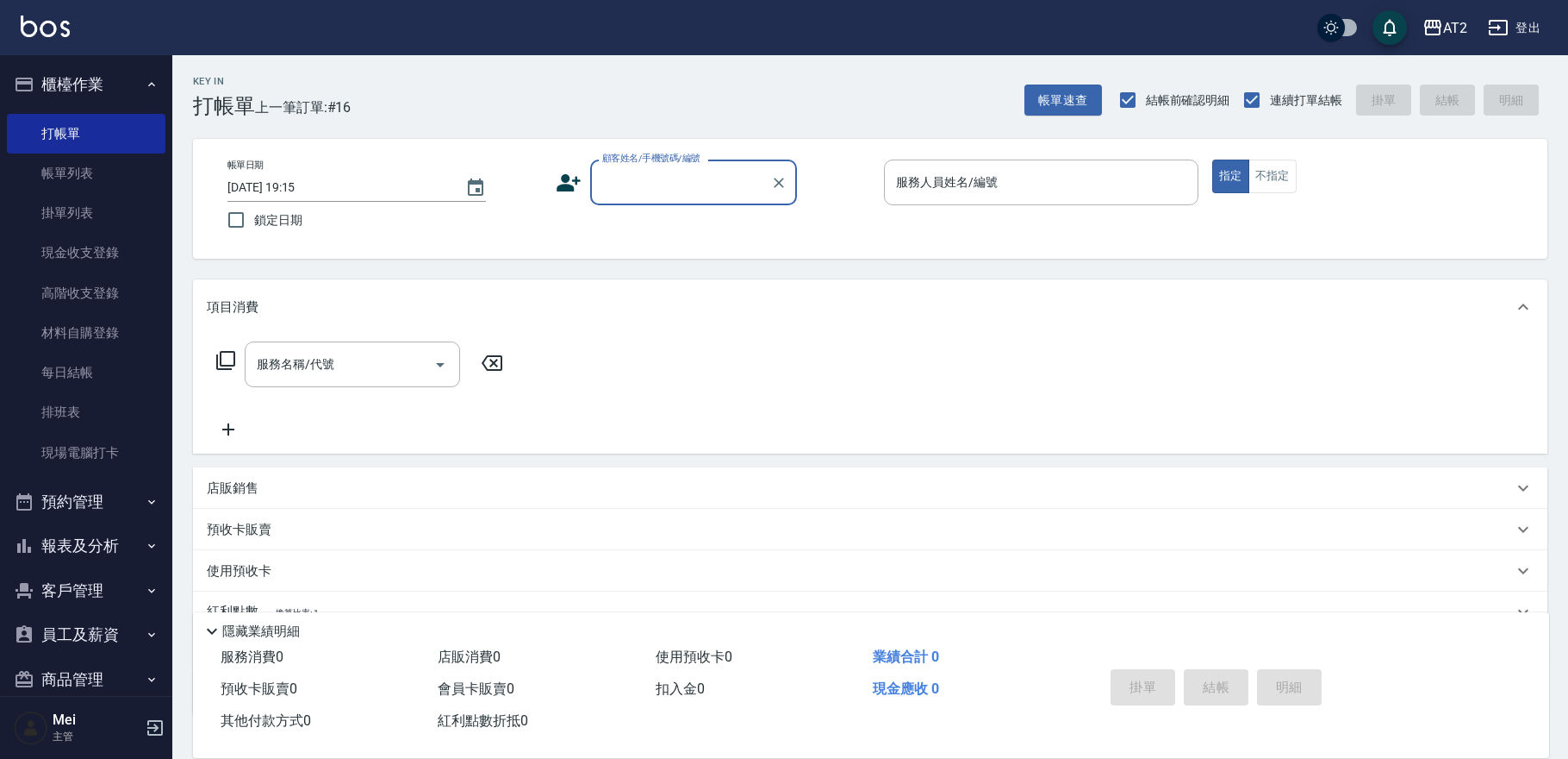
click at [686, 202] on div "顧客姓名/手機號碼/編號" at bounding box center [694, 182] width 207 height 45
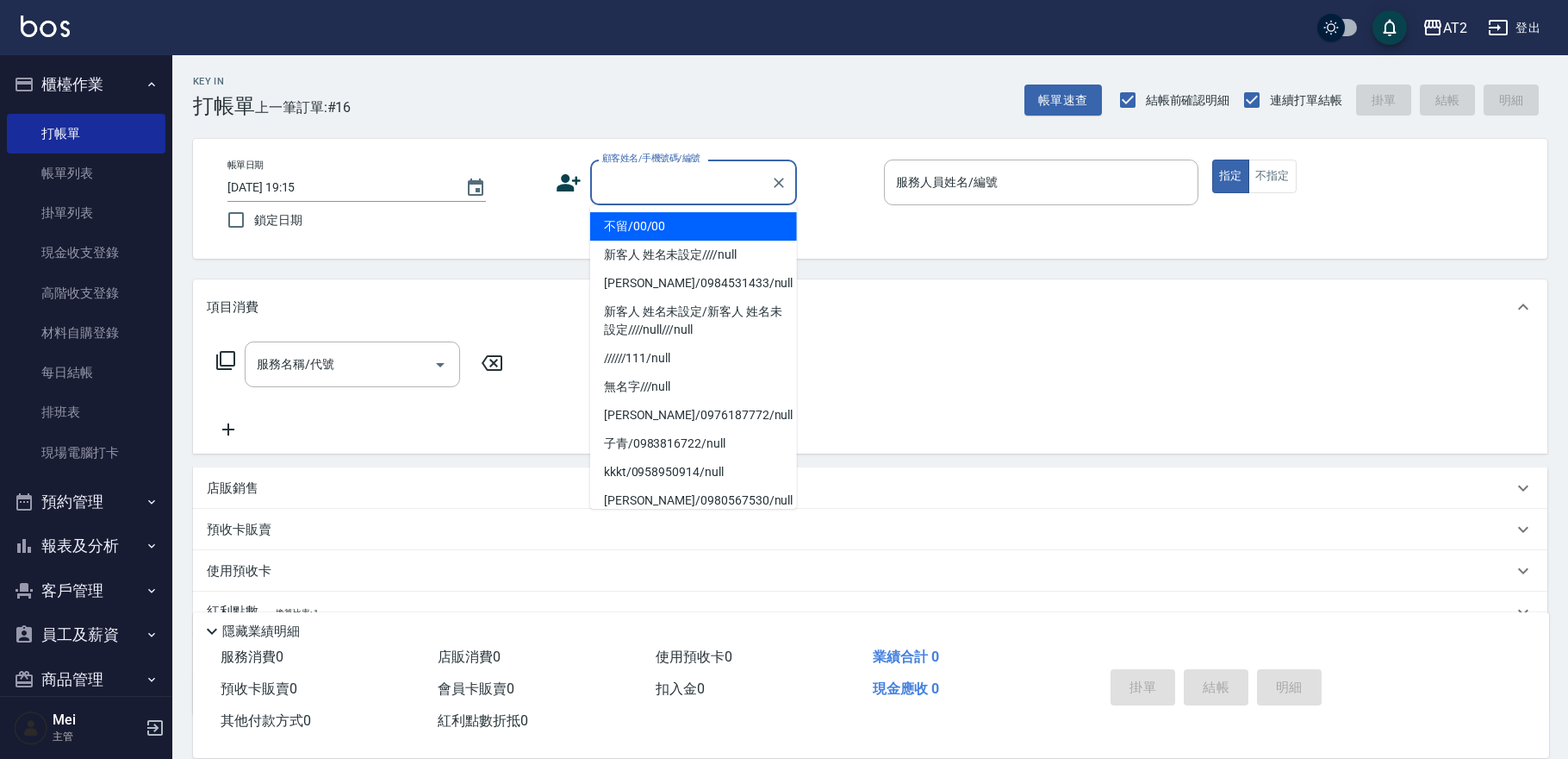
click at [681, 233] on li "不留/00/00" at bounding box center [694, 226] width 207 height 28
type input "不留/00/00"
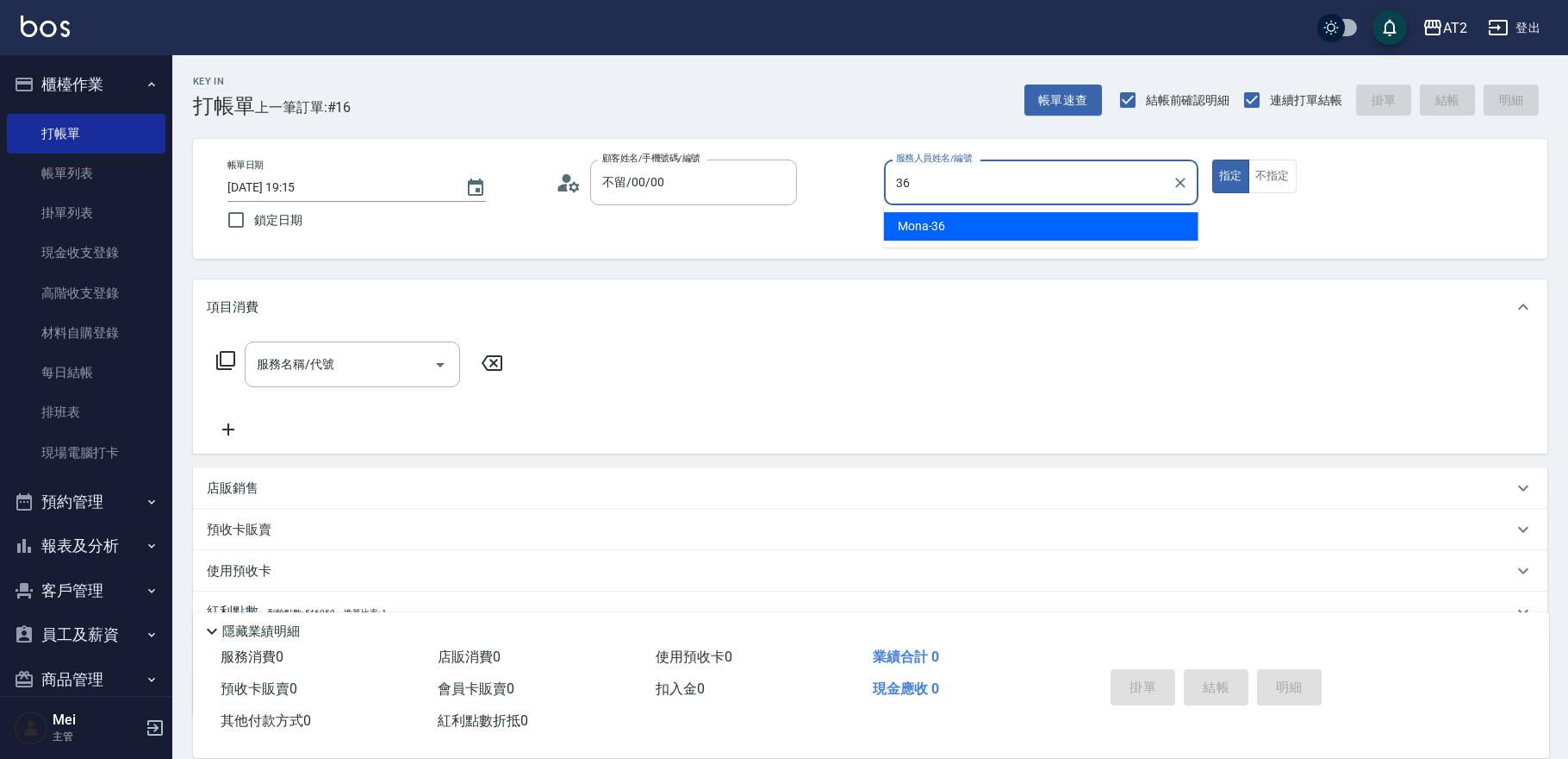
type input "Mona-36"
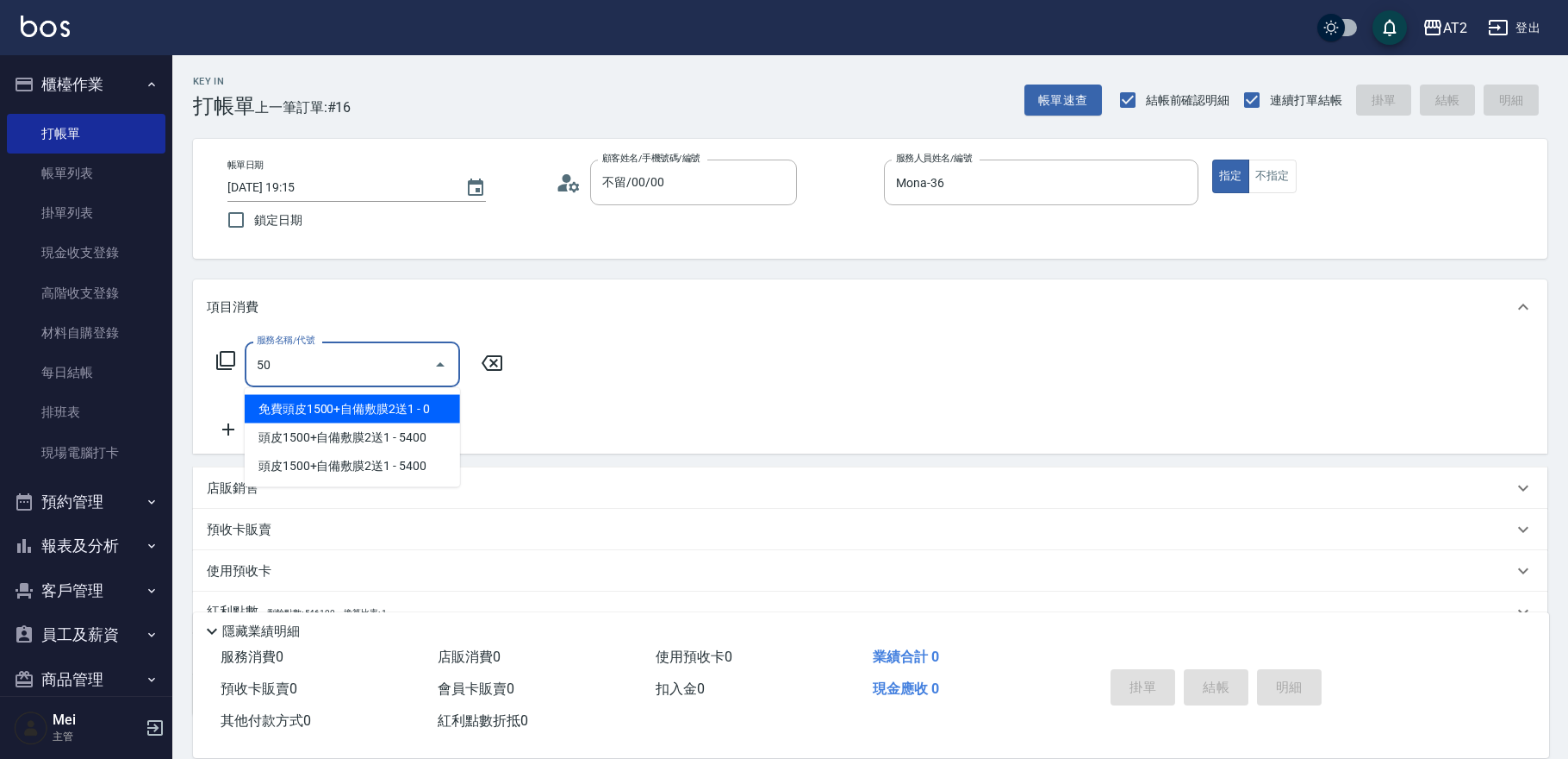
type input "501"
type input "100"
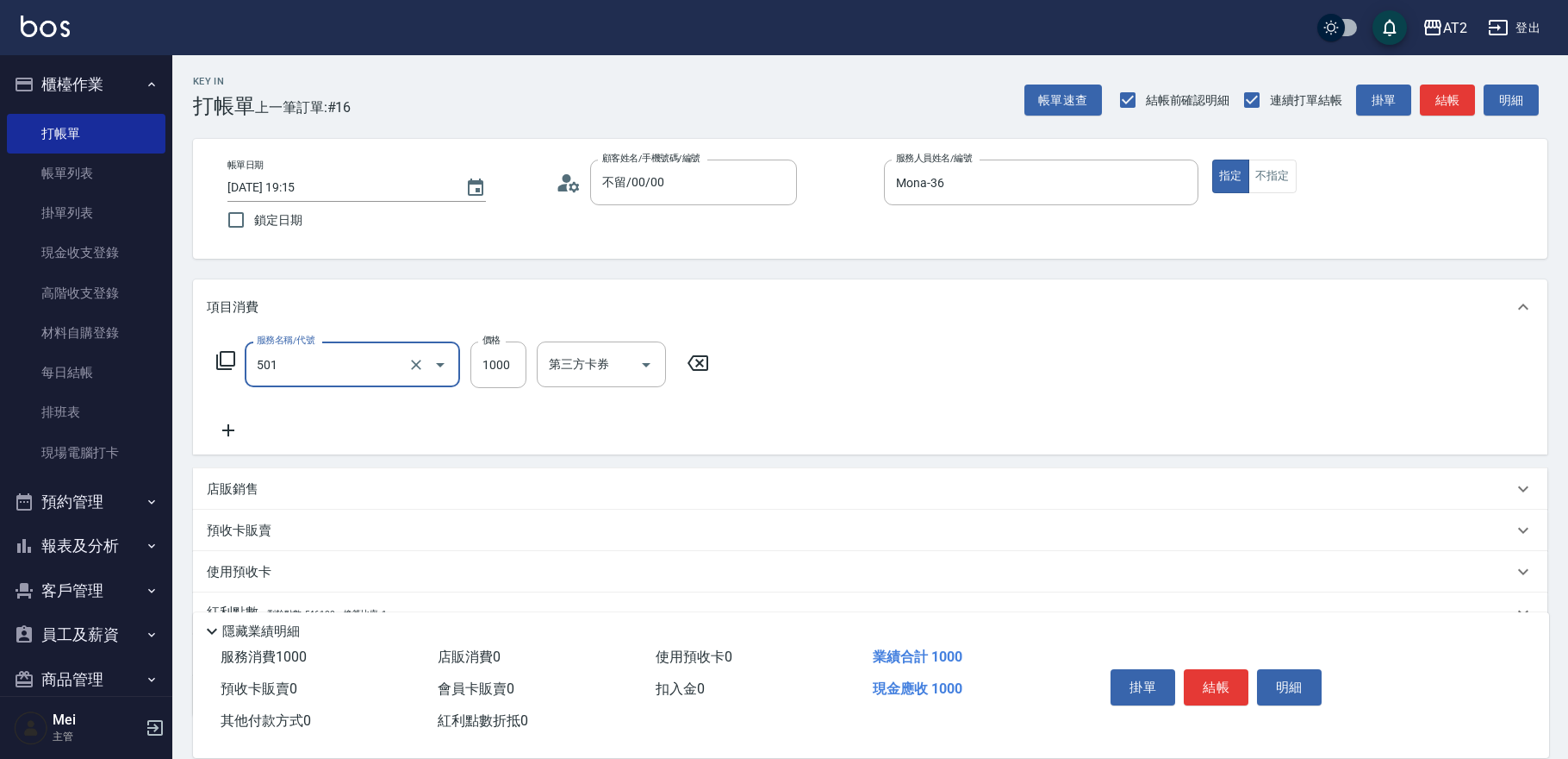
type input "染髮(501)"
type input "0"
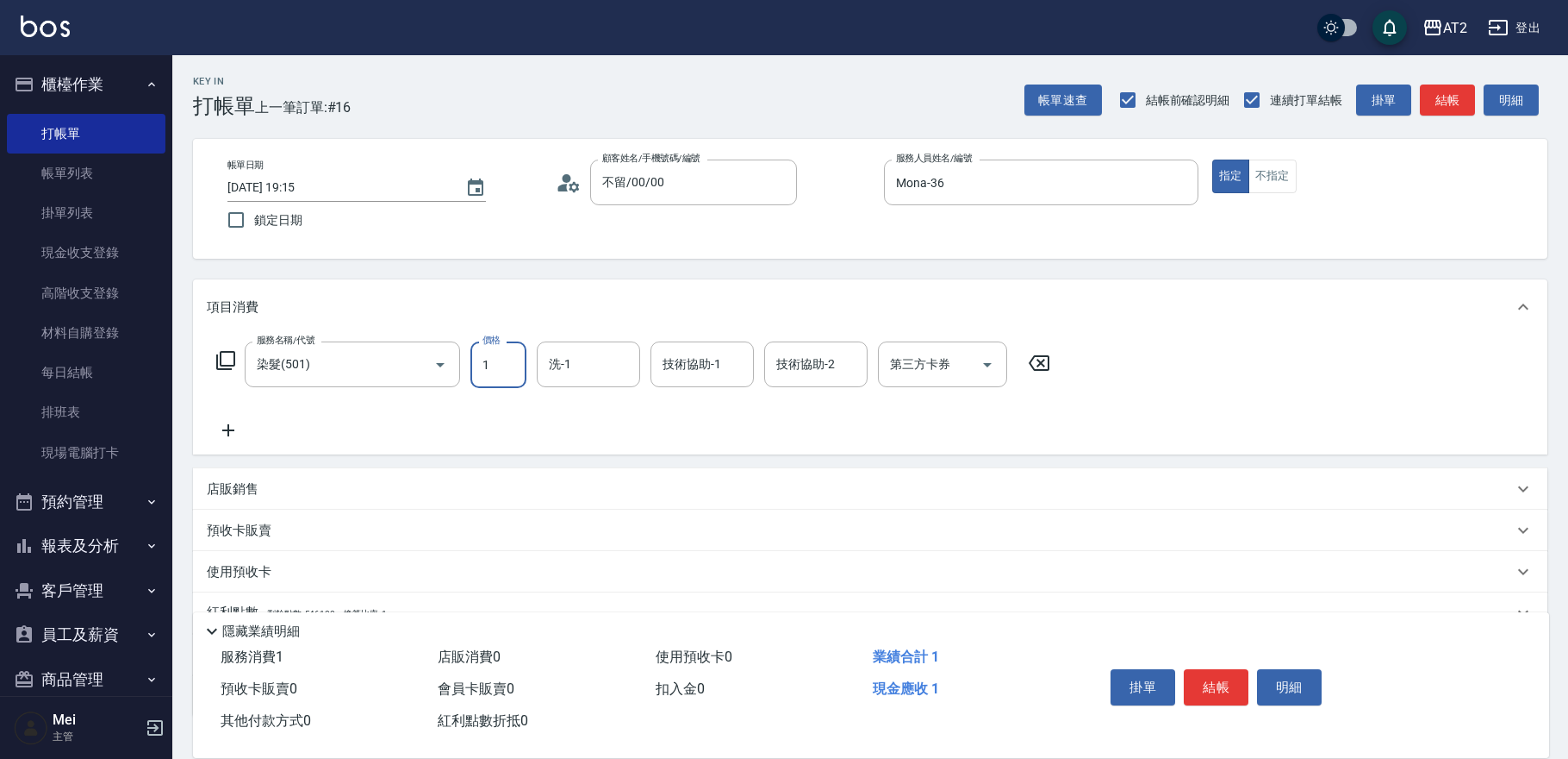
type input "14"
type input "10"
type input "149"
type input "140"
type input "1499"
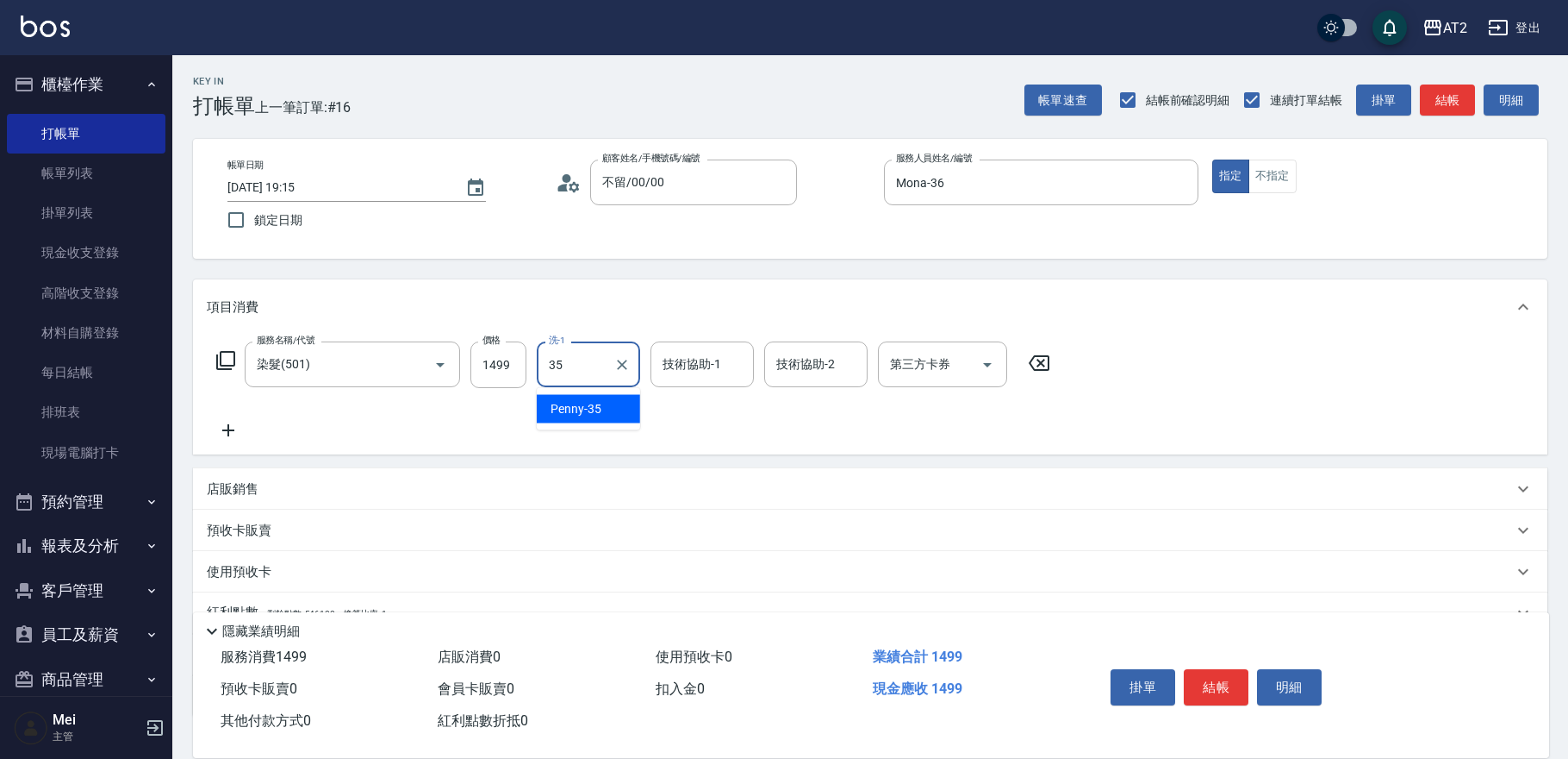
type input "Penny-35"
click at [1159, 254] on div "帳單日期 2025/10/06 19:15 鎖定日期 顧客姓名/手機號碼/編號 不留/00/00 顧客姓名/手機號碼/編號 服務人員姓名/編號 Mona-36…" at bounding box center [870, 198] width 1355 height 120
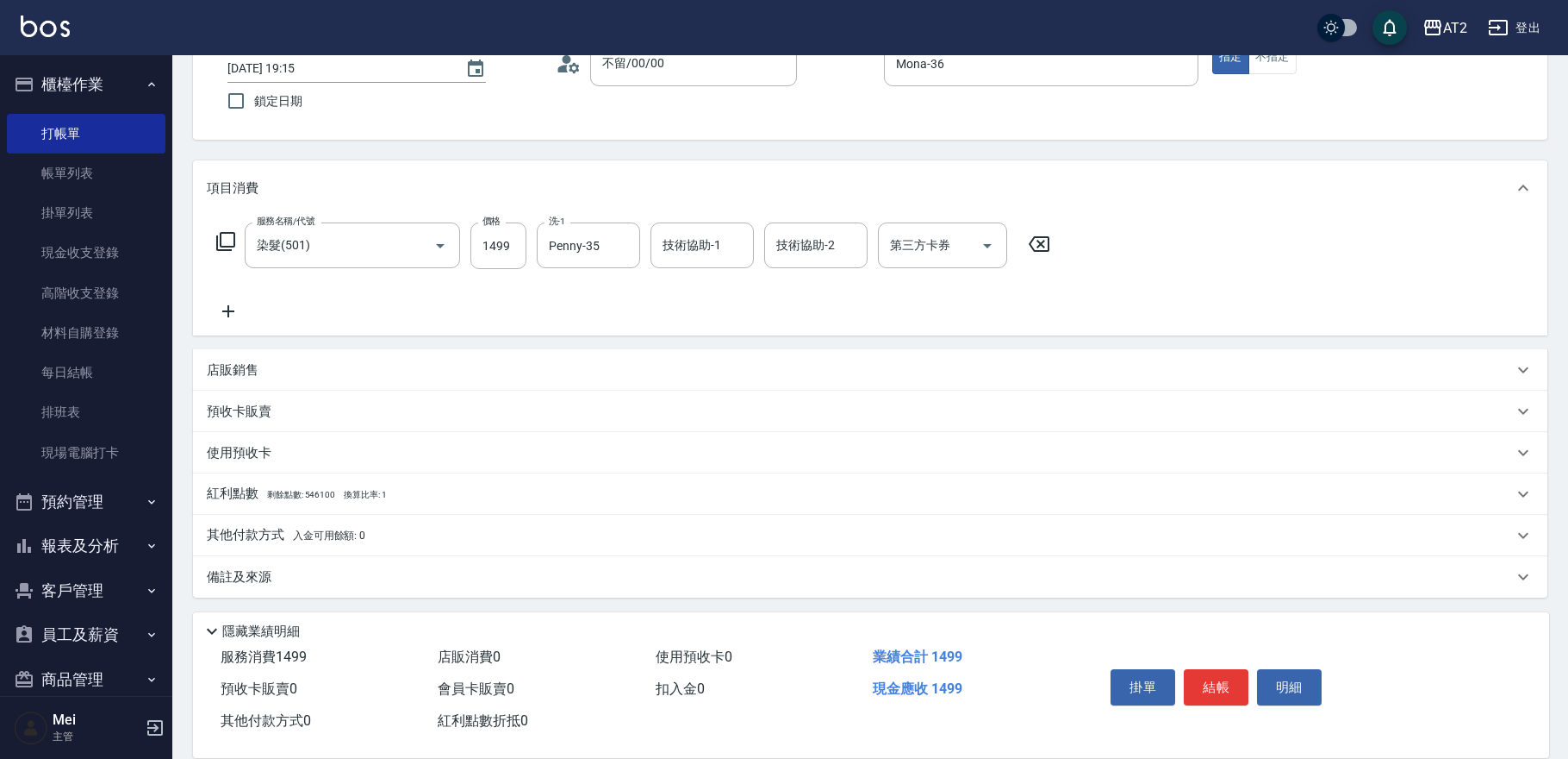
scroll to position [120, 0]
click at [291, 532] on p "其他付款方式 入金可用餘額: 0" at bounding box center [286, 534] width 158 height 19
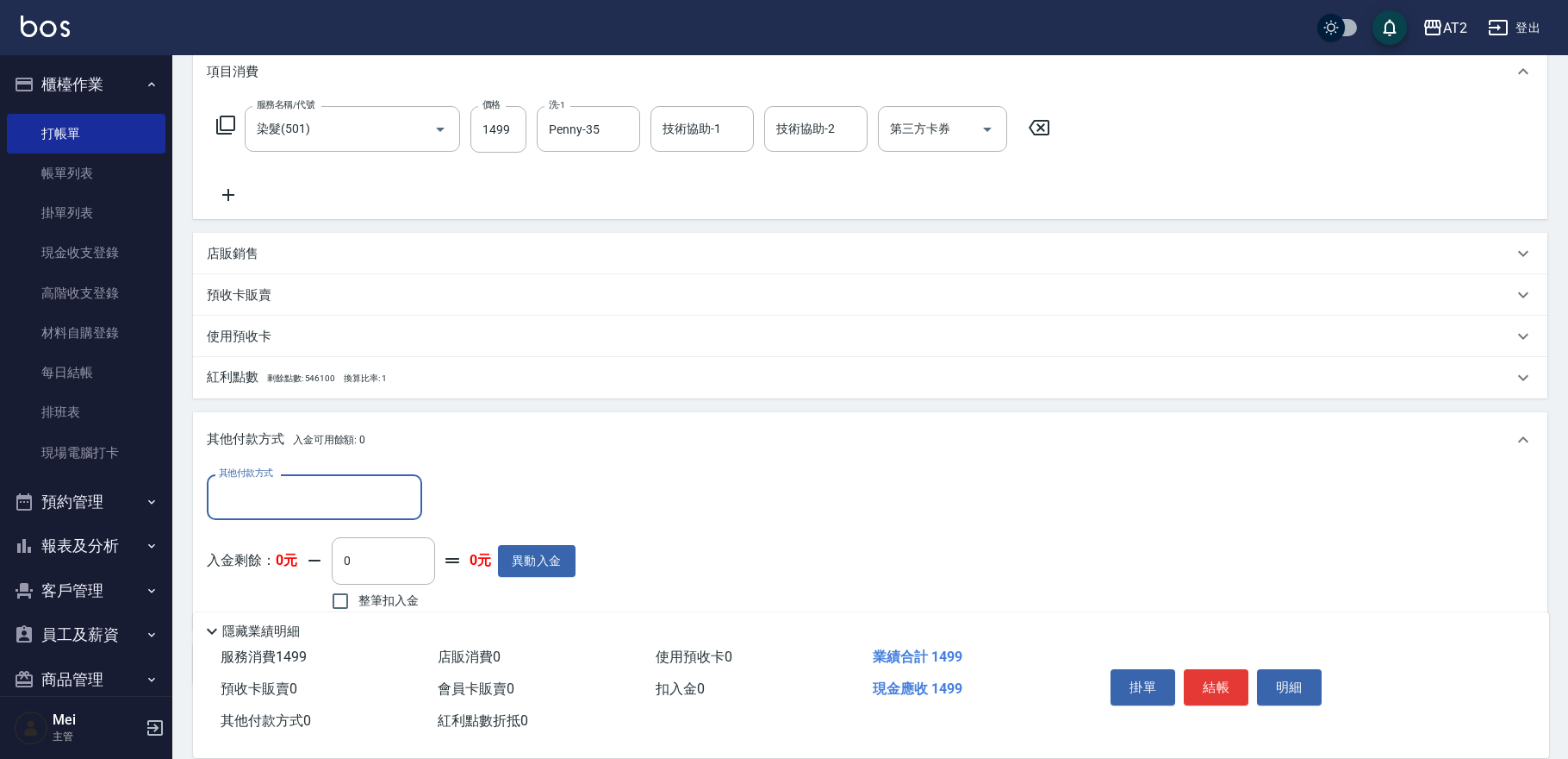
scroll to position [311, 0]
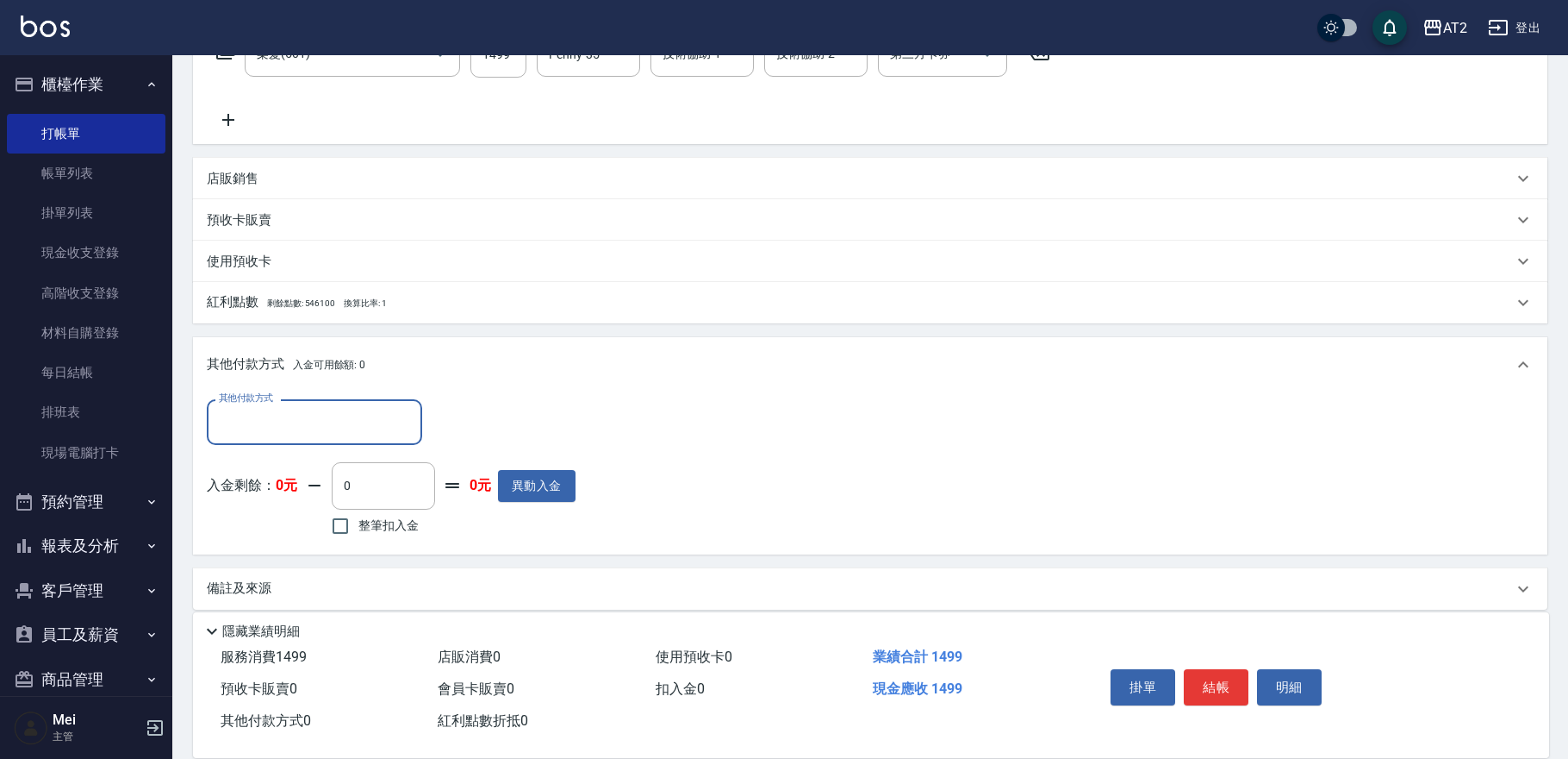
click at [314, 416] on input "其他付款方式" at bounding box center [314, 422] width 200 height 30
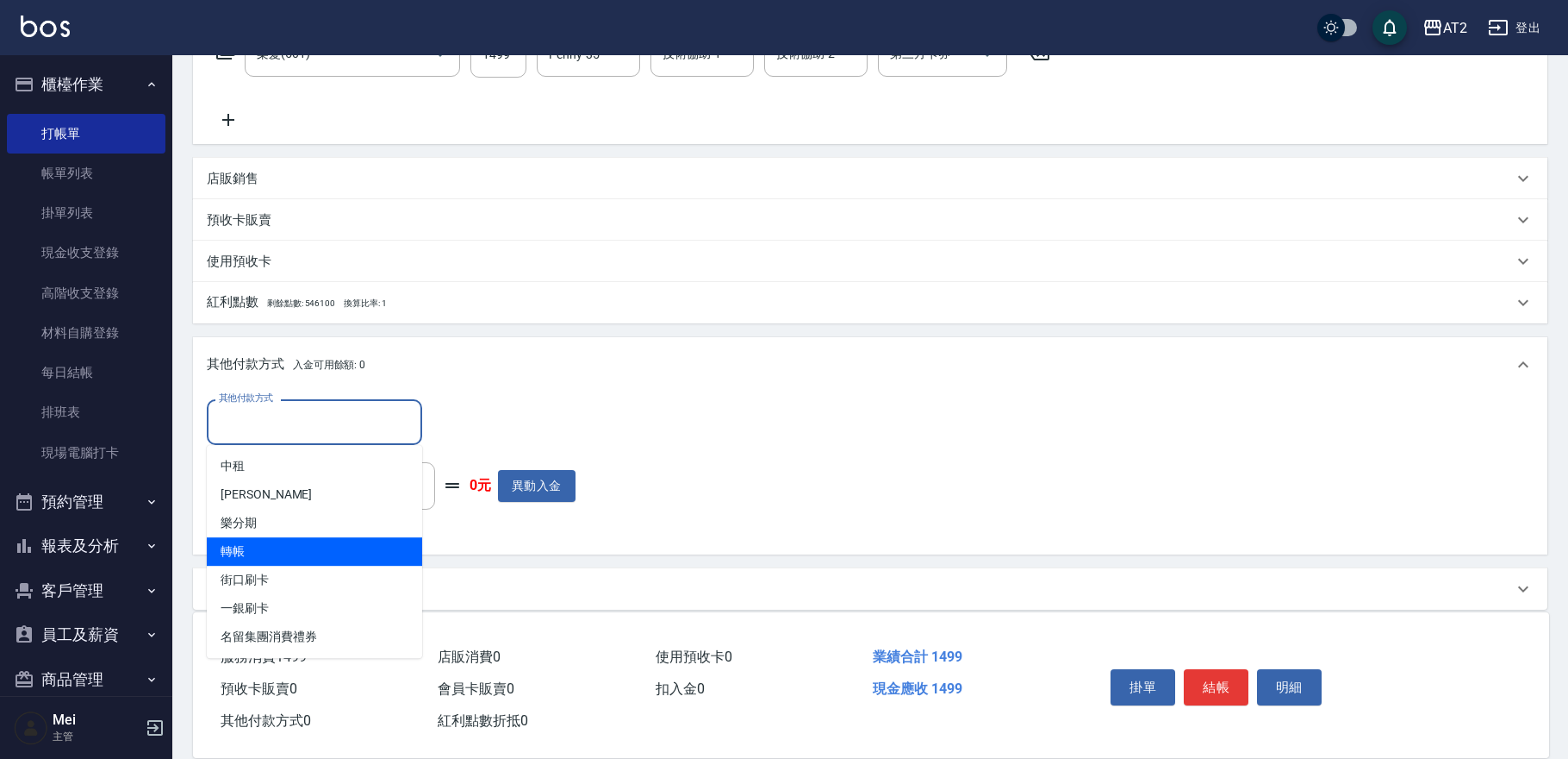
click at [269, 547] on span "轉帳" at bounding box center [315, 552] width 215 height 28
type input "轉帳"
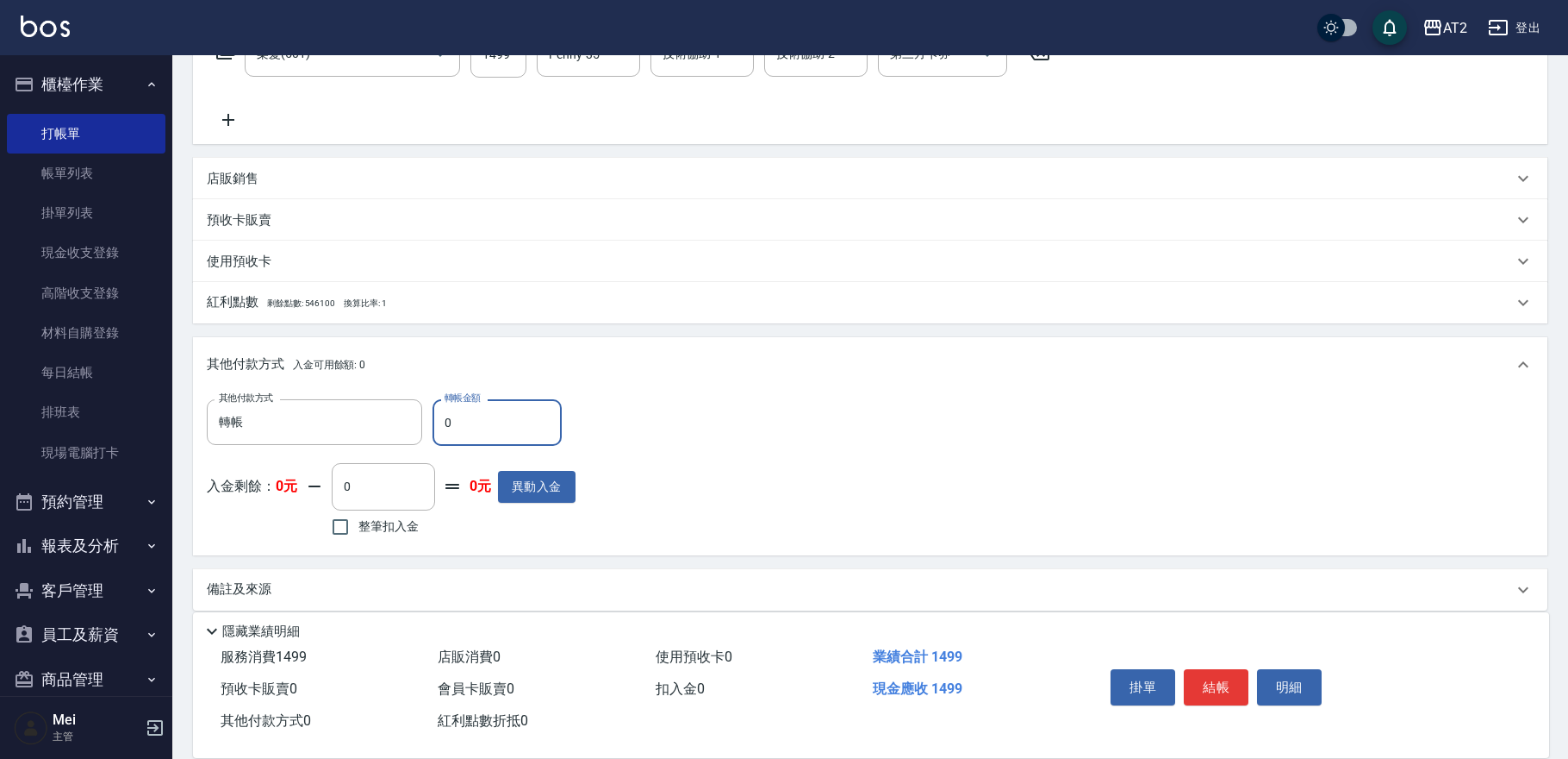
click at [462, 416] on input "0" at bounding box center [496, 423] width 129 height 46
click at [460, 416] on input "0" at bounding box center [496, 423] width 129 height 46
click at [367, 416] on div "其他付款方式 轉帳 其他付款方式 轉帳金額 0 轉帳金額" at bounding box center [391, 423] width 369 height 46
drag, startPoint x: 533, startPoint y: 413, endPoint x: 398, endPoint y: 417, distance: 135.1
click at [407, 417] on div "其他付款方式 轉帳 其他付款方式 轉帳金額 0 轉帳金額" at bounding box center [391, 423] width 369 height 46
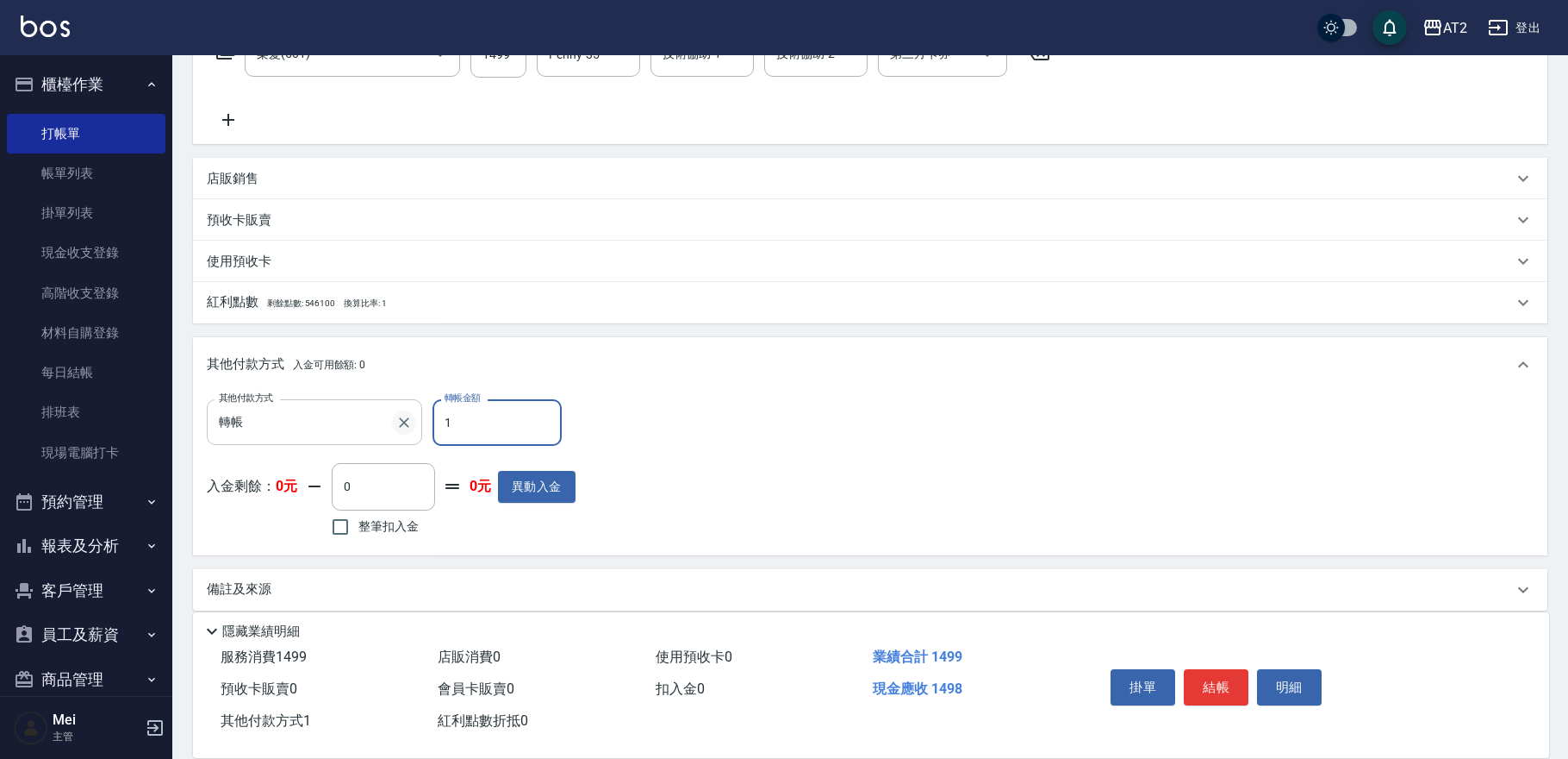
type input "14"
type input "130"
type input "149"
type input "0"
type input "1499"
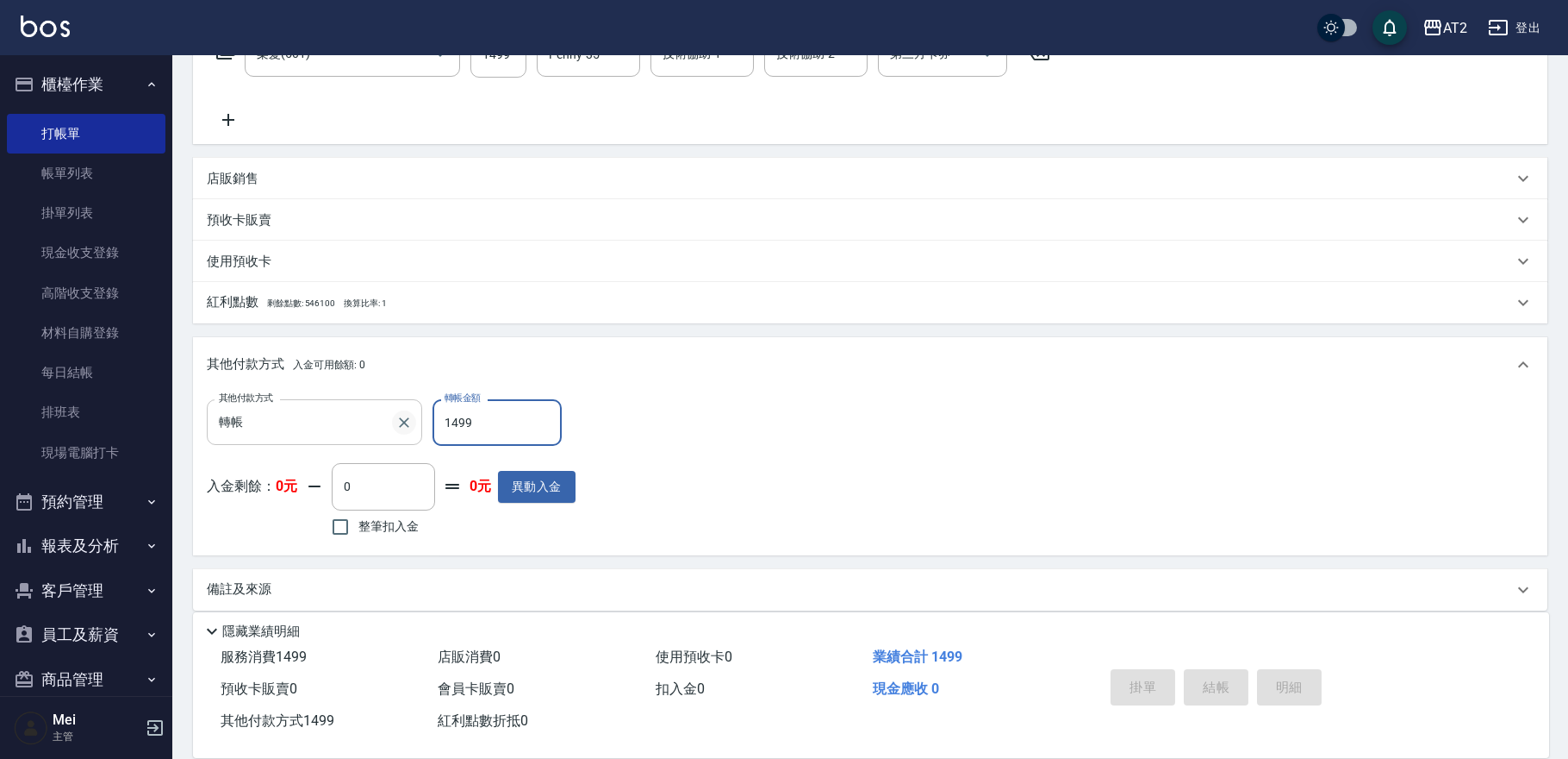
type input "2025/10/06 19:17"
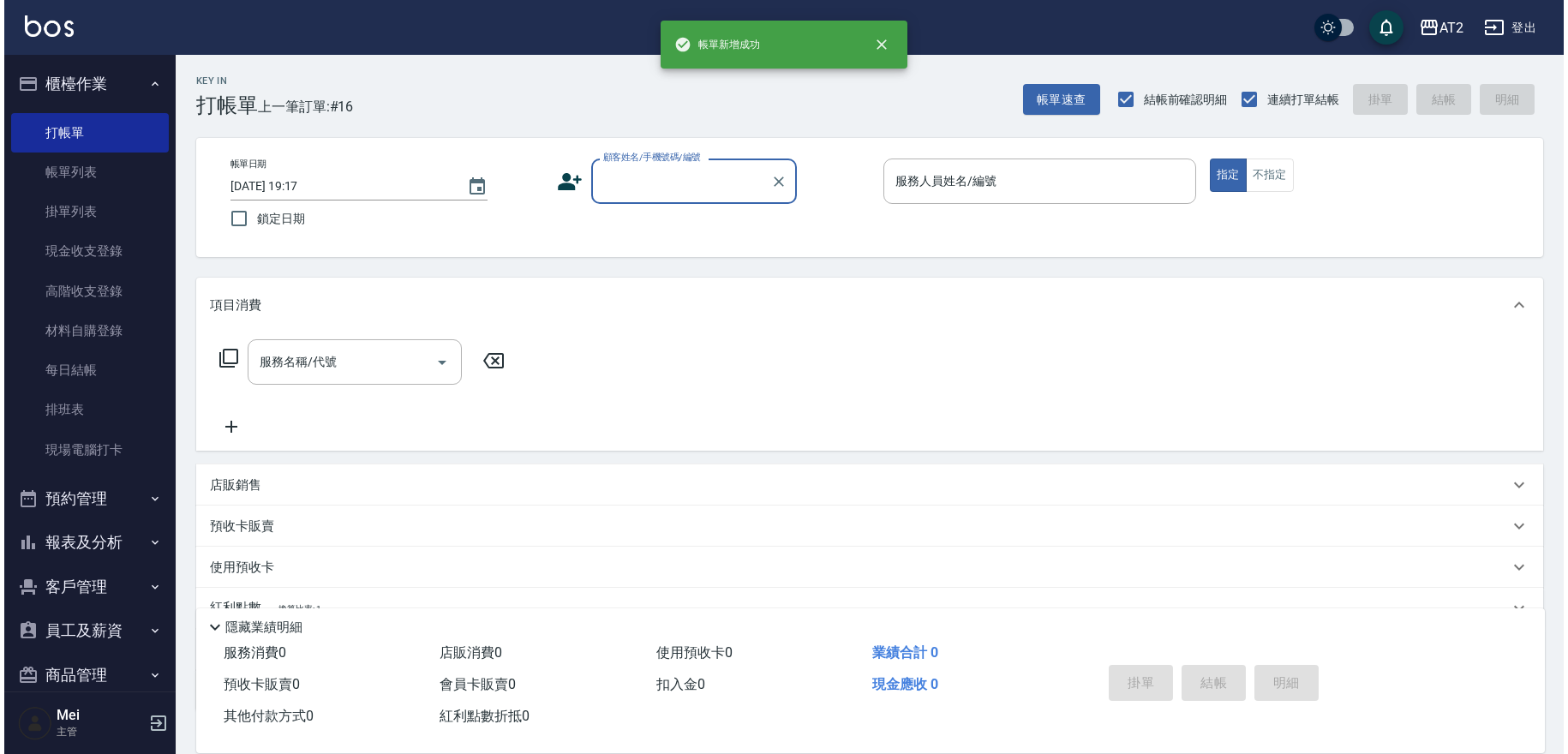
scroll to position [0, 0]
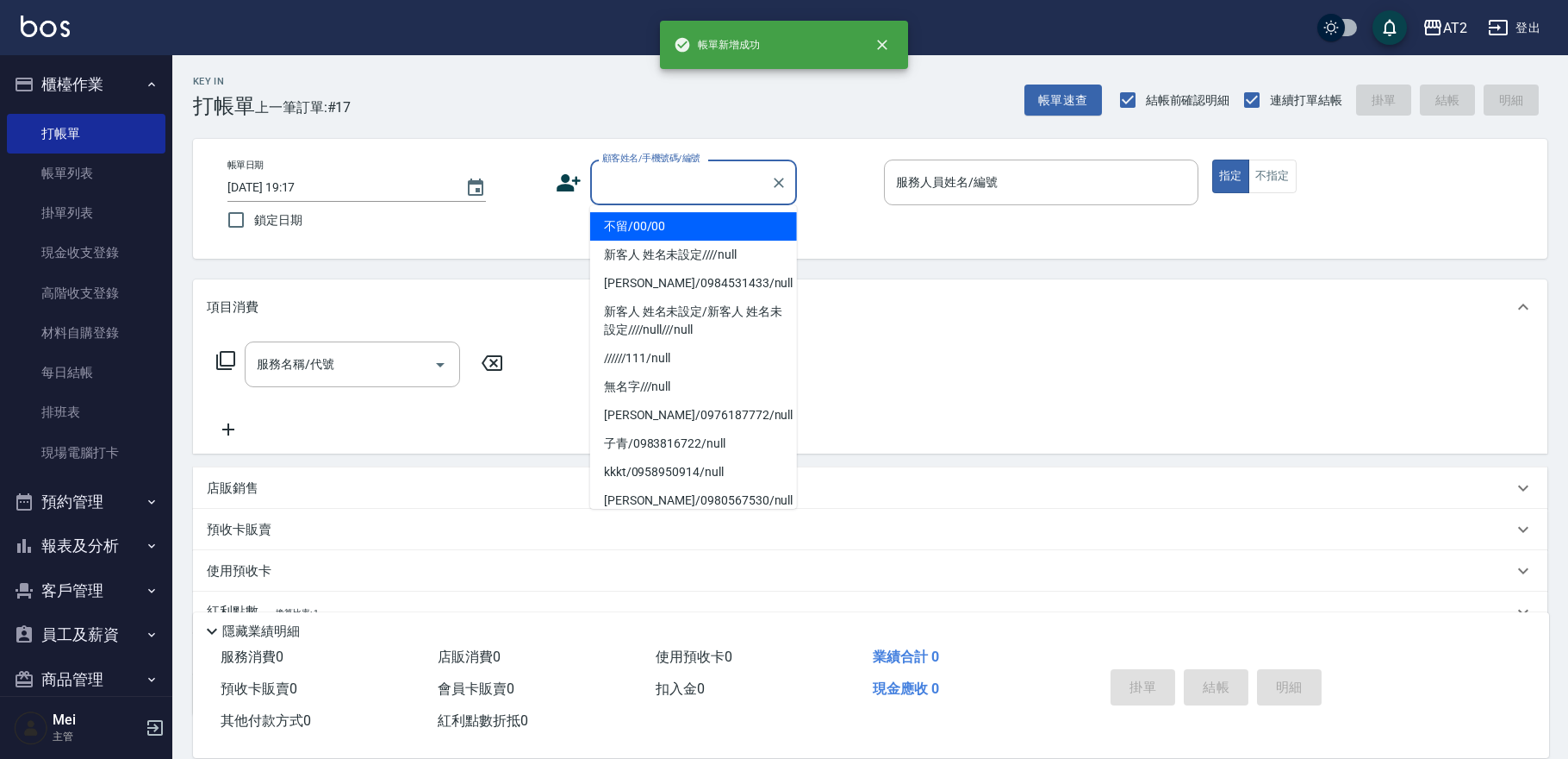
drag, startPoint x: 722, startPoint y: 182, endPoint x: 725, endPoint y: 212, distance: 30.1
click at [727, 182] on input "顧客姓名/手機號碼/編號" at bounding box center [680, 182] width 165 height 30
click at [707, 228] on li "不留/00/00" at bounding box center [694, 226] width 207 height 28
type input "不留/00/00"
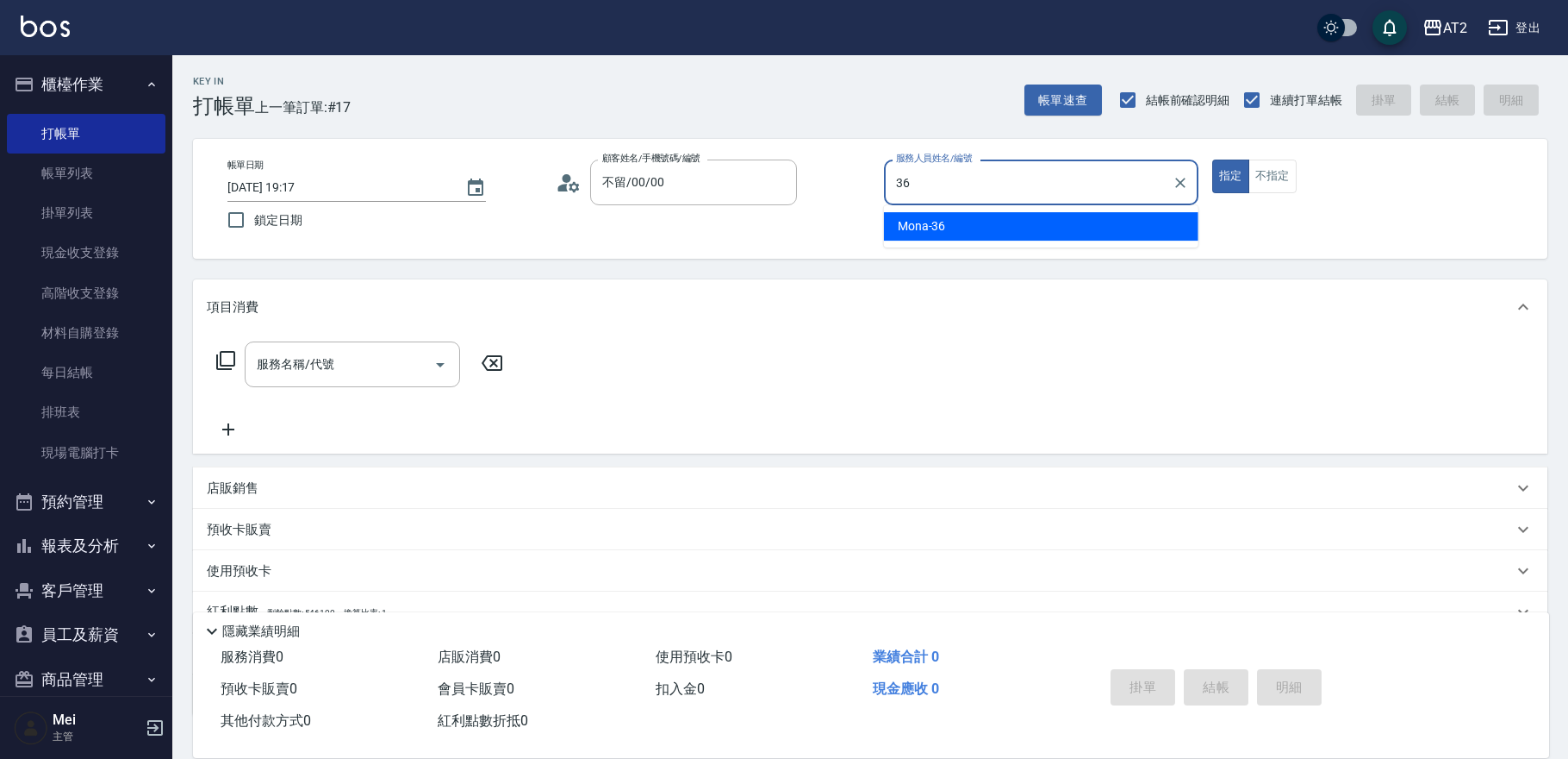
type input "Mona-36"
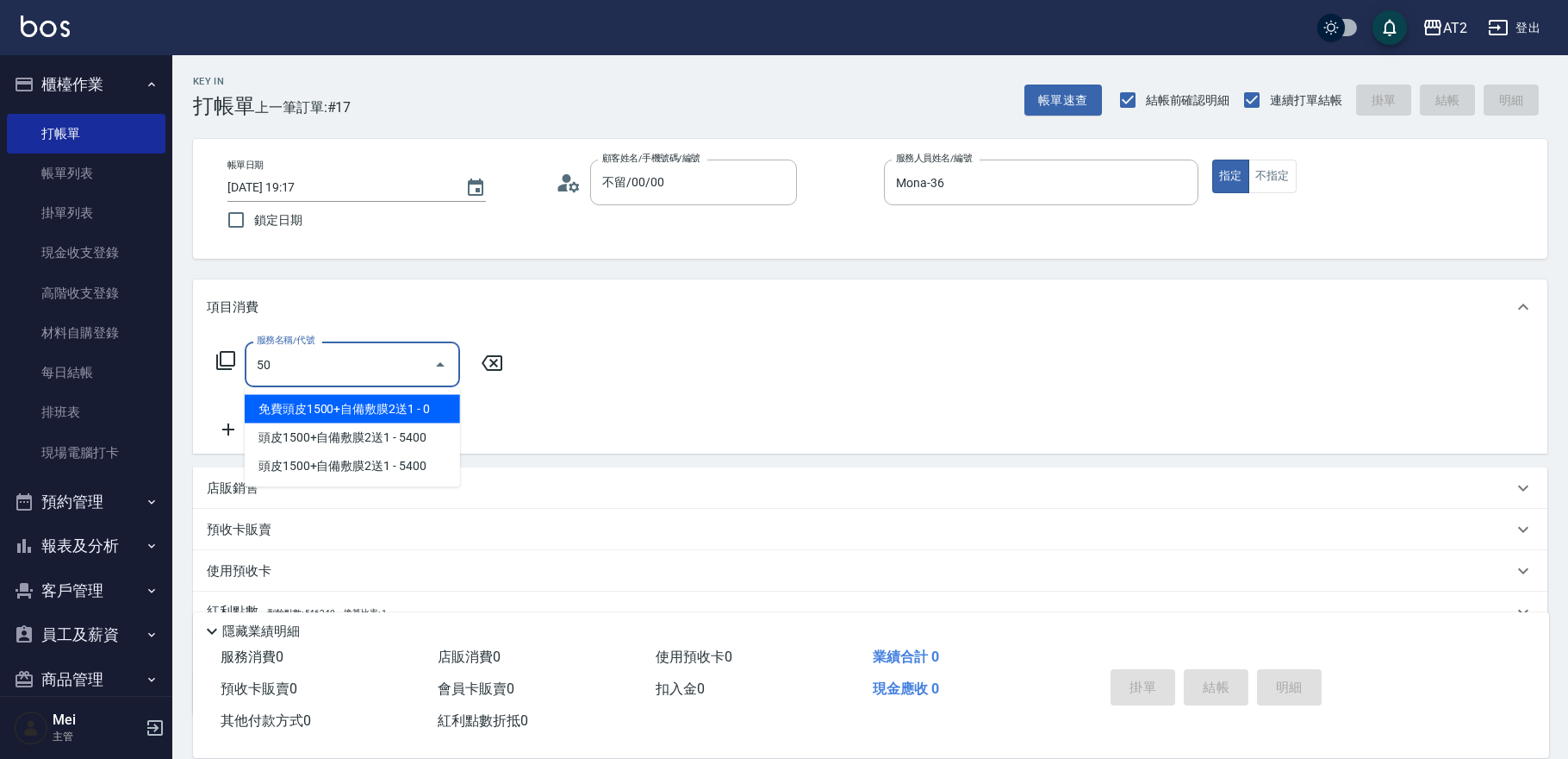
type input "501"
type input "100"
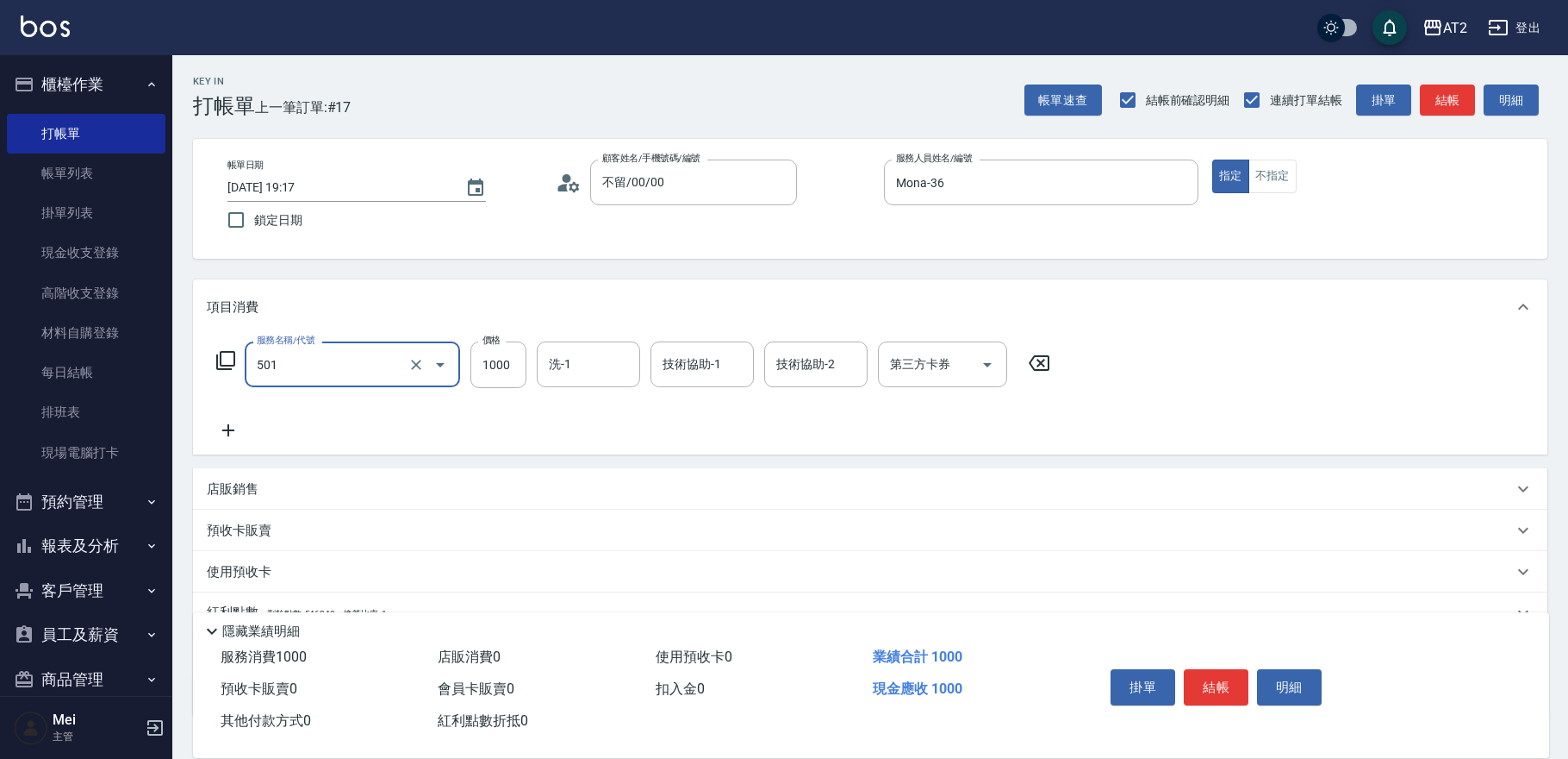
type input "染髮(501)"
type input "0"
type input "14"
type input "10"
type input "1499"
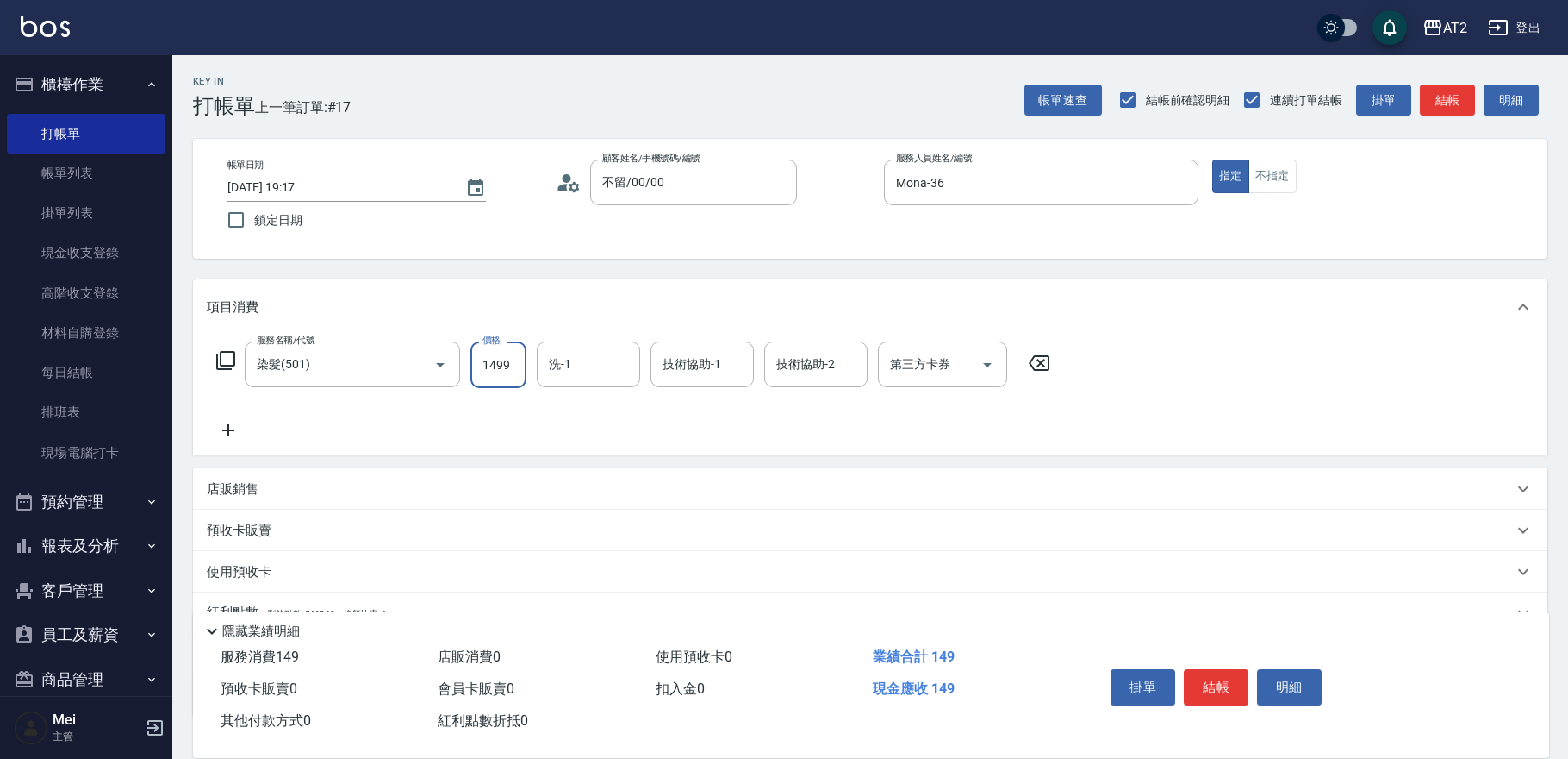
type input "140"
type input "1499"
type input "Ivy-48"
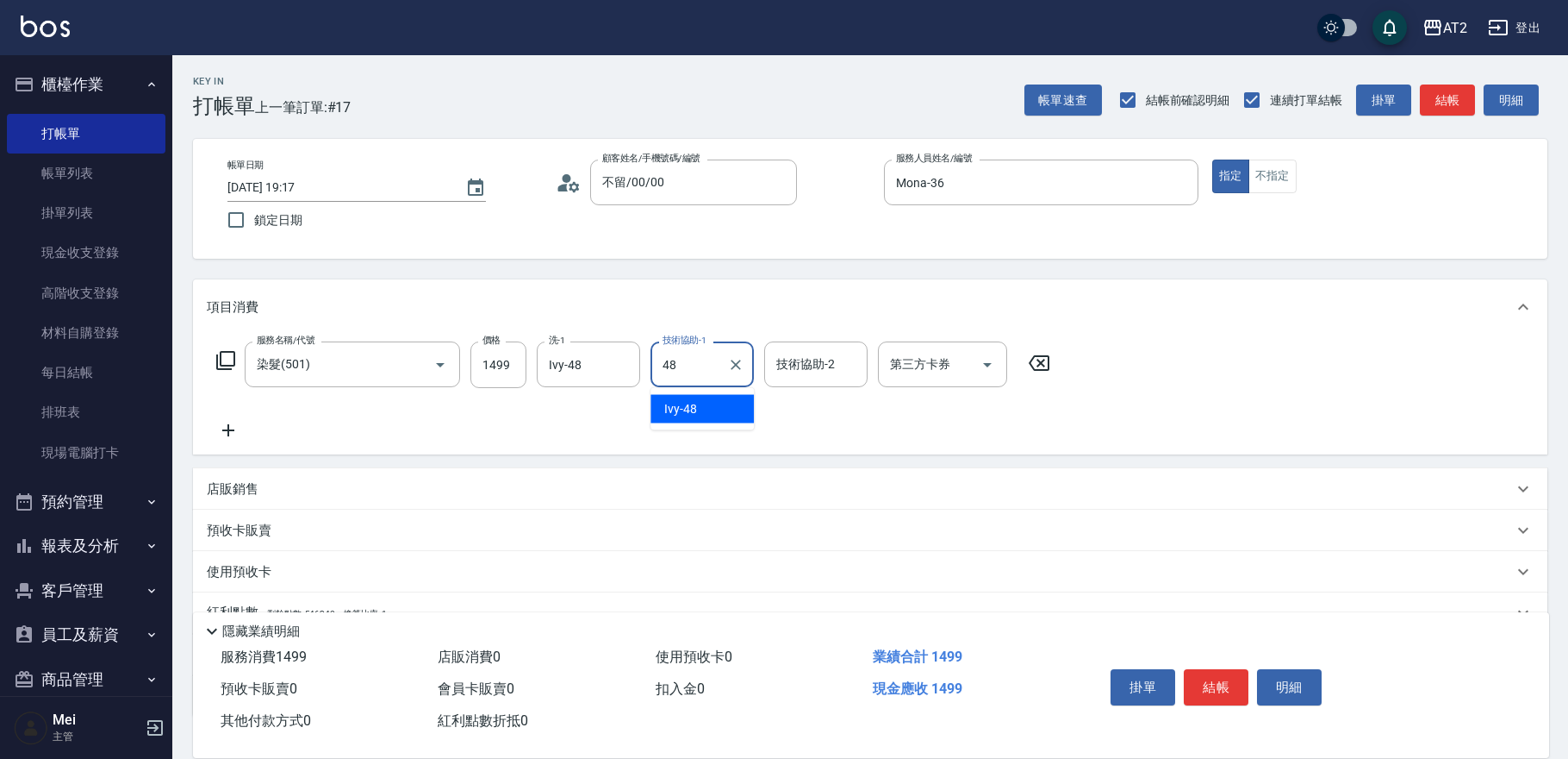
type input "Ivy-48"
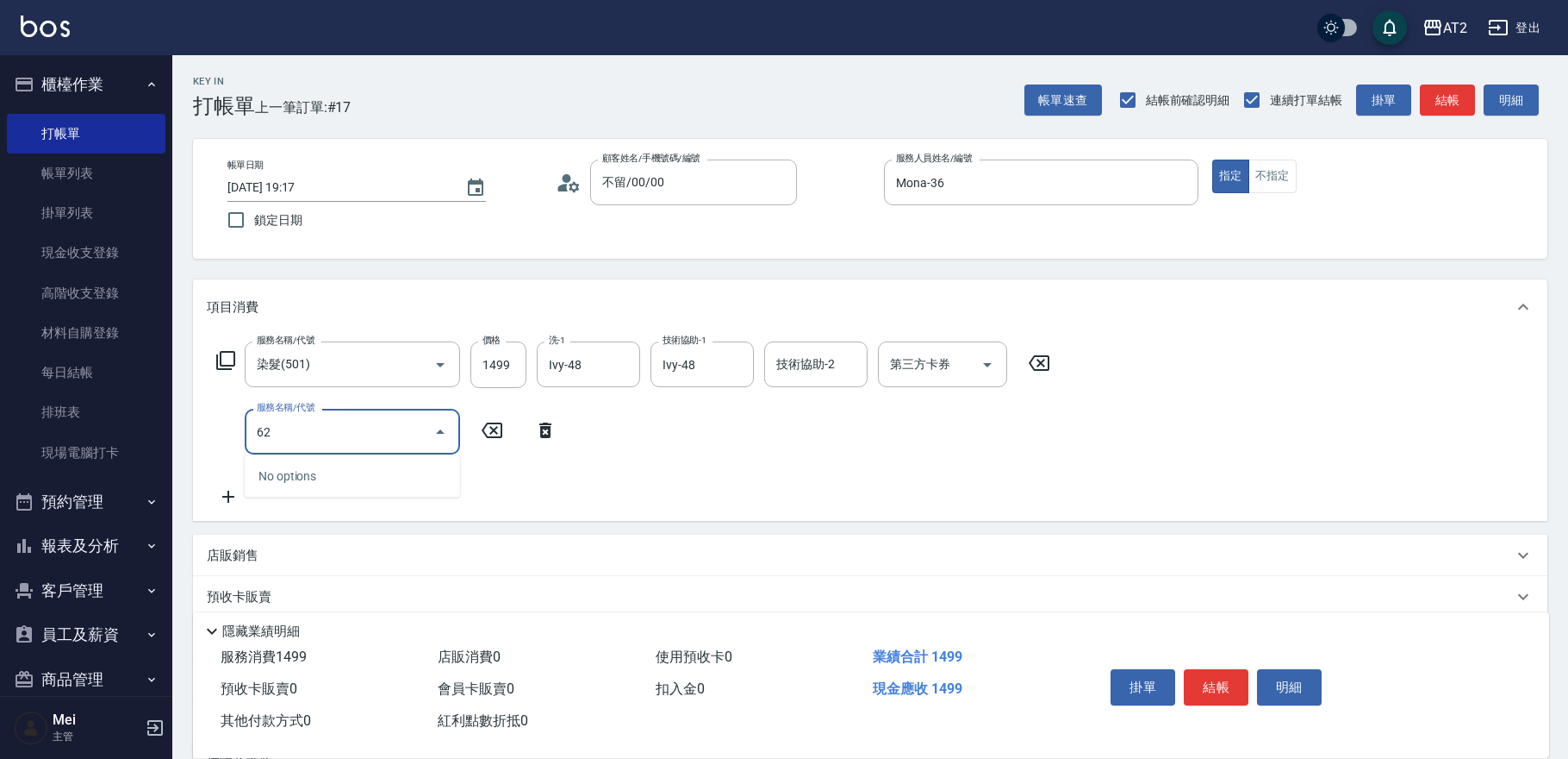
type input "628"
type input "340"
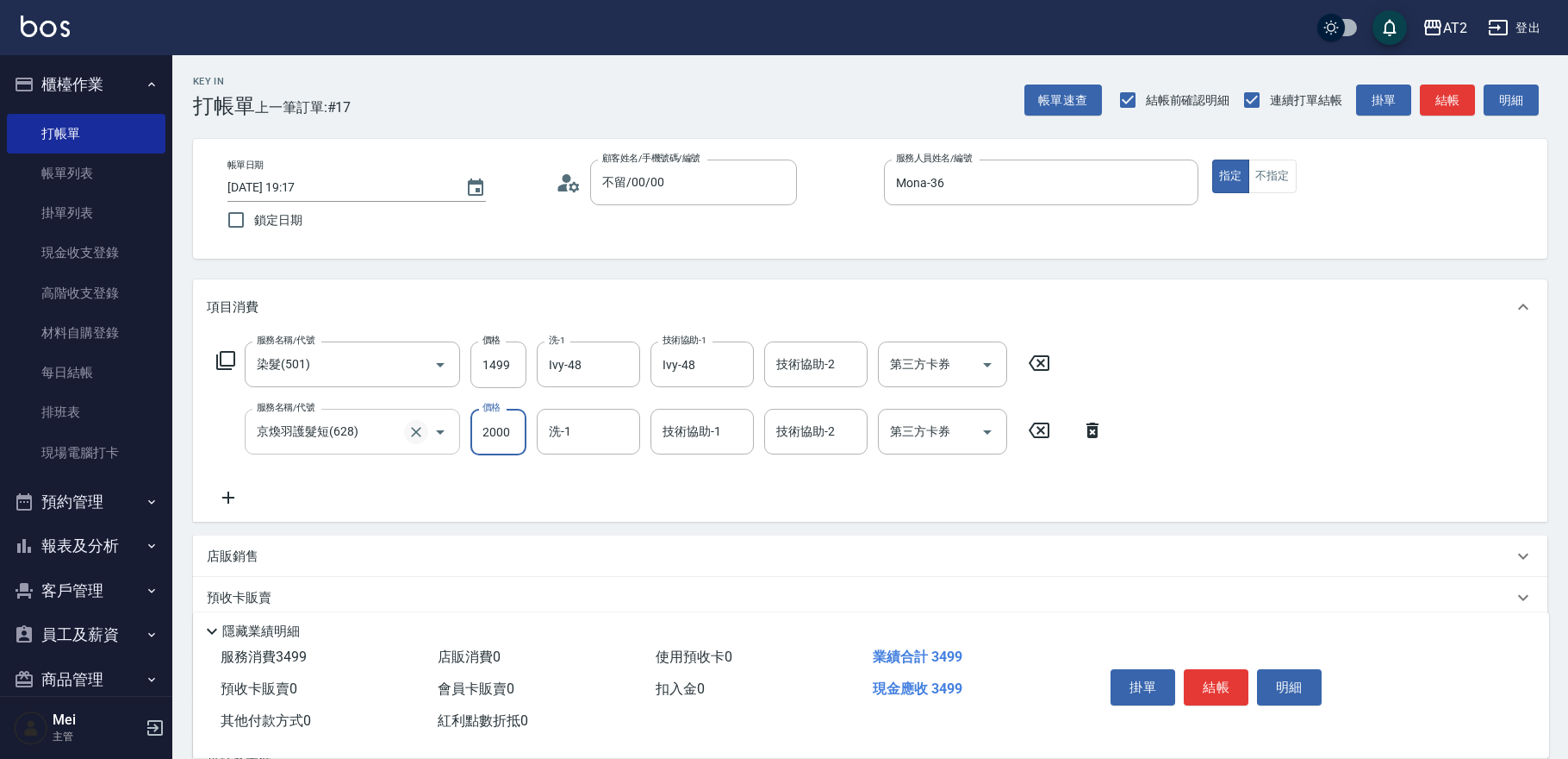
click at [419, 424] on icon "Clear" at bounding box center [415, 432] width 17 height 17
type input "京煥羽護髮短(628)"
type input "140"
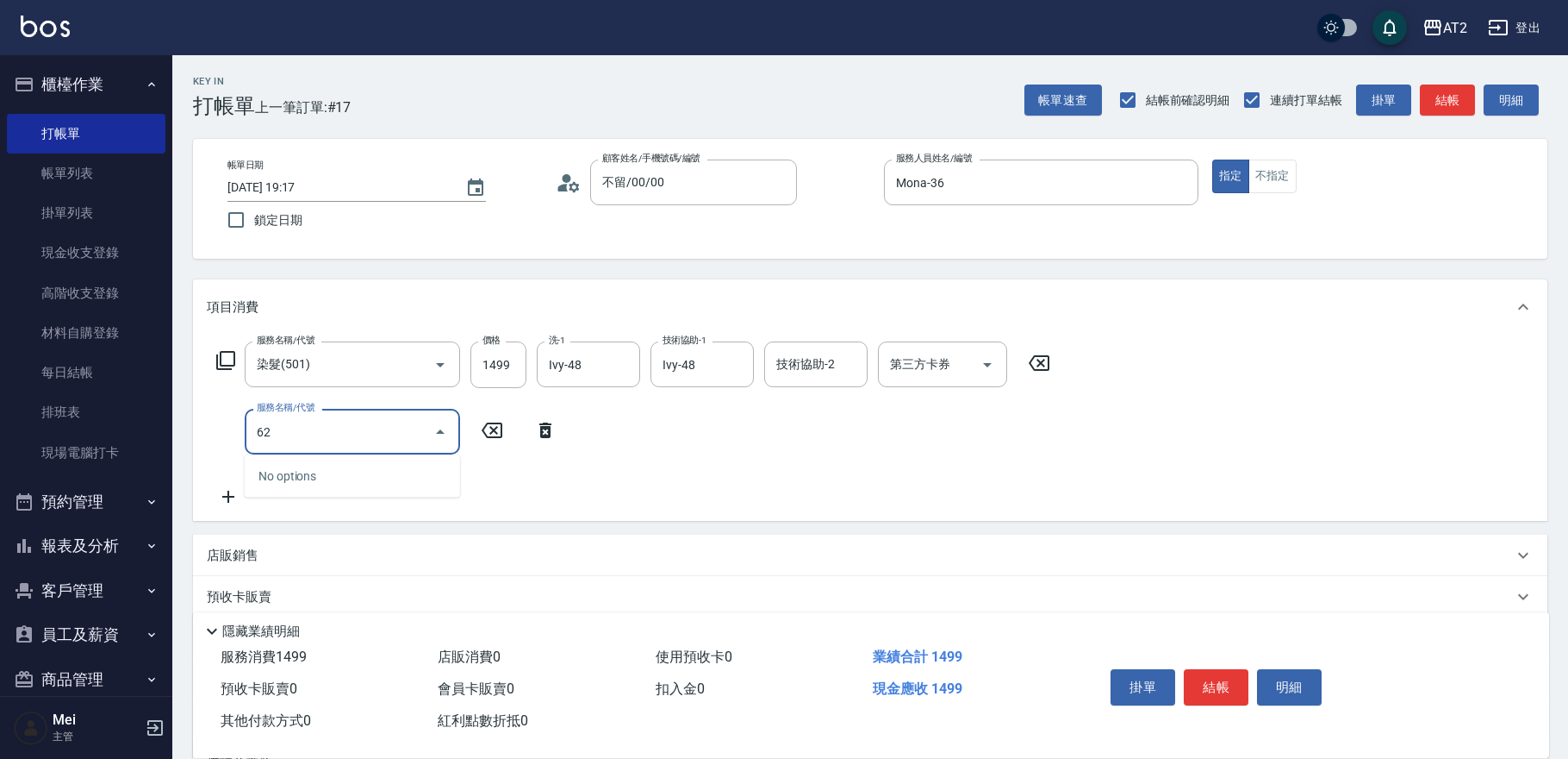
type input "629"
type input "490"
type input "京煥羽護髮中(629)"
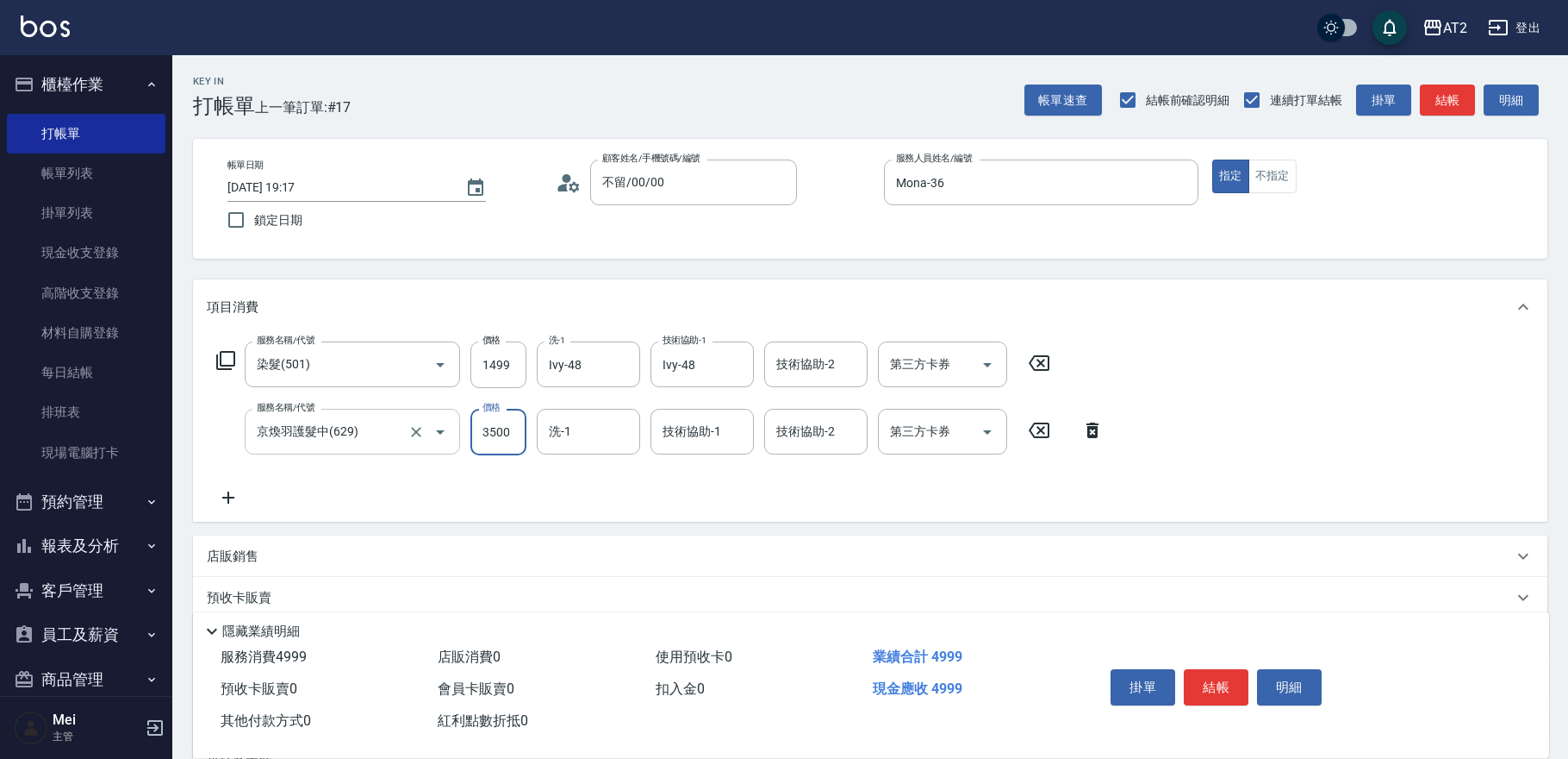
type input "150"
type input "36"
type input "180"
type input "3600"
type input "500"
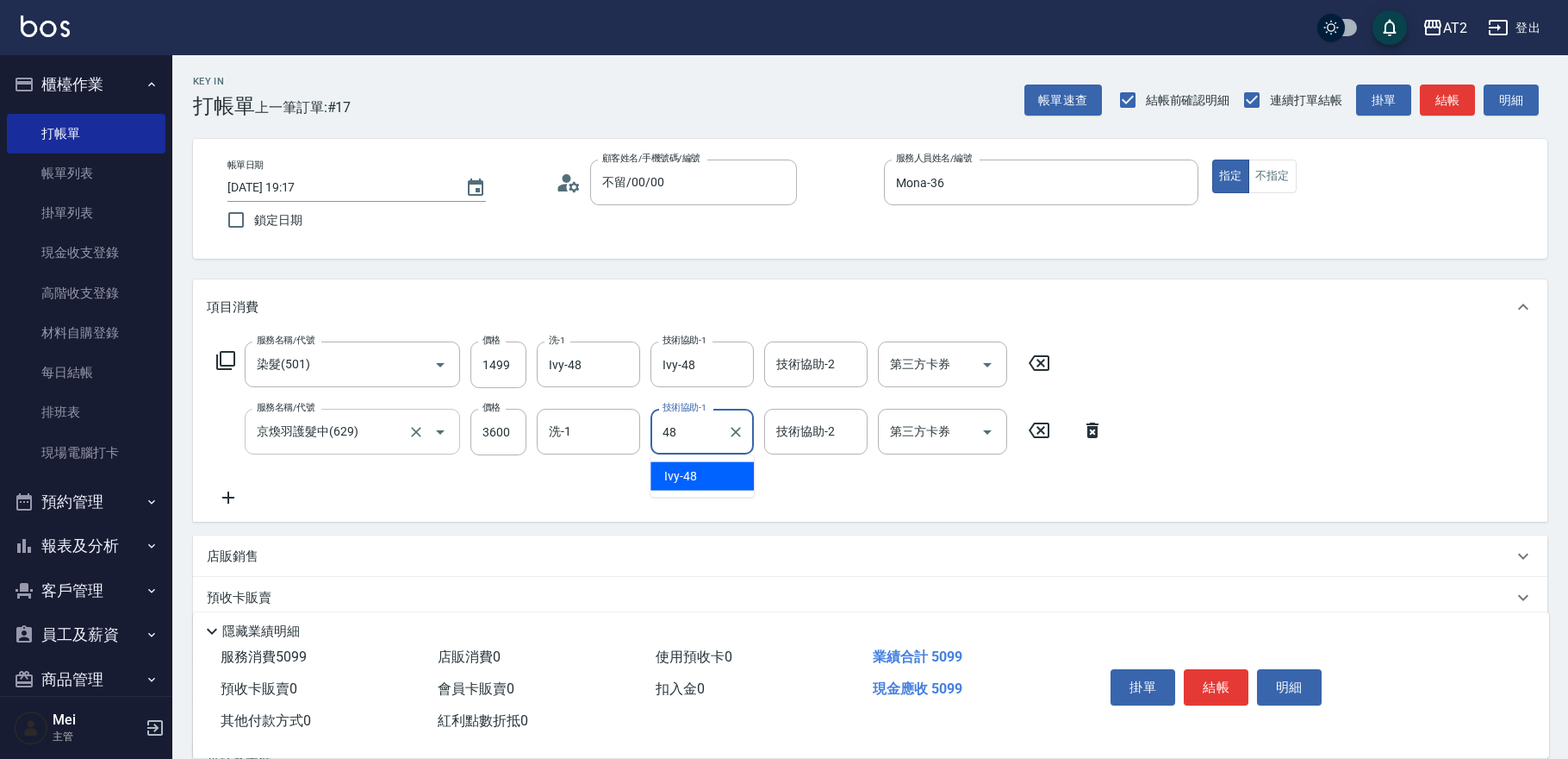
type input "Ivy-48"
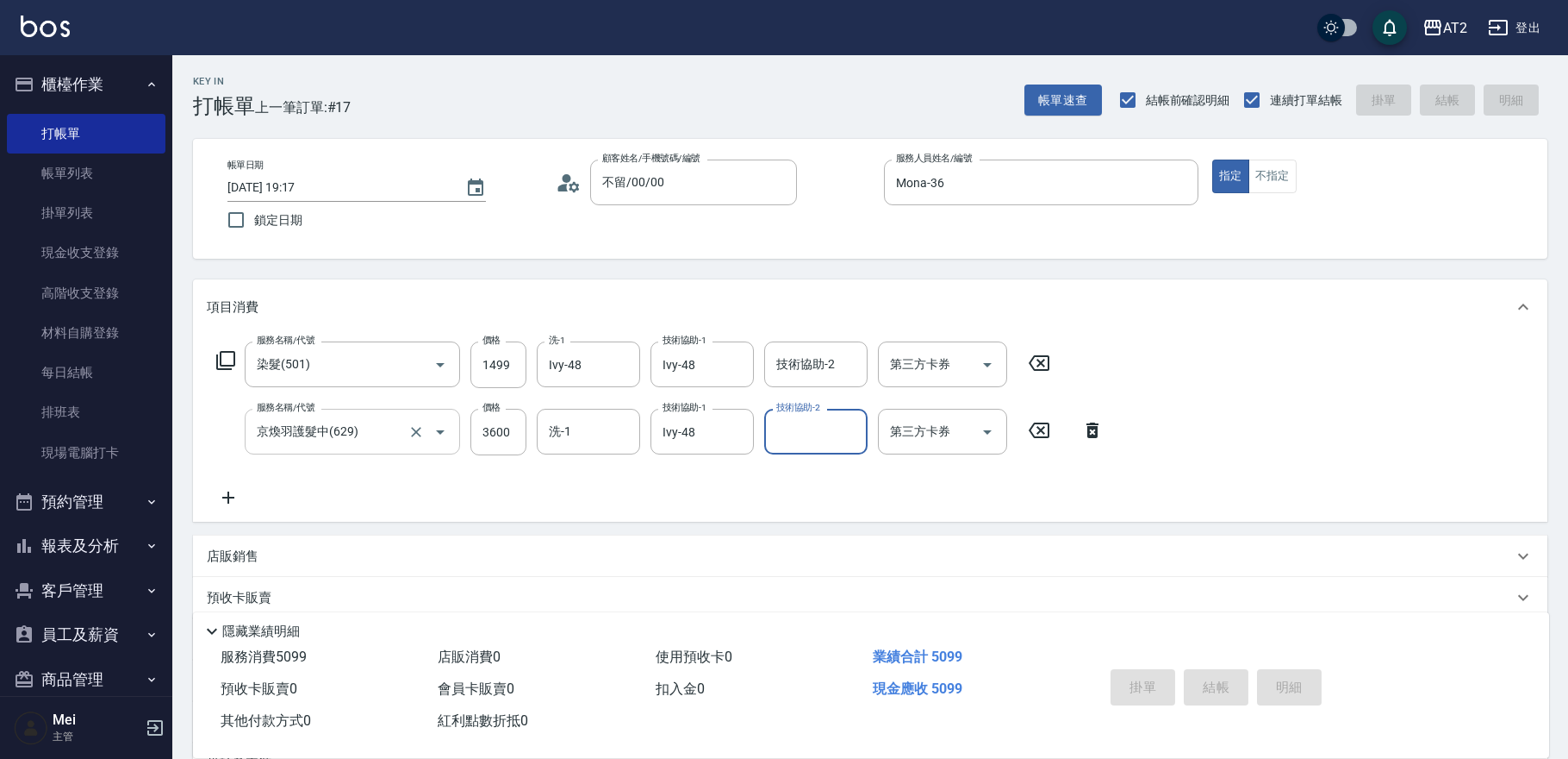
type input "0"
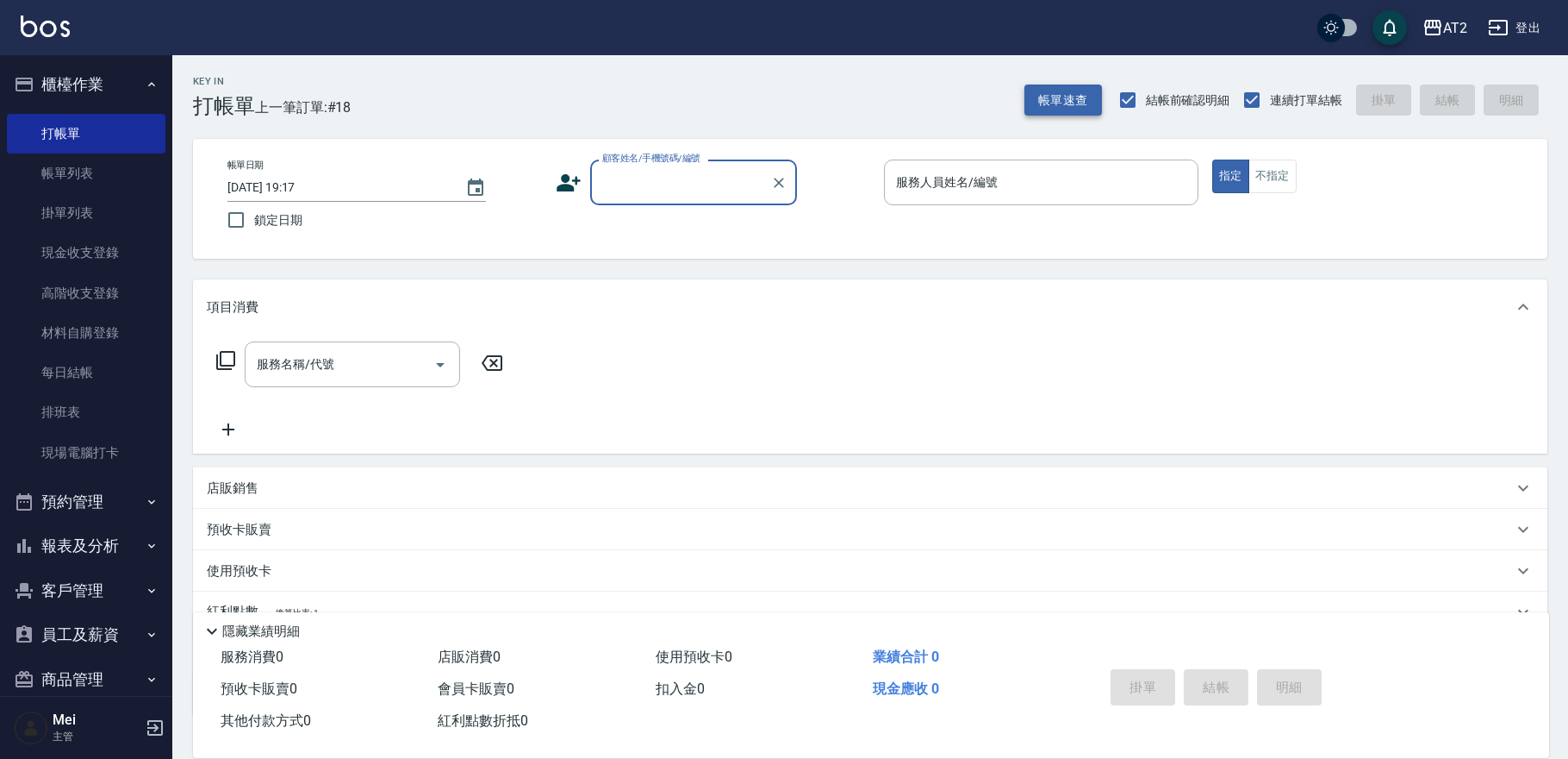
click at [1063, 91] on button "帳單速查" at bounding box center [1063, 101] width 77 height 32
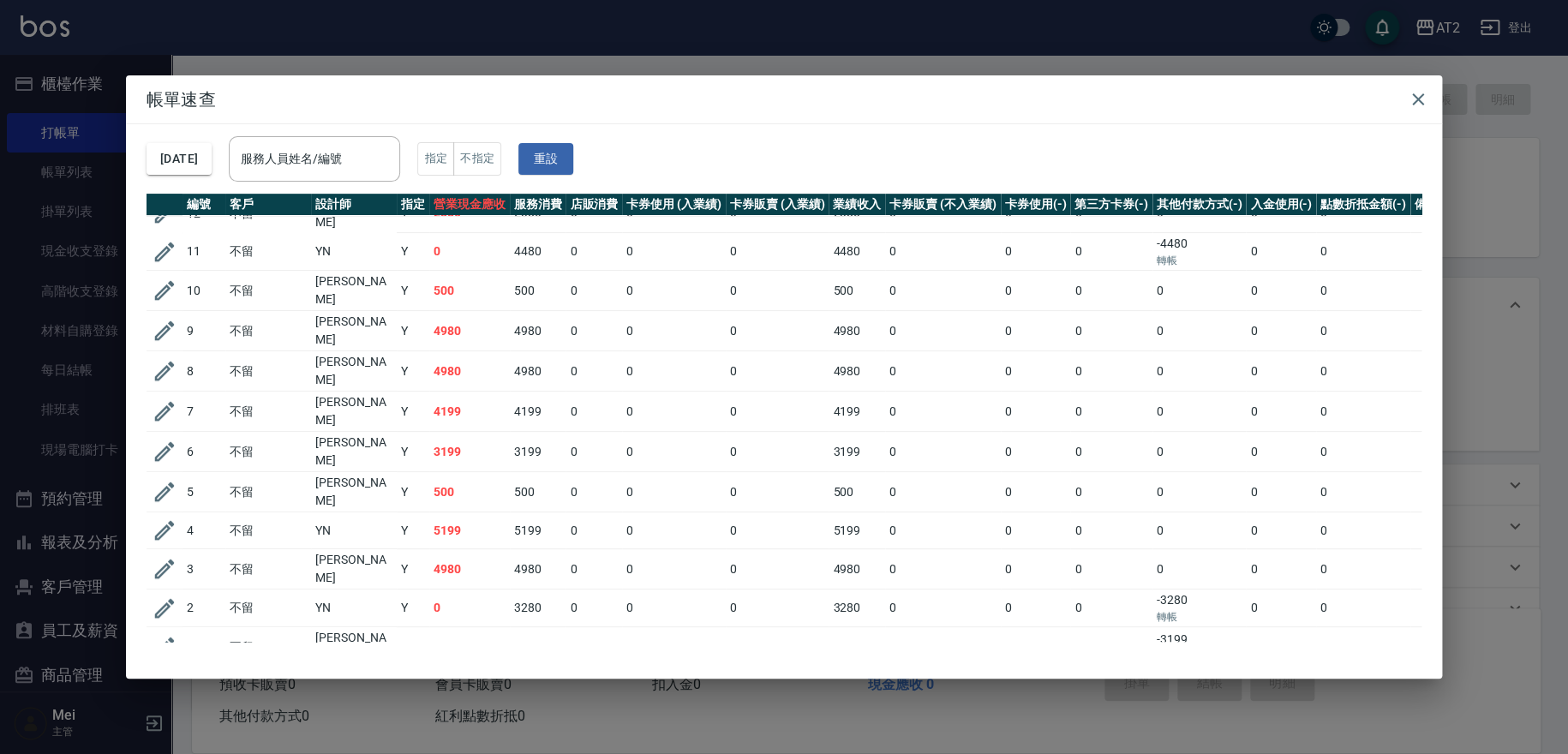
scroll to position [276, 0]
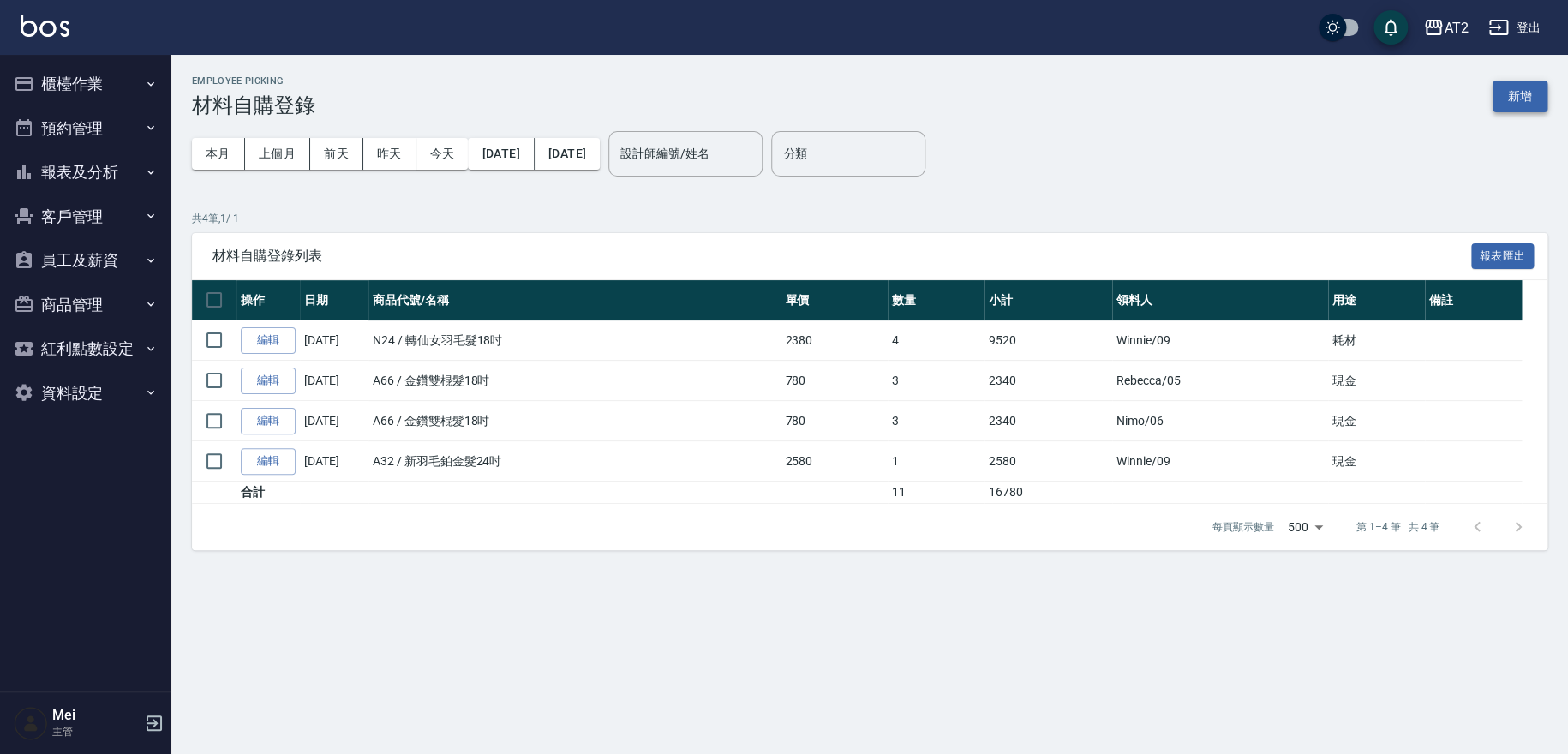
click at [1522, 93] on button "新增" at bounding box center [1520, 96] width 55 height 32
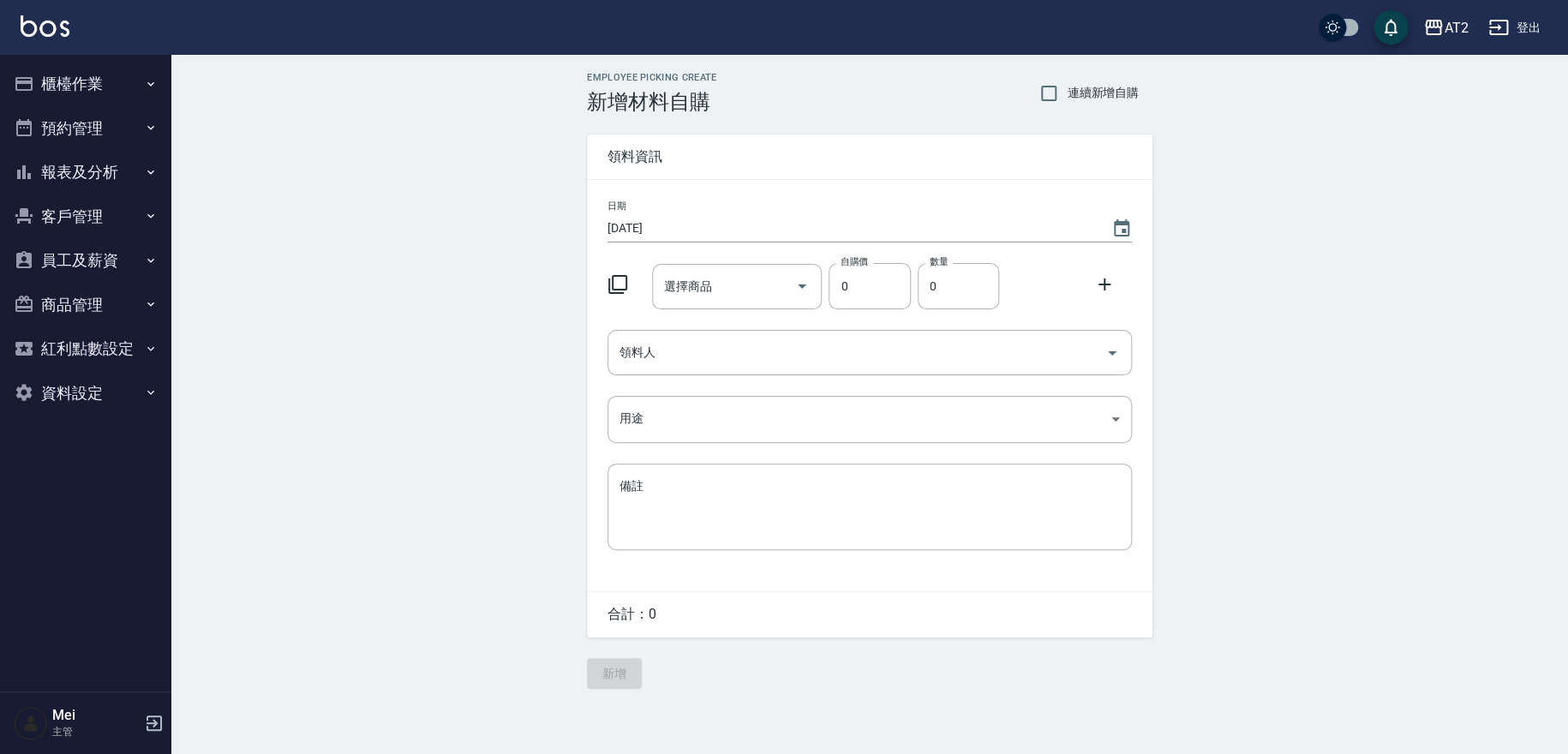
click at [1101, 107] on label "連續新增自購" at bounding box center [1085, 93] width 108 height 36
click at [1067, 107] on input "連續新增自購" at bounding box center [1049, 93] width 36 height 36
checkbox input "true"
click at [713, 350] on input "領料人" at bounding box center [857, 353] width 483 height 30
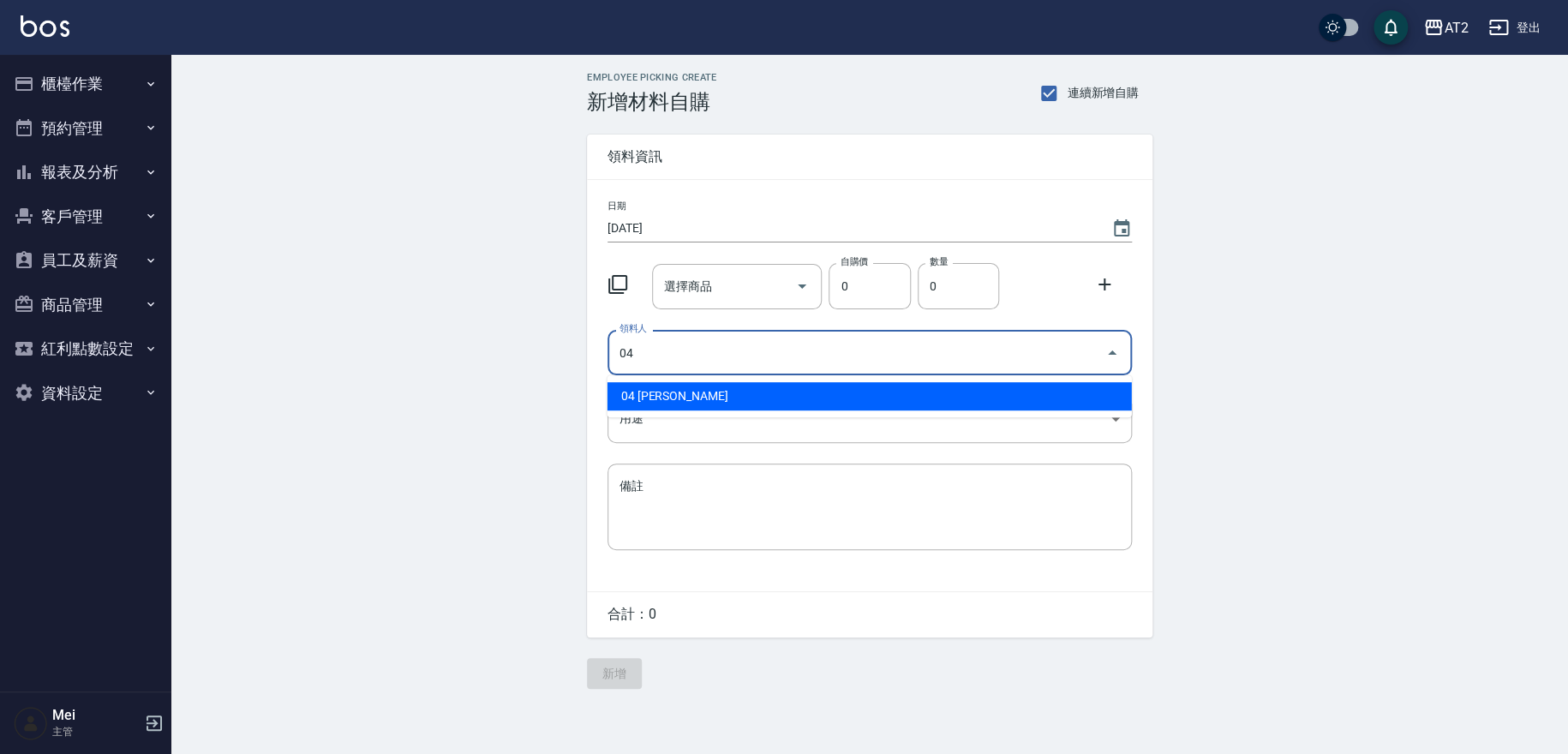
type input "04 [PERSON_NAME]"
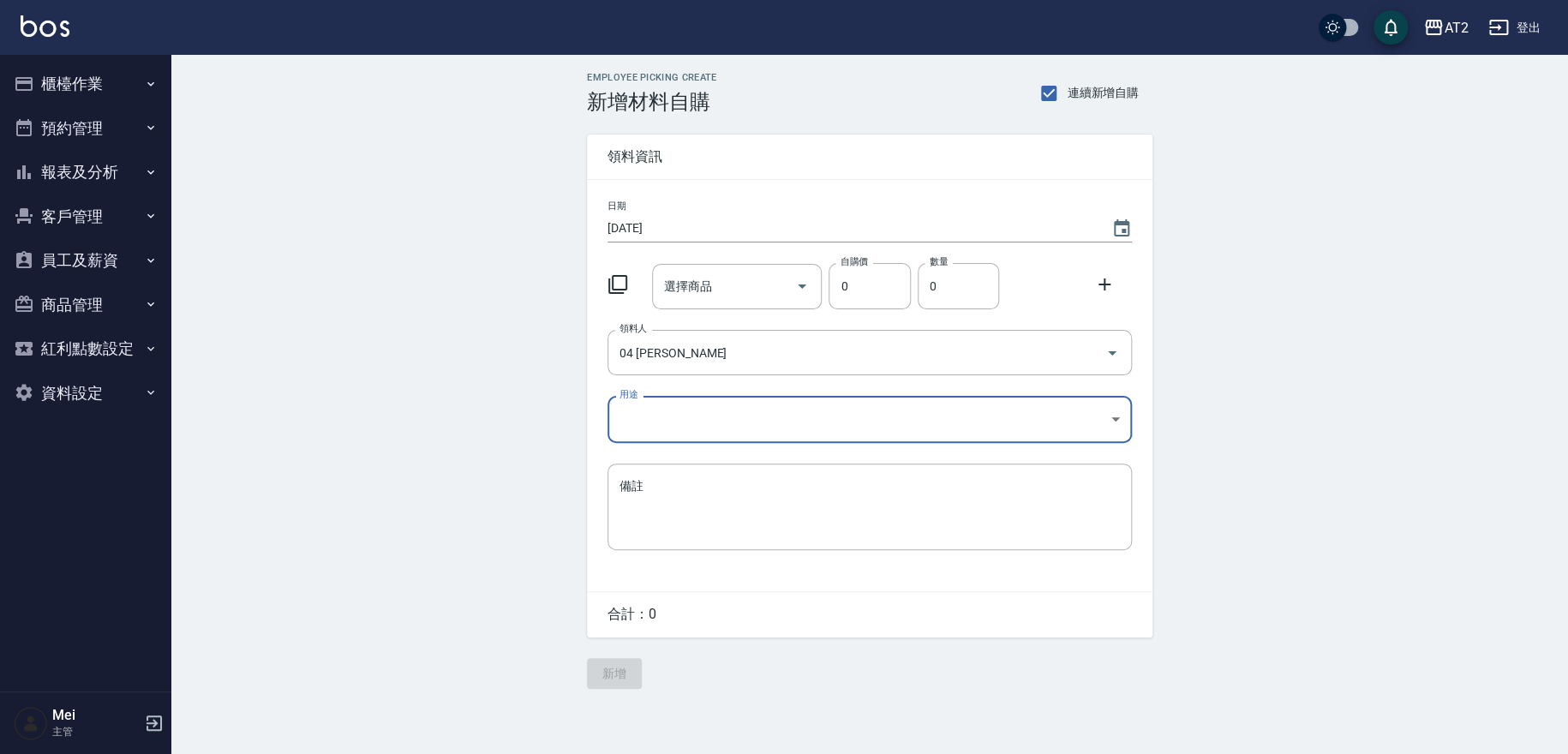
click at [786, 438] on body "AT2 登出 櫃檯作業 打帳單 帳單列表 掛單列表 現金收支登錄 高階收支登錄 材料自購登錄 每日結帳 排班表 現場電腦打卡 預約管理 預約管理 單日預約紀錄…" at bounding box center [784, 377] width 1568 height 754
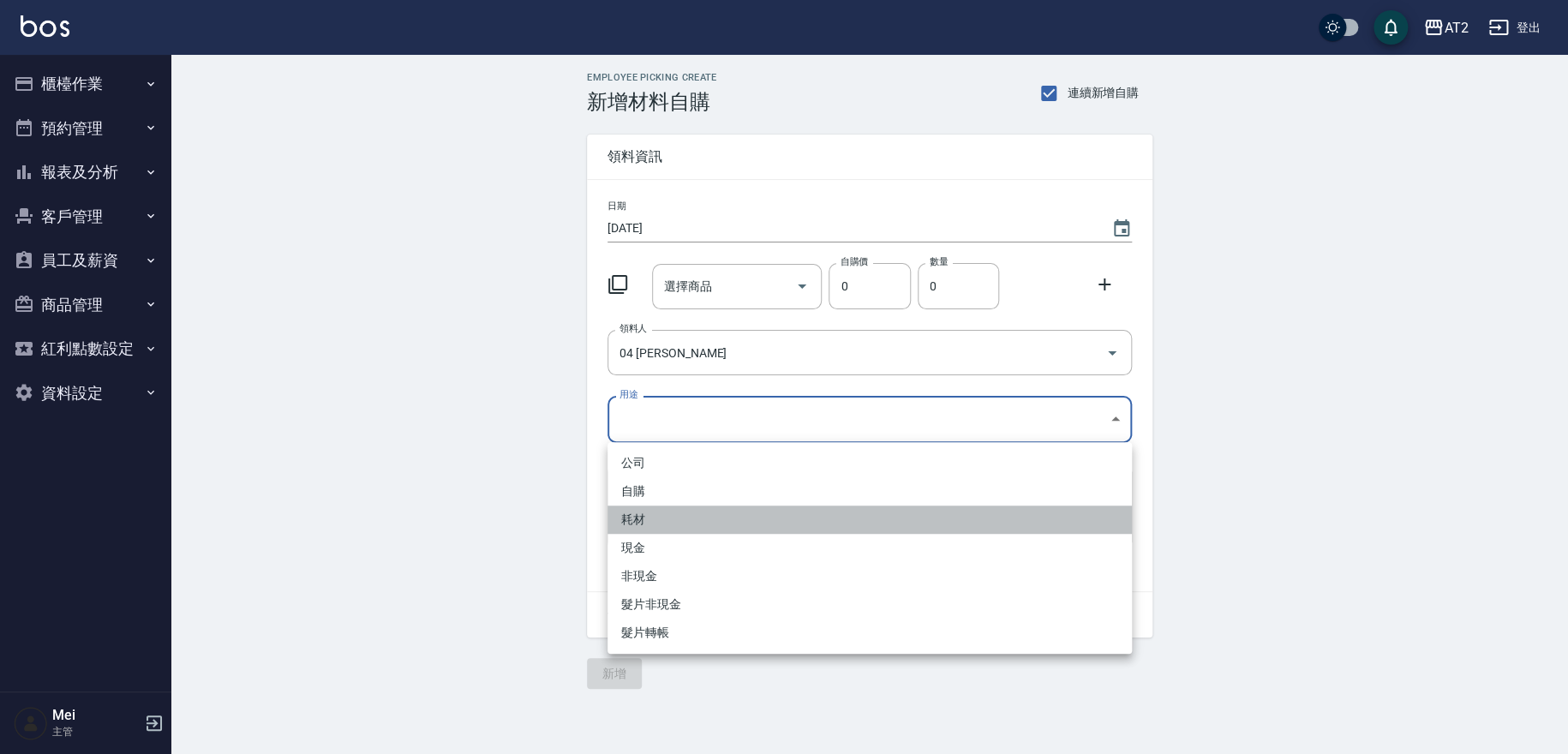
click at [683, 529] on li "耗材" at bounding box center [869, 520] width 524 height 28
type input "耗材"
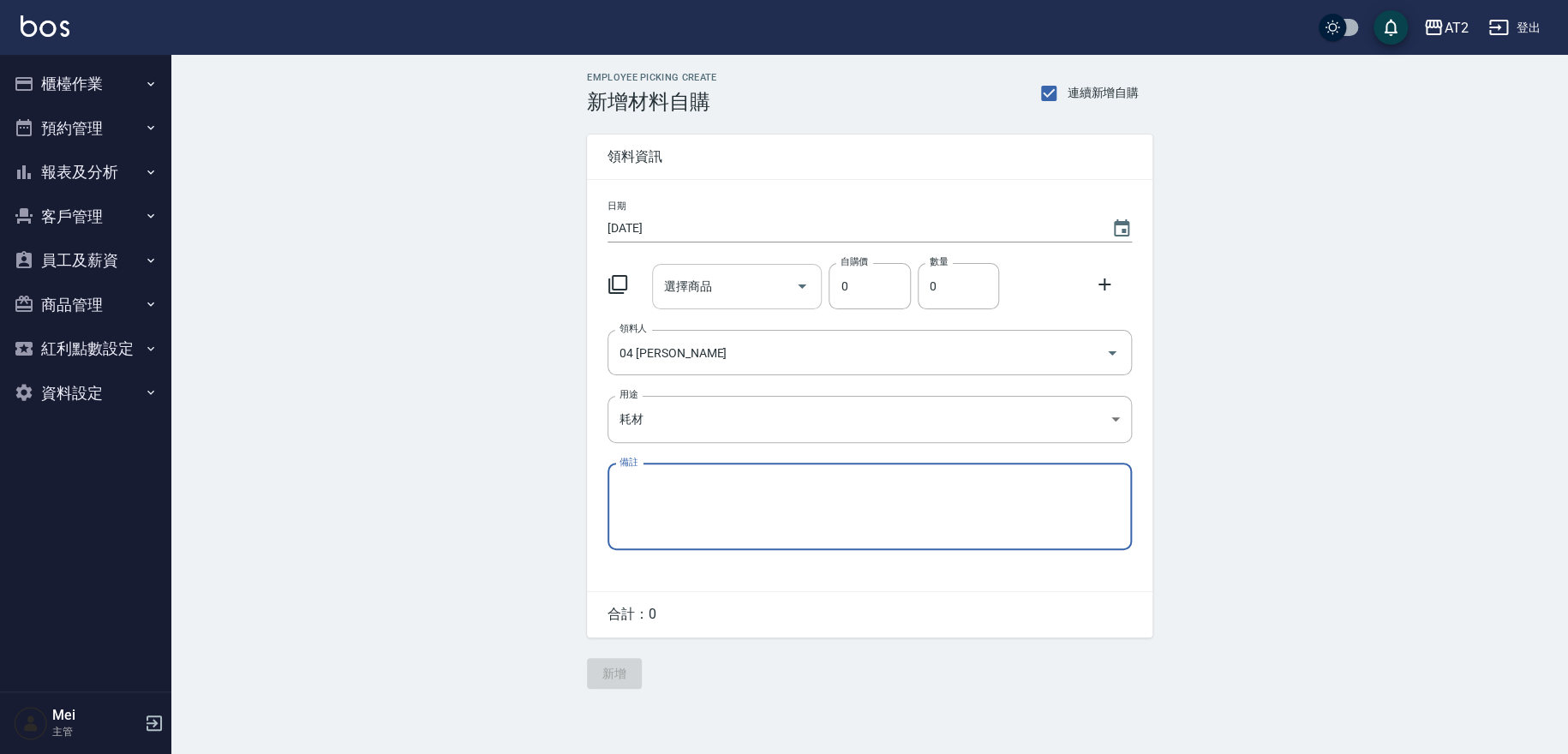
click at [693, 300] on input "選擇商品" at bounding box center [724, 286] width 129 height 30
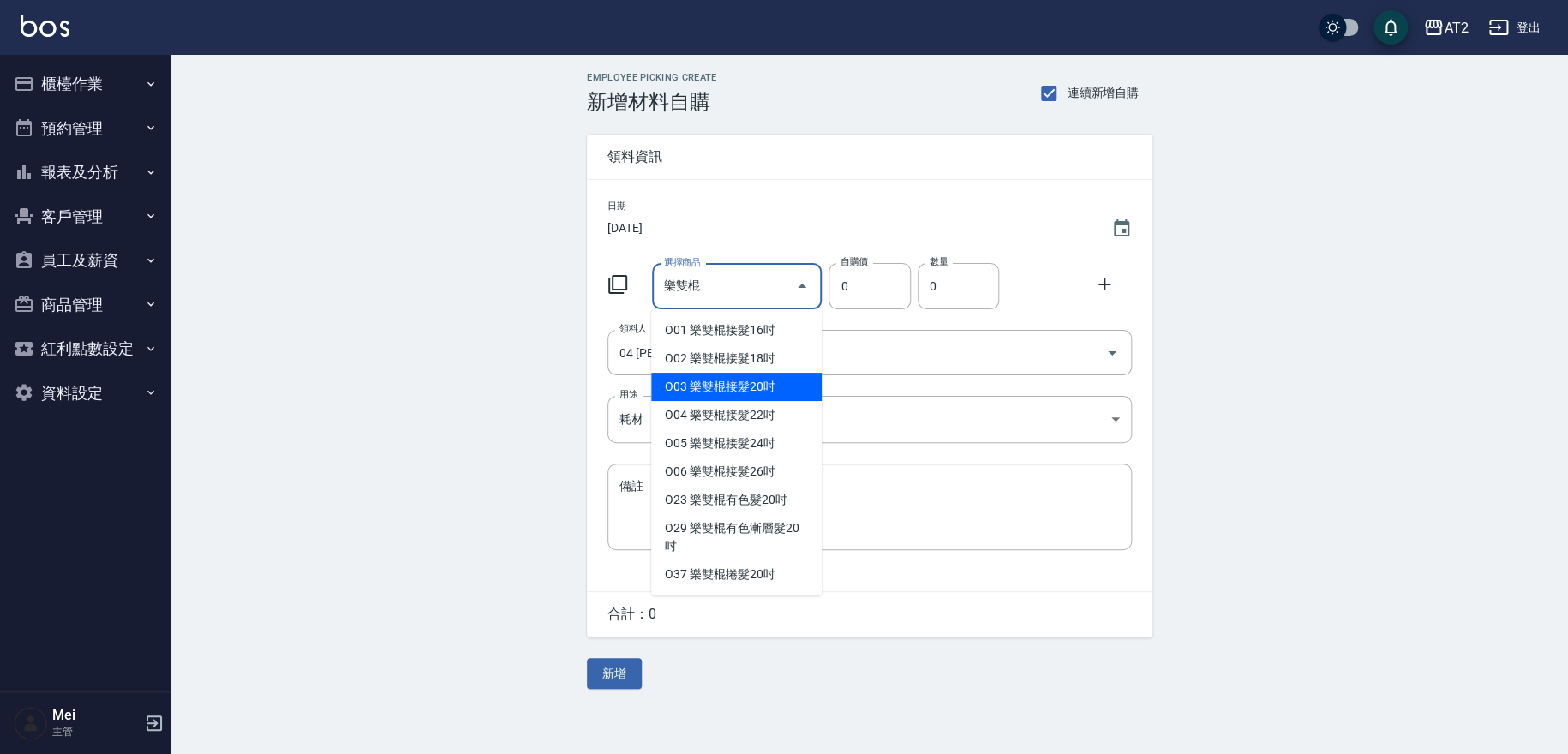
click at [767, 379] on li "O03 樂雙棍接髮20吋" at bounding box center [736, 386] width 171 height 28
type input "樂雙棍接髮20吋"
type input "1130"
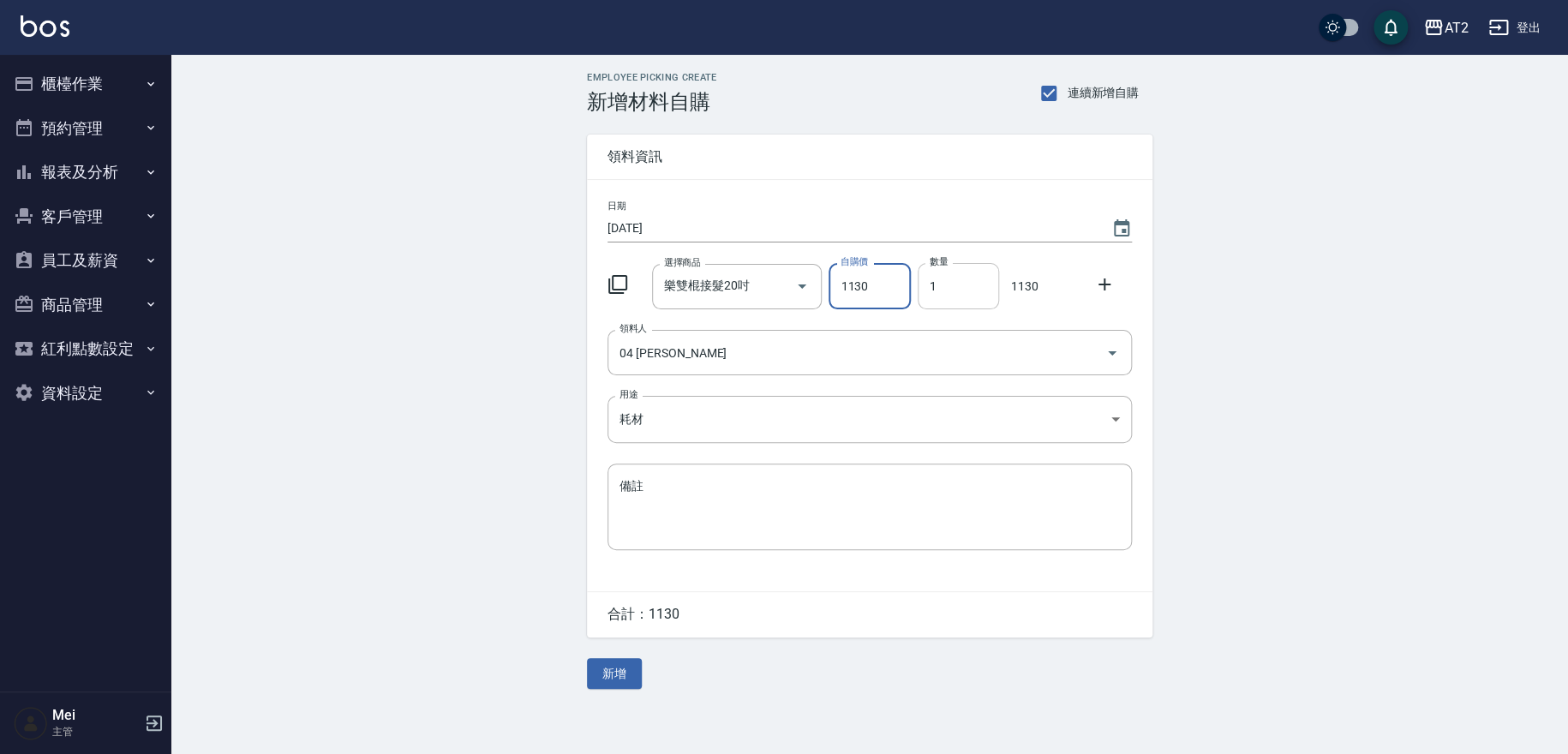
click at [968, 290] on input "1" at bounding box center [959, 286] width 81 height 46
drag, startPoint x: 968, startPoint y: 290, endPoint x: 0, endPoint y: 283, distance: 968.0
click at [0, 288] on div "AT2 登出 櫃檯作業 打帳單 帳單列表 掛單列表 現金收支登錄 高階收支登錄 材料自購登錄 每日結帳 排班表 現場電腦打卡 預約管理 預約管理 單日預約紀錄…" at bounding box center [784, 377] width 1568 height 754
type input "2"
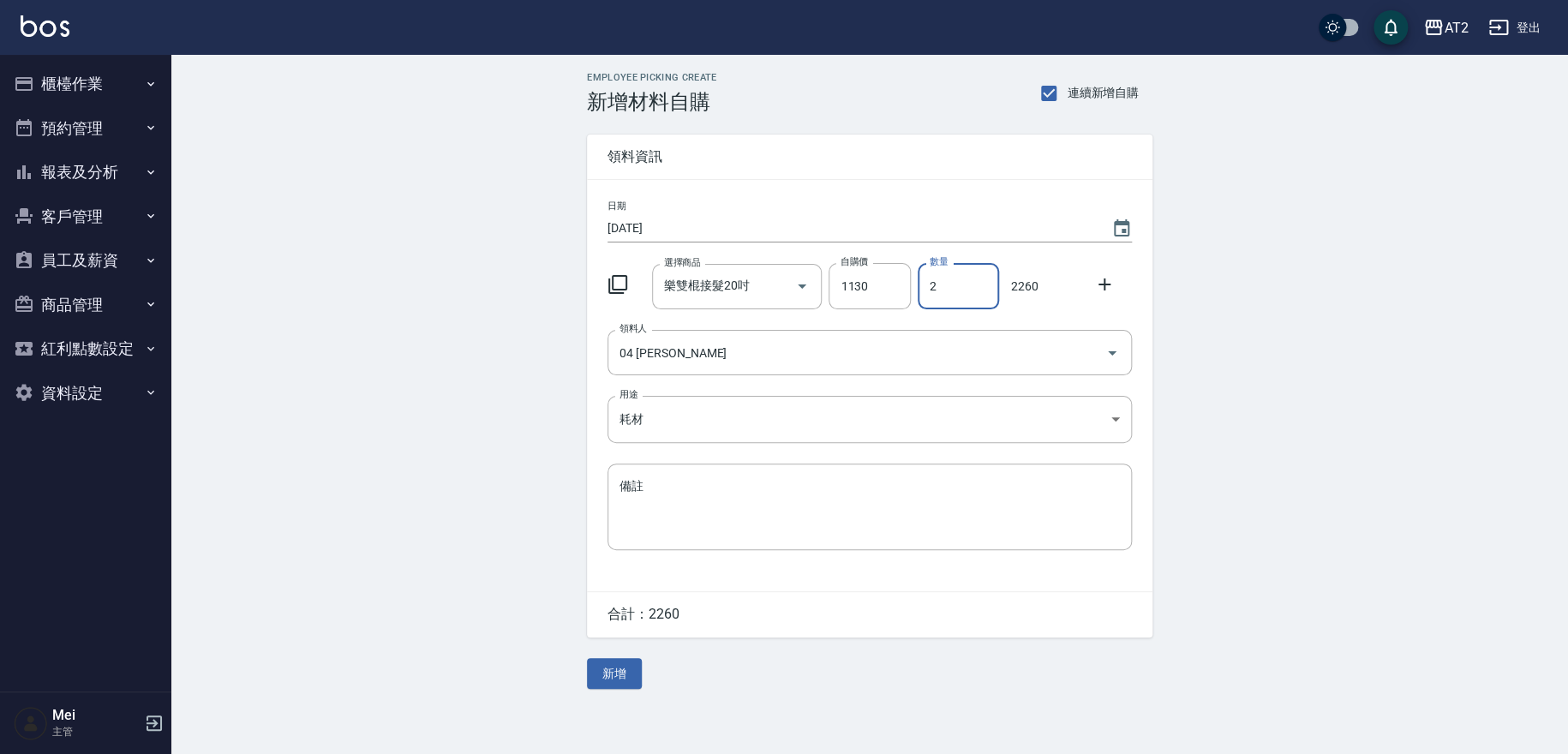
click at [1107, 284] on icon at bounding box center [1105, 285] width 12 height 12
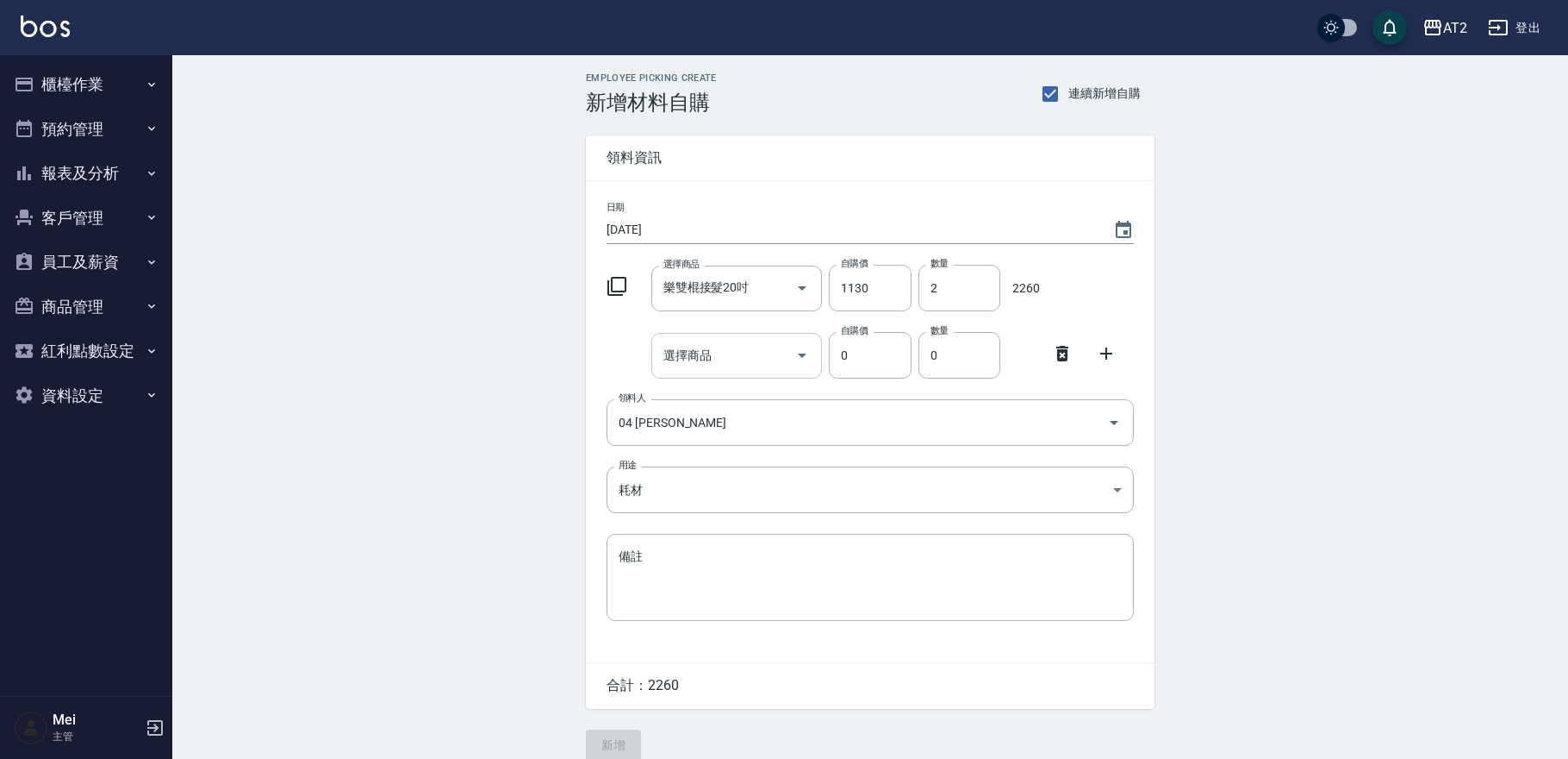
click at [715, 355] on input "選擇商品" at bounding box center [724, 356] width 130 height 30
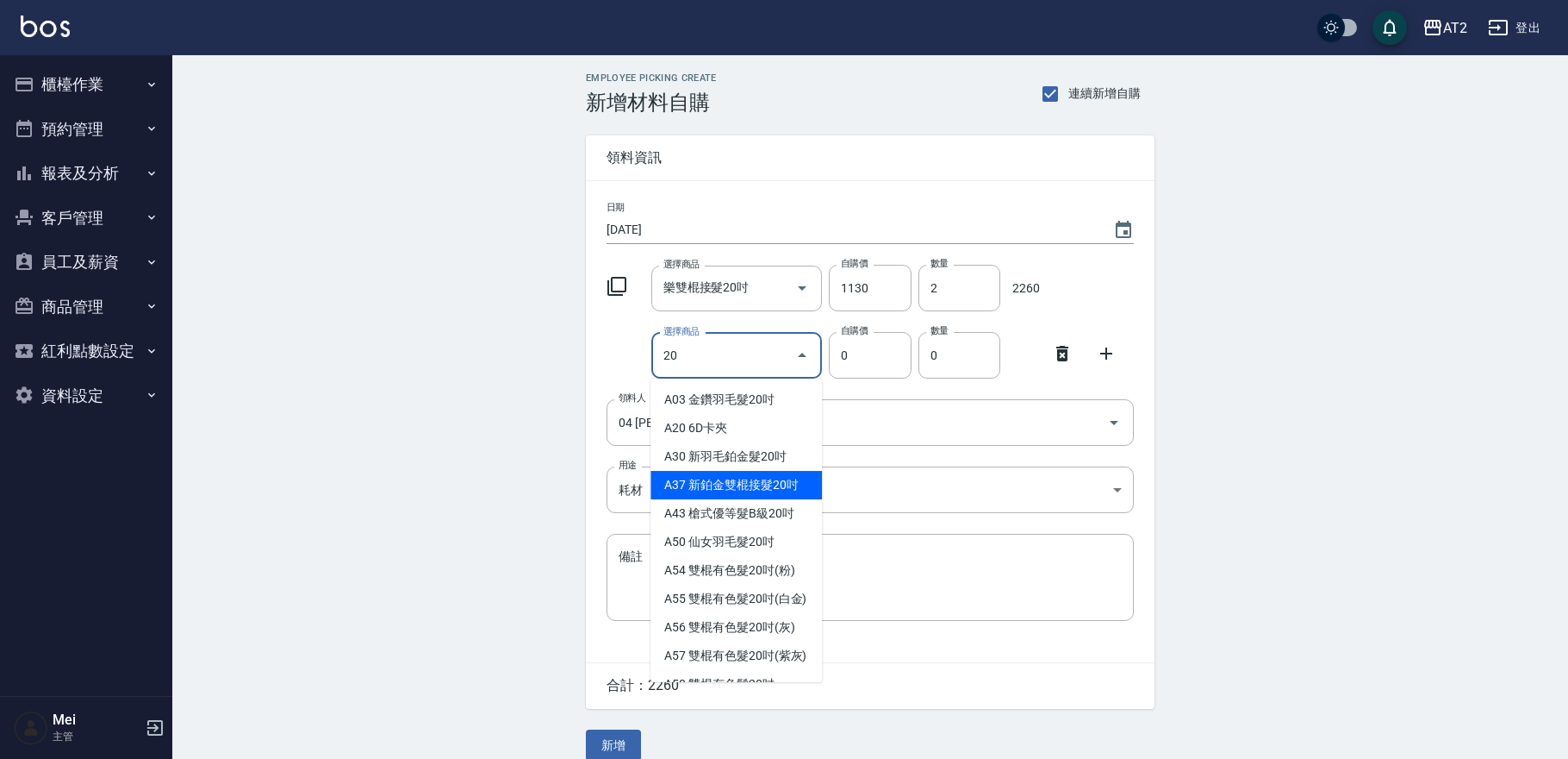
click at [684, 473] on li "A37 新鉑金雙棍接髮20吋" at bounding box center [736, 485] width 172 height 28
type input "新鉑金雙棍接髮20吋"
type input "1130"
type input "1"
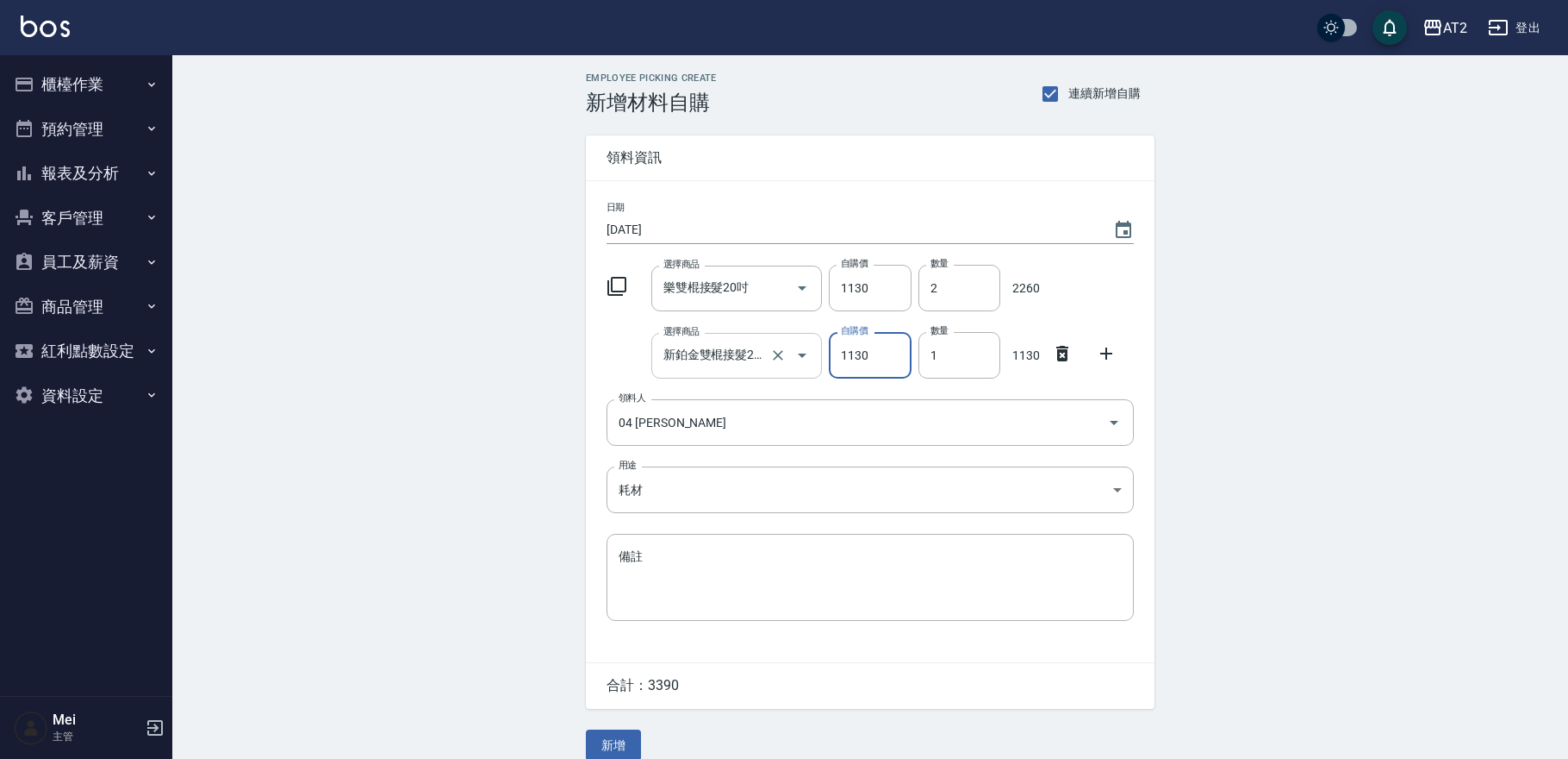
click at [755, 366] on input "新鉑金雙棍接髮20吋" at bounding box center [712, 356] width 108 height 30
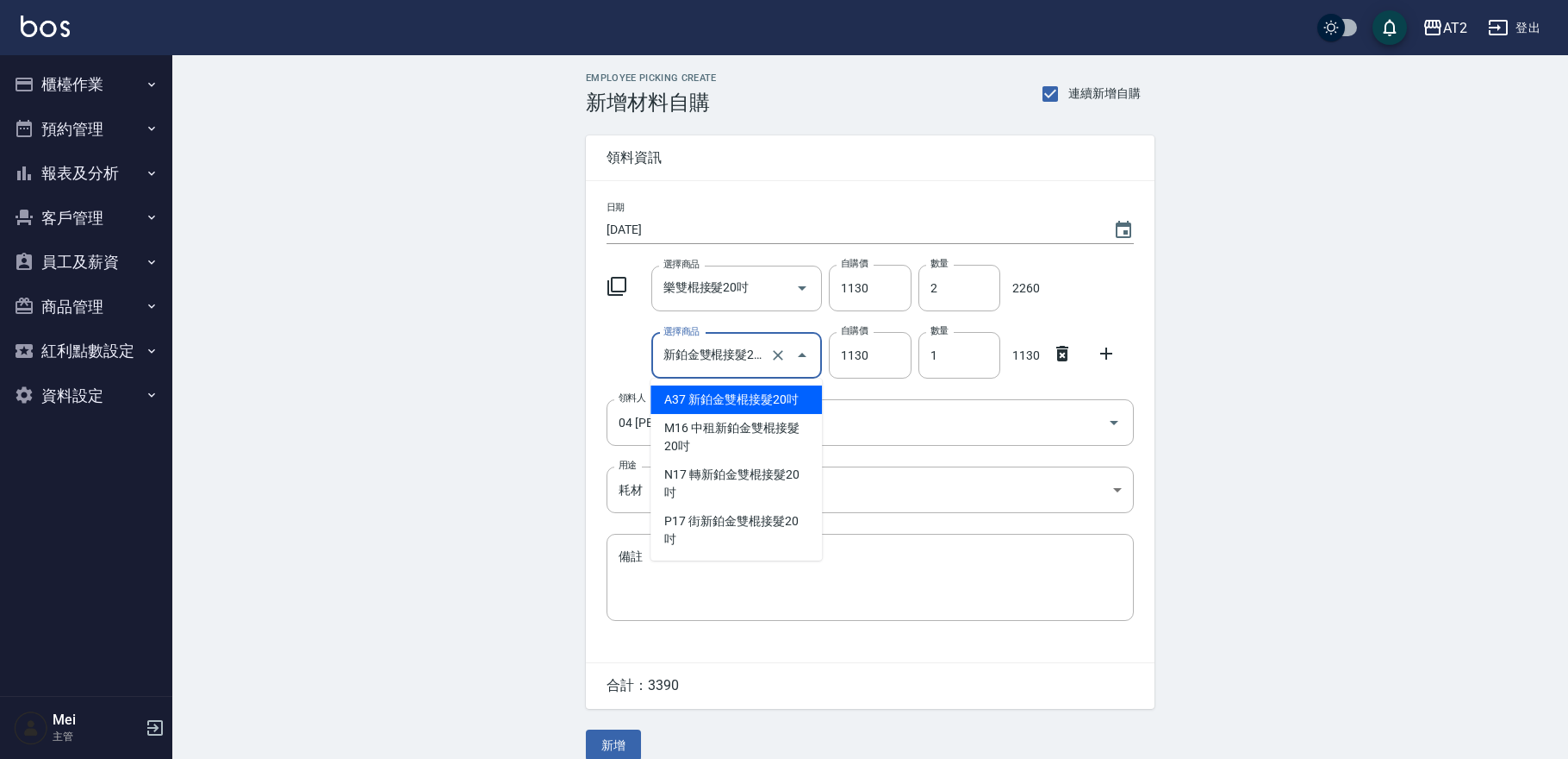
click at [1057, 359] on icon at bounding box center [1062, 353] width 20 height 20
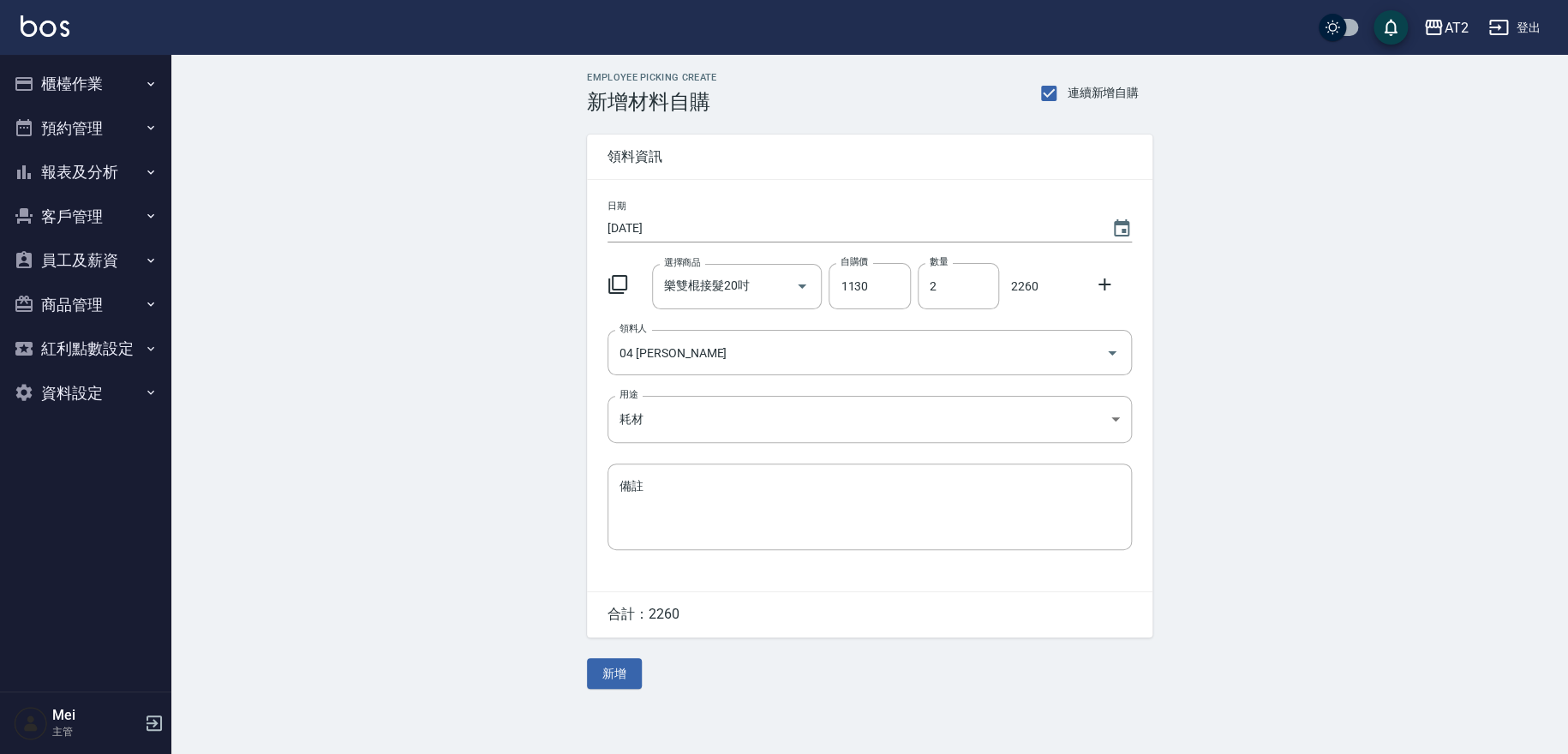
click at [1105, 301] on div "選擇商品 樂雙棍接髮20吋 選擇商品 自購價 1130 自購價 數量 2 數量 2260" at bounding box center [866, 283] width 532 height 53
click at [1080, 265] on div "選擇商品 樂雙棍接髮20吋 選擇商品 自購價 1130 自購價 數量 2 數量 2260" at bounding box center [866, 283] width 532 height 53
click at [1097, 285] on icon at bounding box center [1104, 284] width 20 height 20
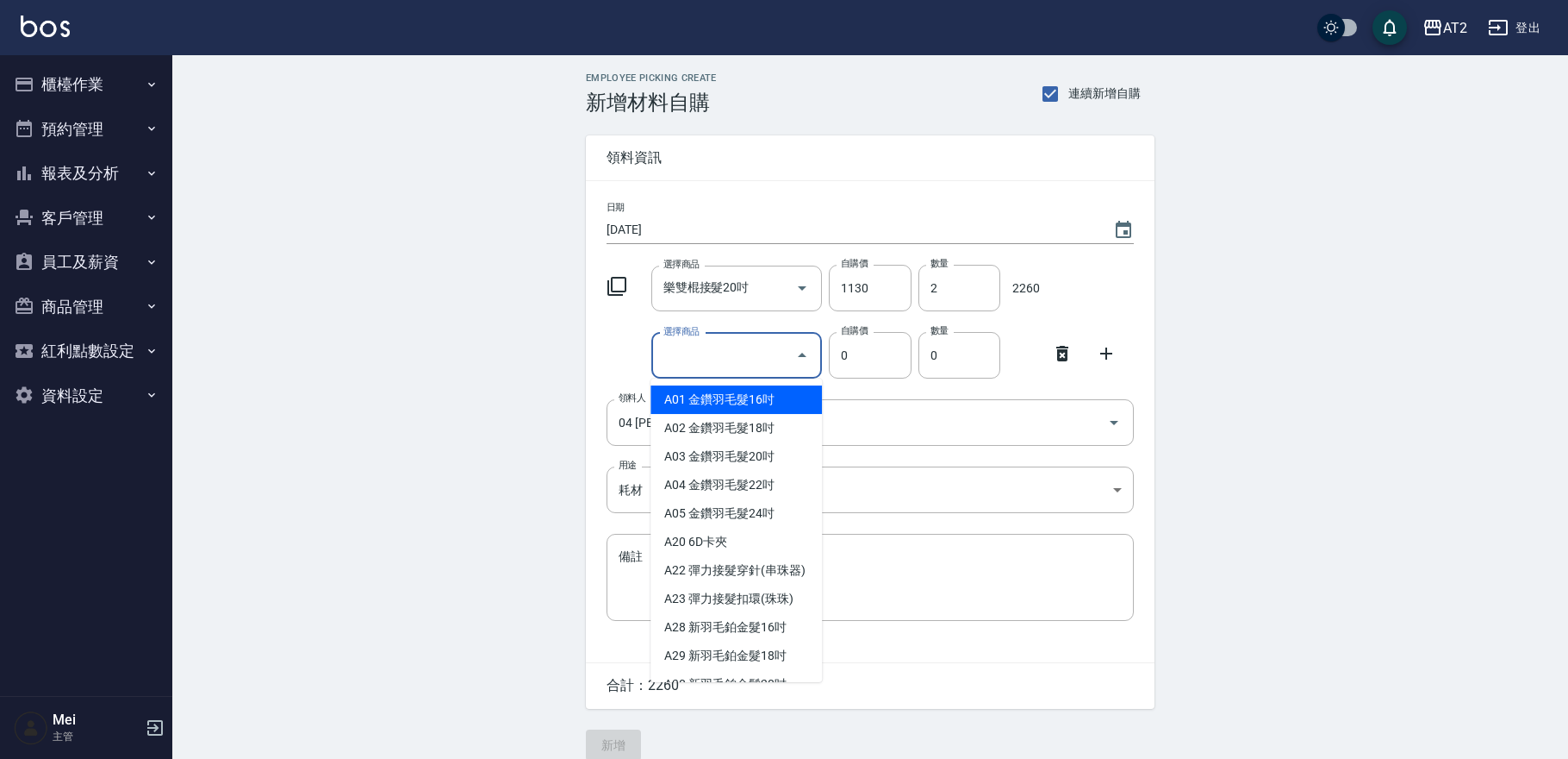
click at [687, 369] on input "選擇商品" at bounding box center [724, 356] width 130 height 30
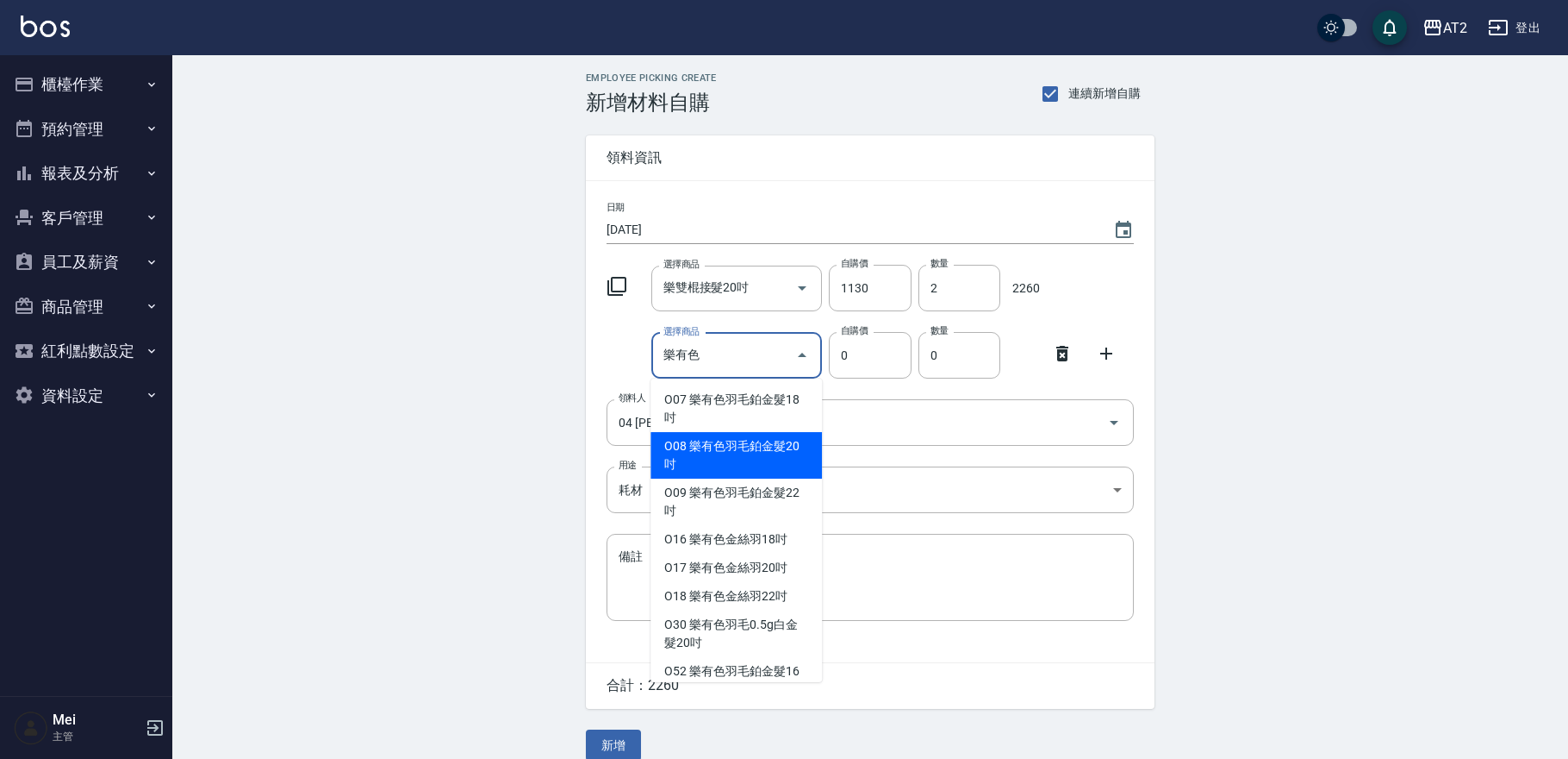
click at [713, 457] on li "O08 樂有色羽毛鉑金髮20吋" at bounding box center [736, 455] width 172 height 46
type input "樂有色羽毛鉑金髮20吋"
type input "2330"
type input "1"
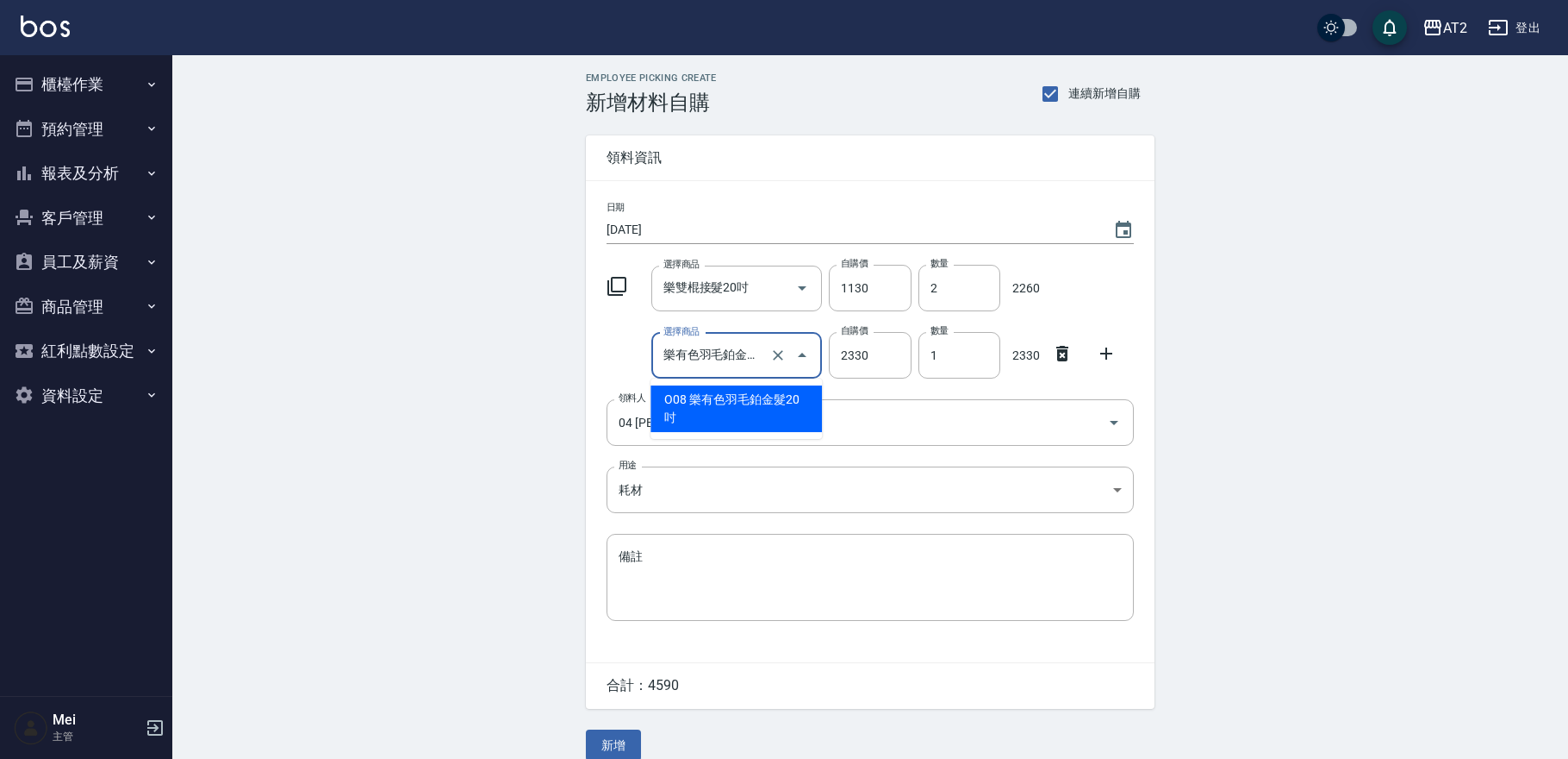
click at [729, 366] on input "樂有色羽毛鉑金髮20吋" at bounding box center [712, 356] width 108 height 30
click at [724, 142] on div "領料資訊" at bounding box center [870, 157] width 568 height 44
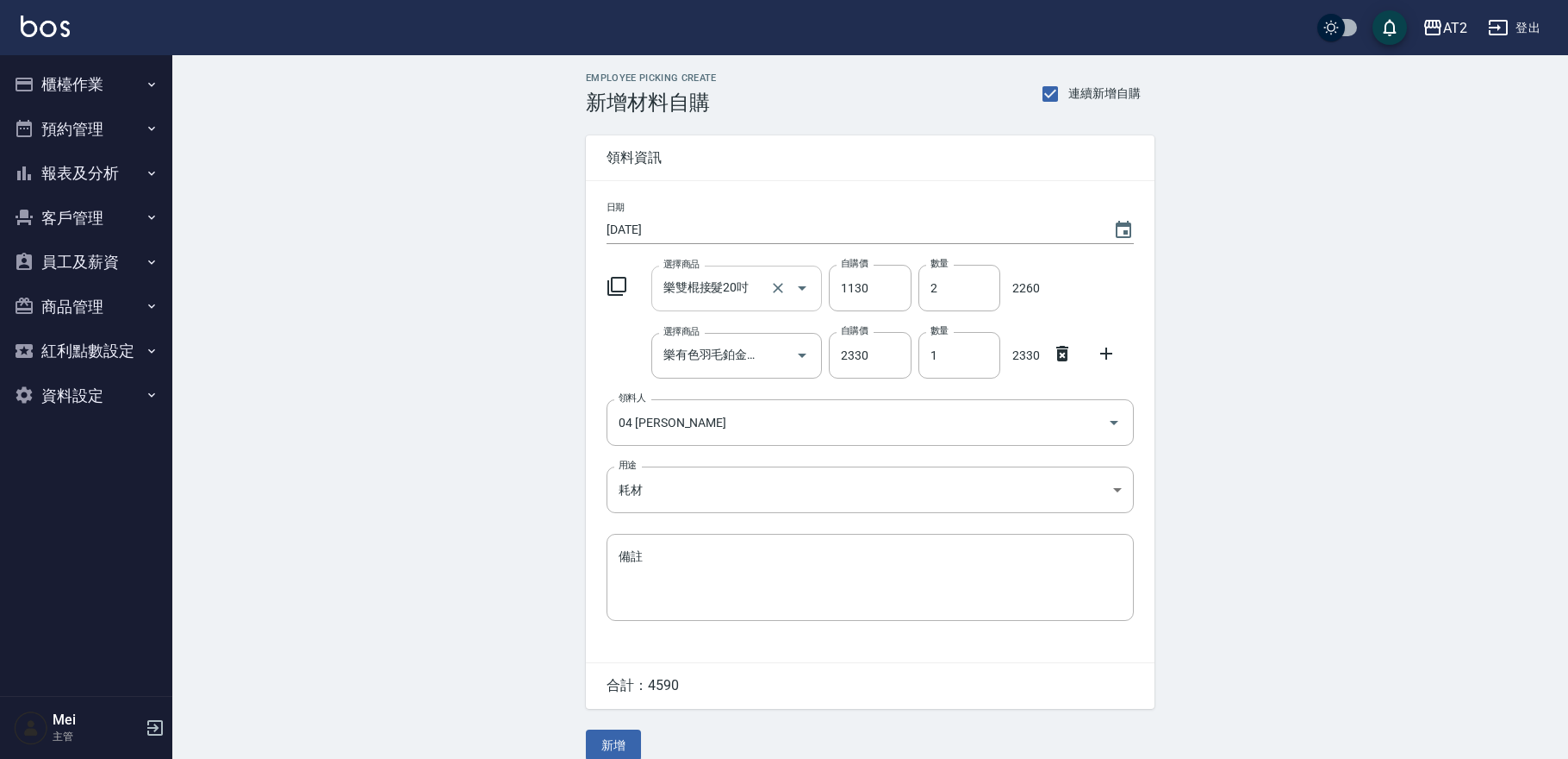
click at [714, 280] on input "樂雙棍接髮20吋" at bounding box center [712, 288] width 108 height 30
click at [607, 378] on div "日期 [DATE] 選擇商品 樂雙棍接髮20吋 選擇商品 自購價 1130 自購價 數量 2 數量 2260 選擇商品 樂有色羽毛鉑金髮20吋 選擇商品 自購…" at bounding box center [870, 421] width 568 height 481
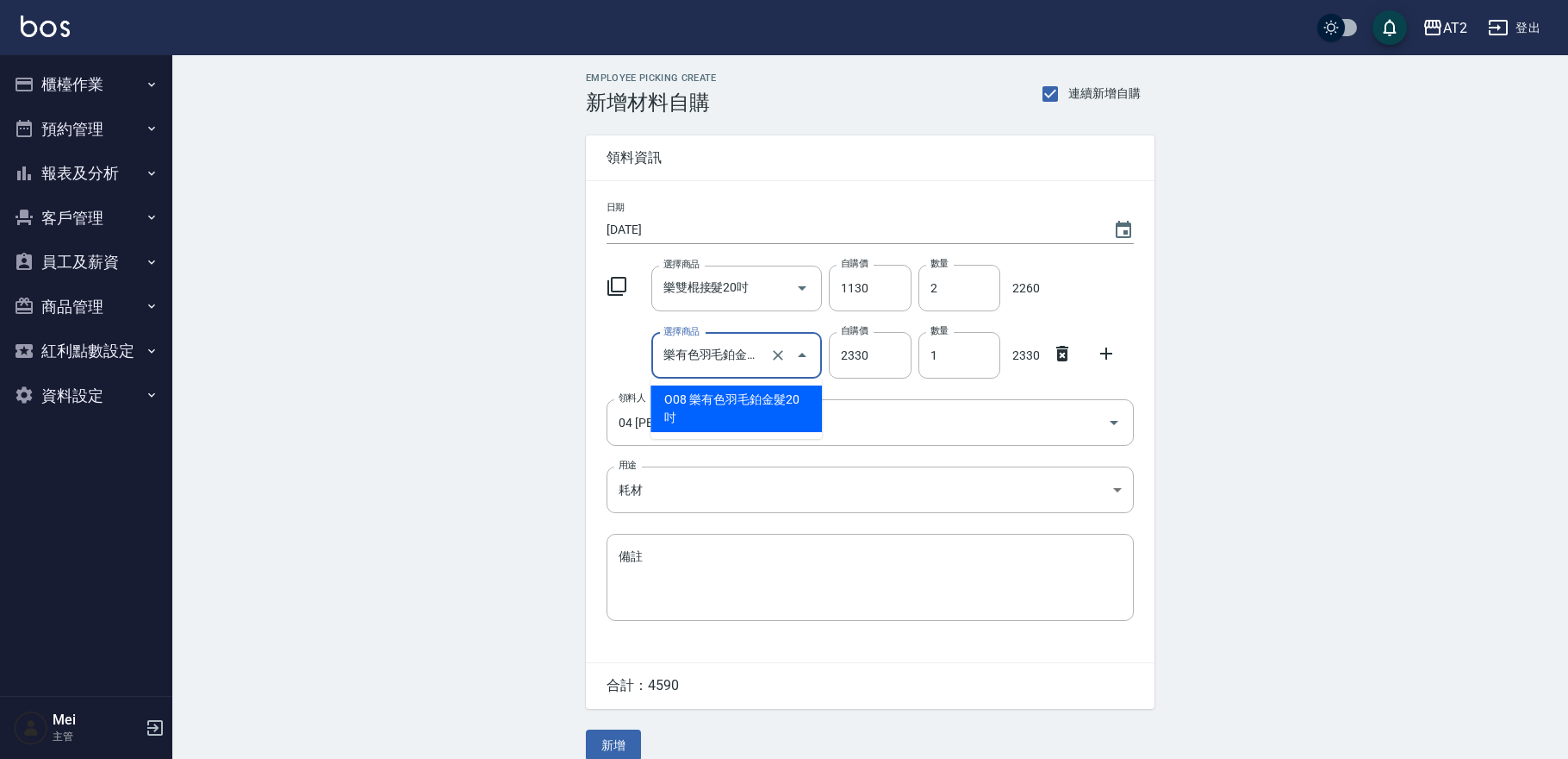
click at [706, 347] on input "樂有色羽毛鉑金髮20吋" at bounding box center [712, 356] width 108 height 30
click at [687, 407] on li "O08 樂有色羽毛鉑金髮20吋" at bounding box center [736, 408] width 172 height 46
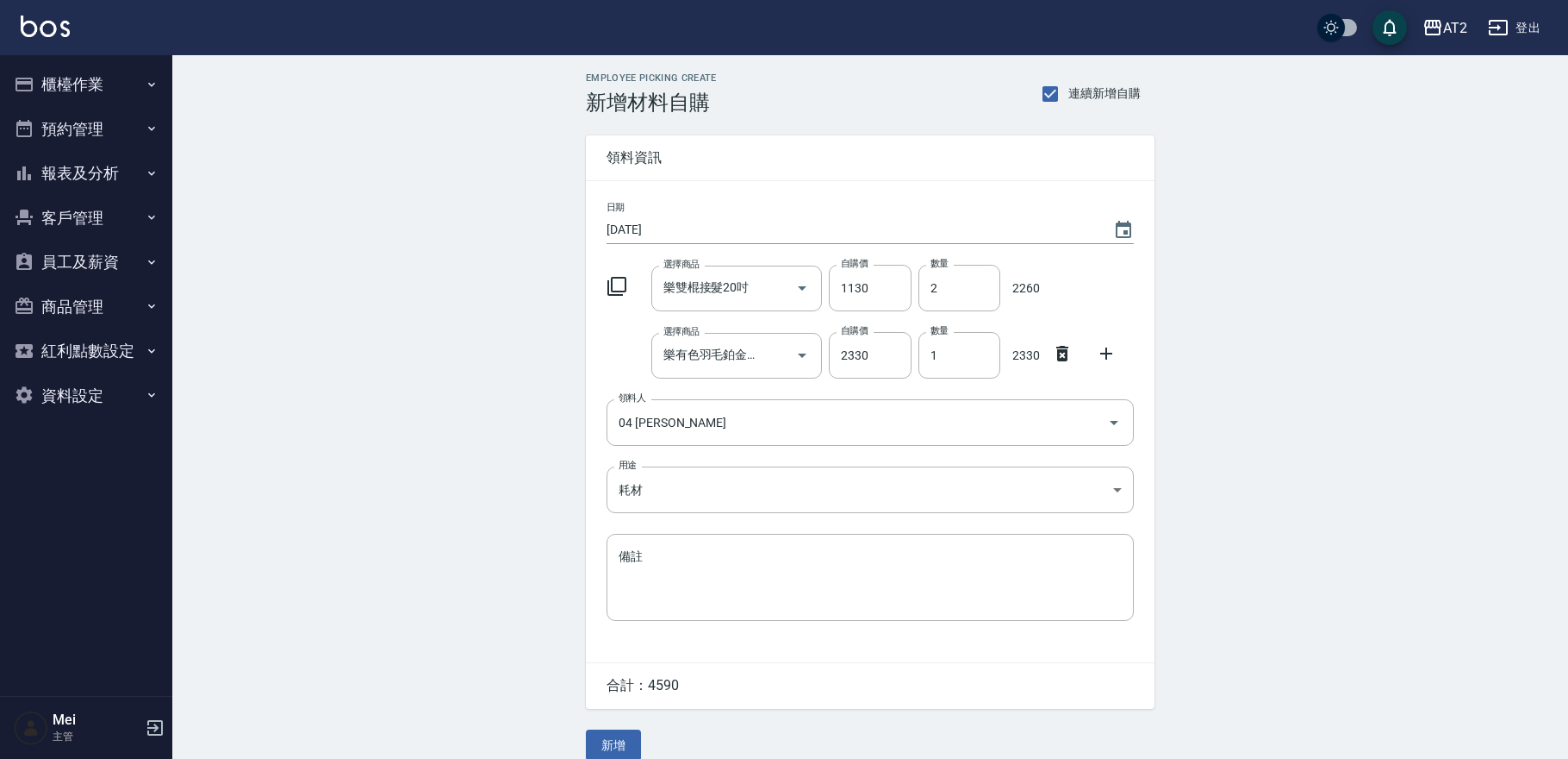
click at [701, 207] on div "日期 [DATE]" at bounding box center [870, 222] width 527 height 42
click at [598, 747] on button "新增" at bounding box center [614, 746] width 55 height 32
